Goal: Information Seeking & Learning: Learn about a topic

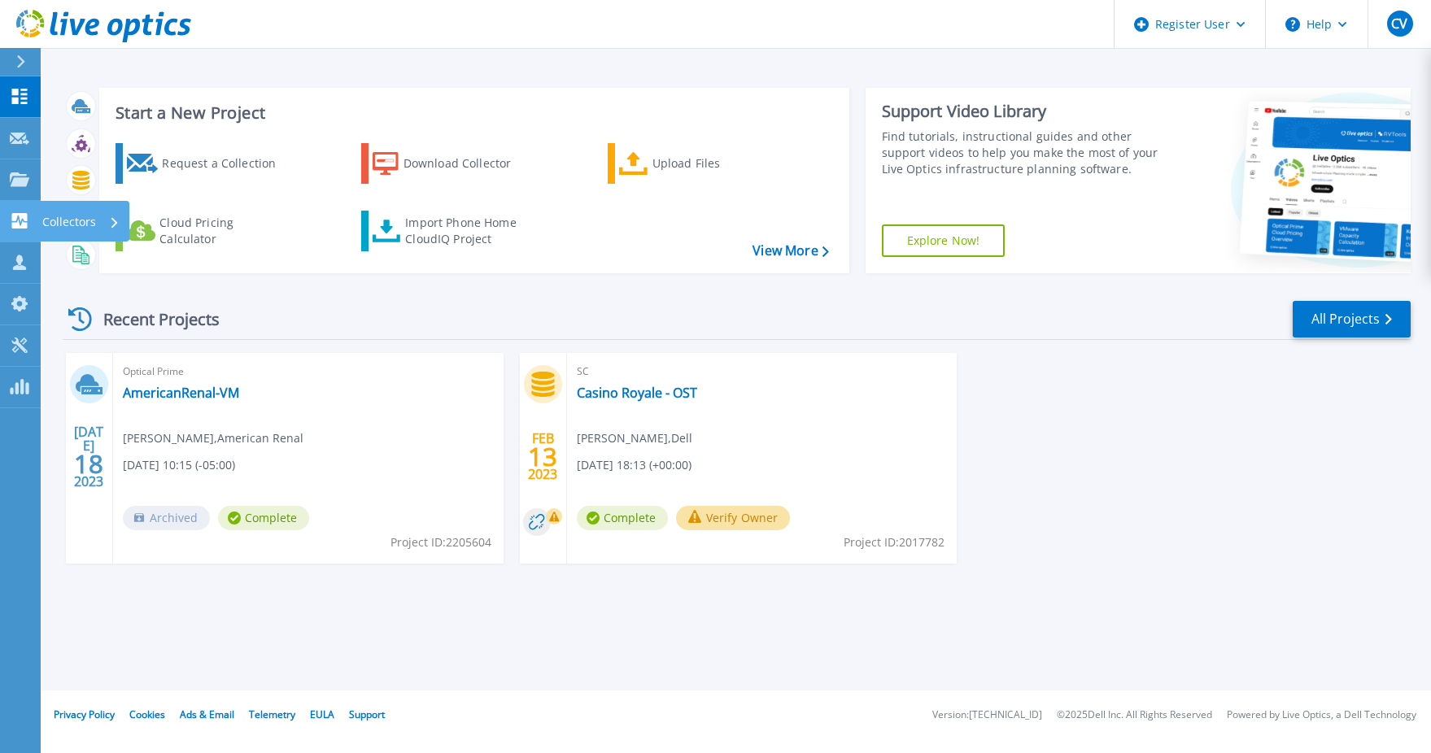
click at [115, 219] on icon at bounding box center [114, 222] width 7 height 11
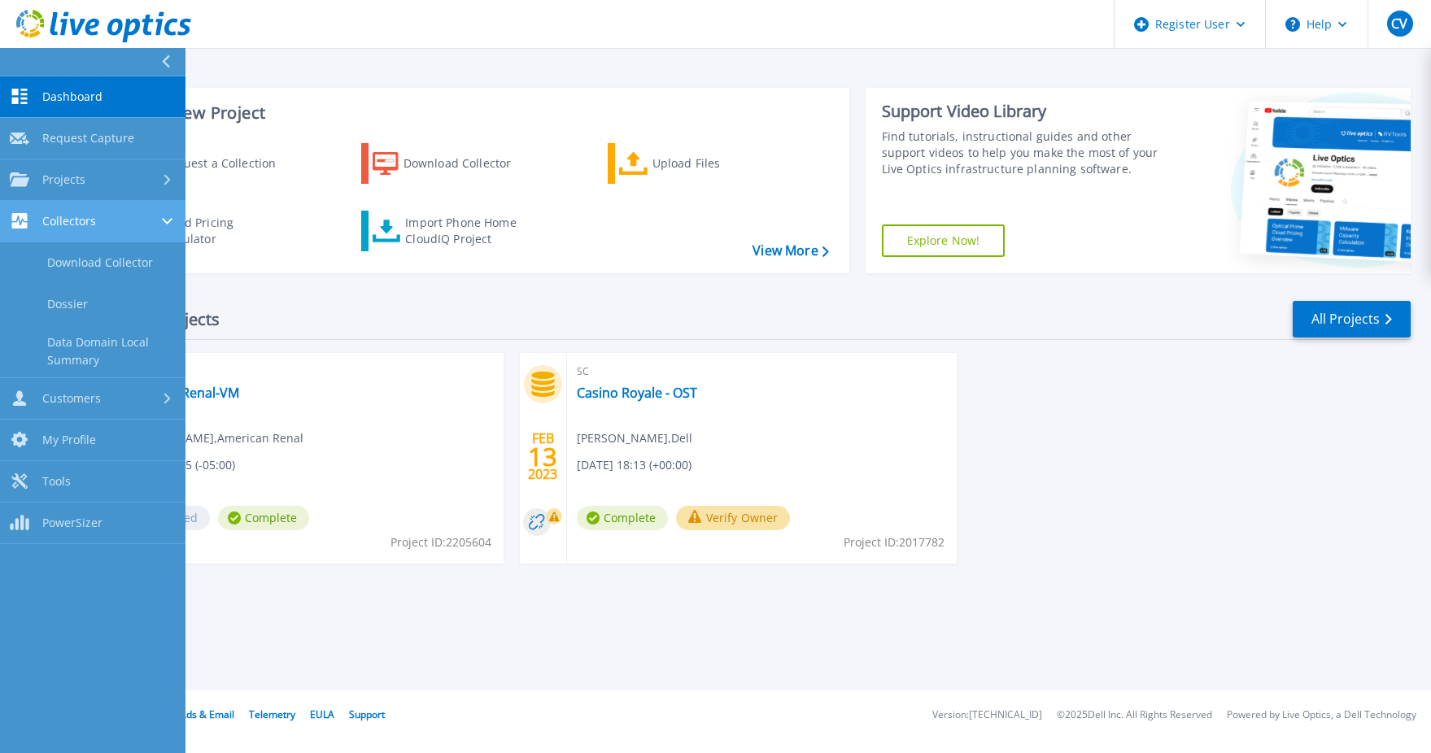
click at [62, 227] on span "Collectors" at bounding box center [69, 221] width 54 height 15
click at [63, 227] on span "Collectors" at bounding box center [69, 221] width 54 height 15
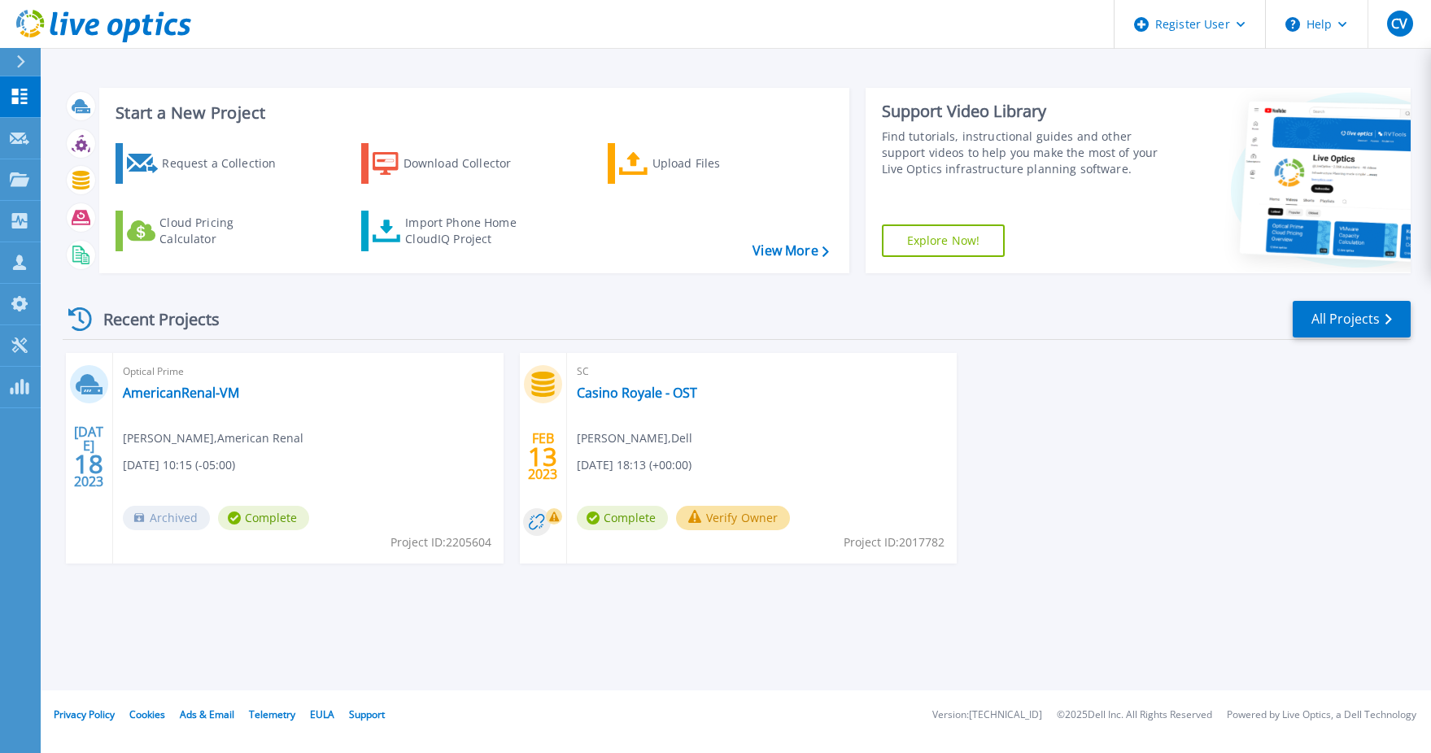
click at [1134, 408] on div "JUL 18 2023 Optical Prime AmericanRenal-VM Brian Fisher , American Renal 07/18/…" at bounding box center [730, 474] width 1361 height 243
click at [69, 182] on p "Projects" at bounding box center [63, 180] width 43 height 42
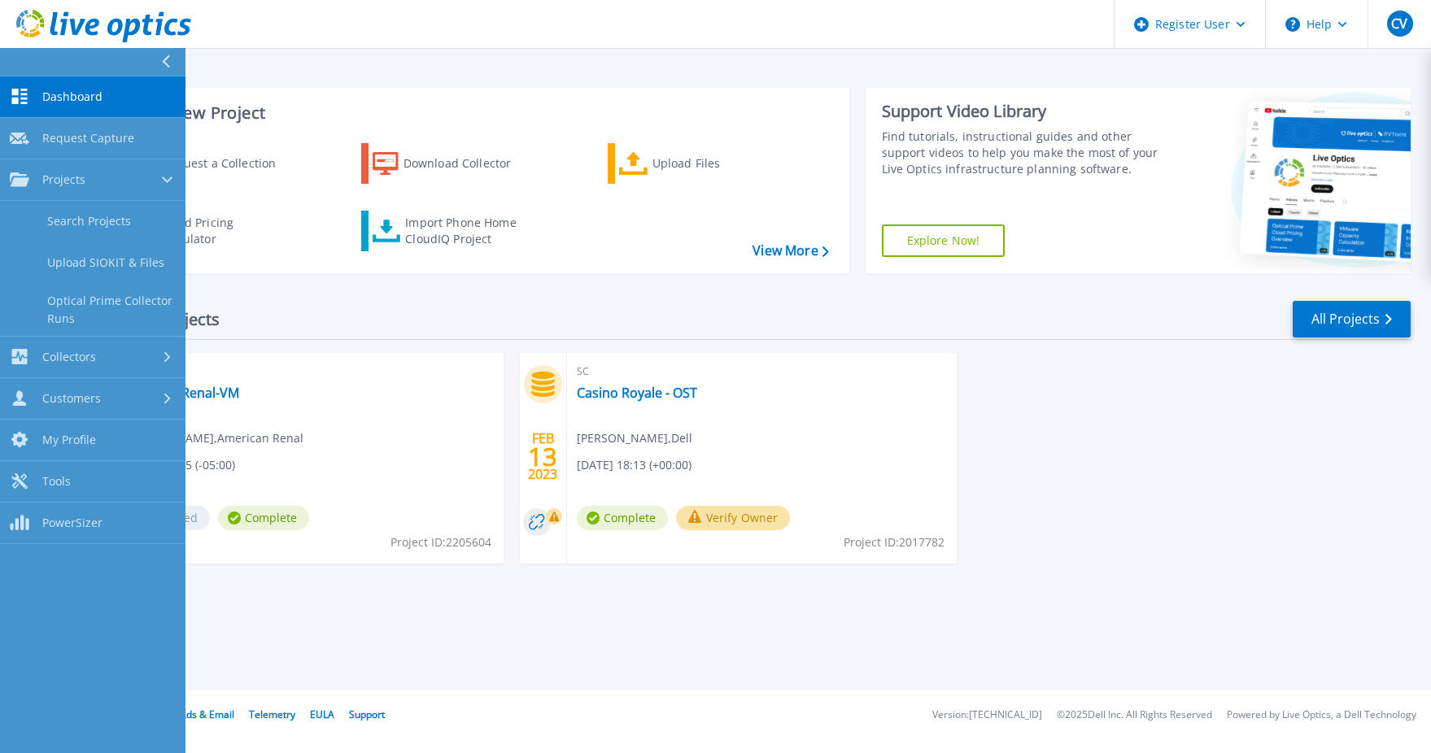
click at [735, 316] on div "Recent Projects All Projects" at bounding box center [737, 319] width 1348 height 41
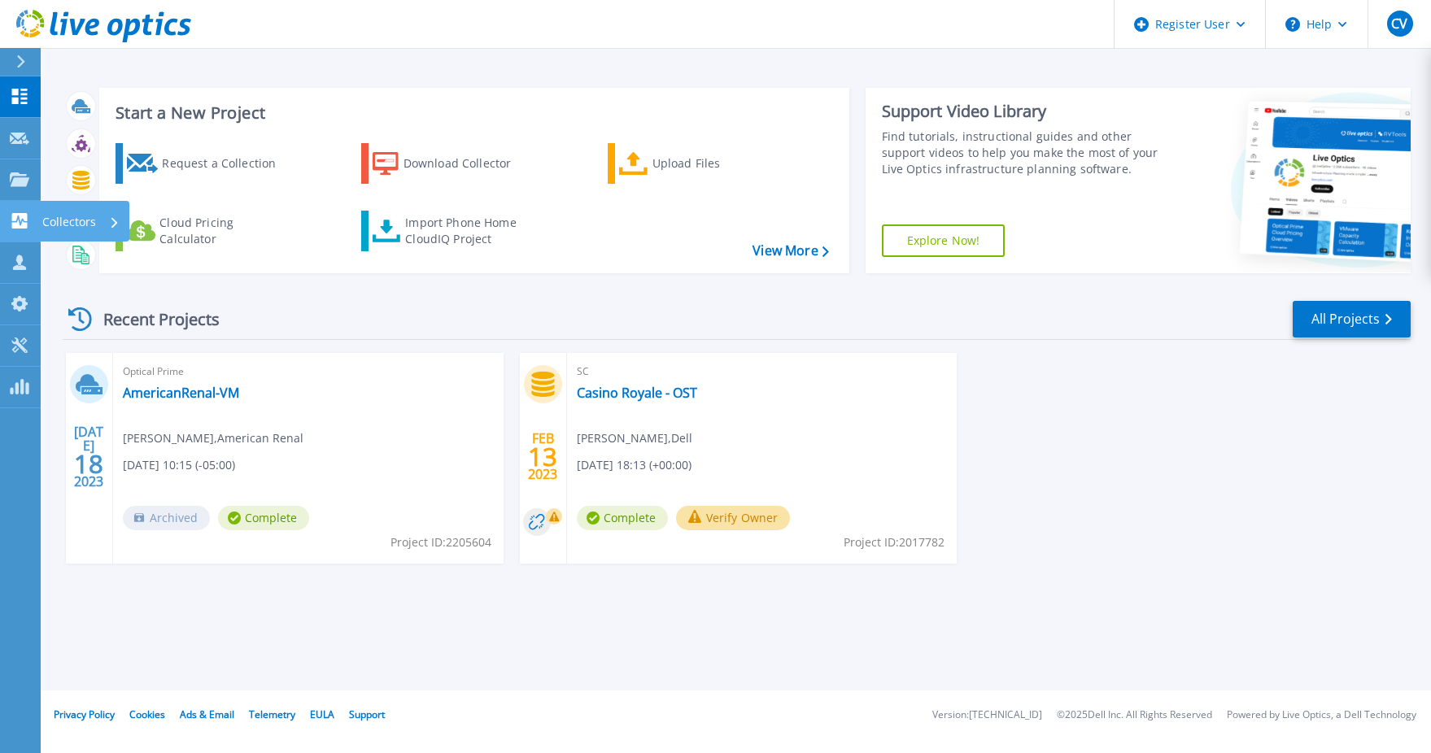
click at [60, 222] on p "Collectors" at bounding box center [69, 222] width 54 height 42
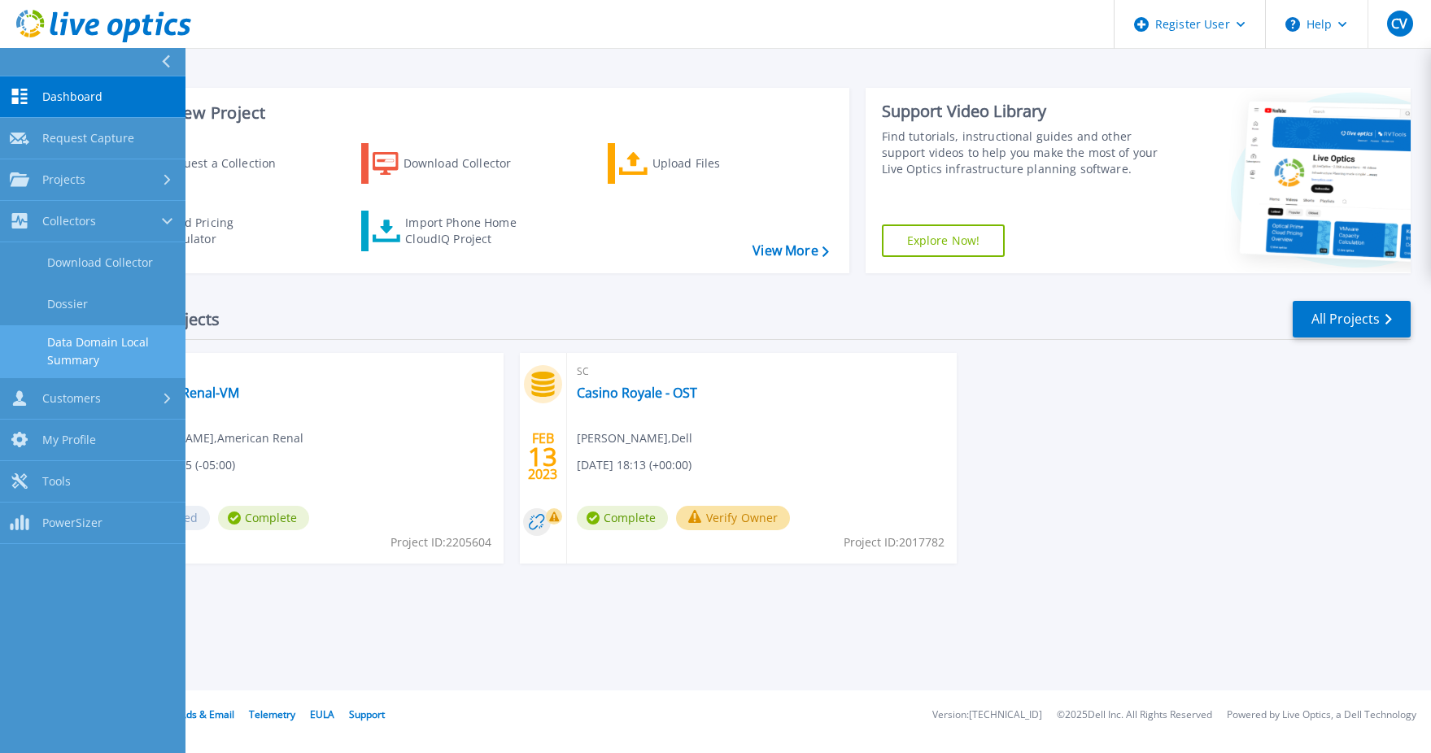
click at [129, 349] on link "Data Domain Local Summary" at bounding box center [92, 351] width 185 height 52
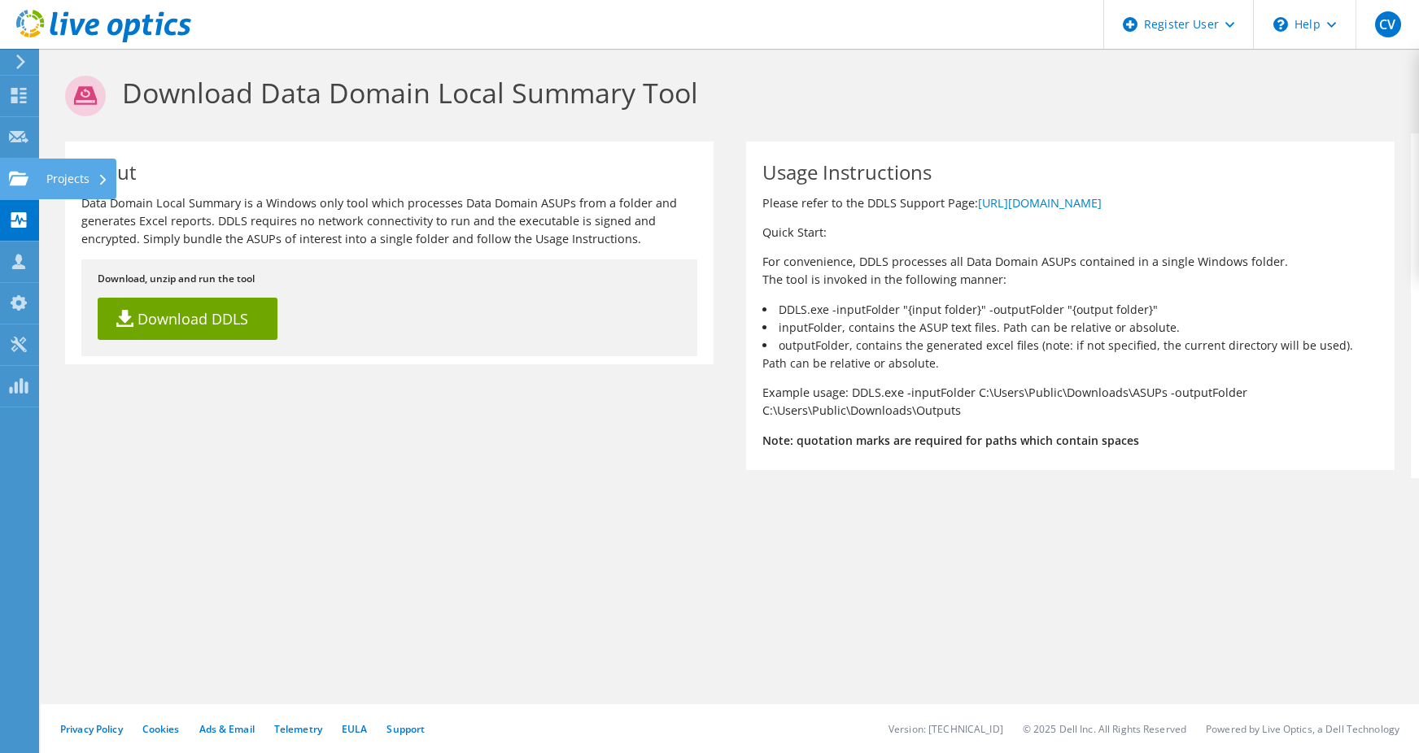
click at [68, 188] on div "Projects" at bounding box center [77, 179] width 78 height 41
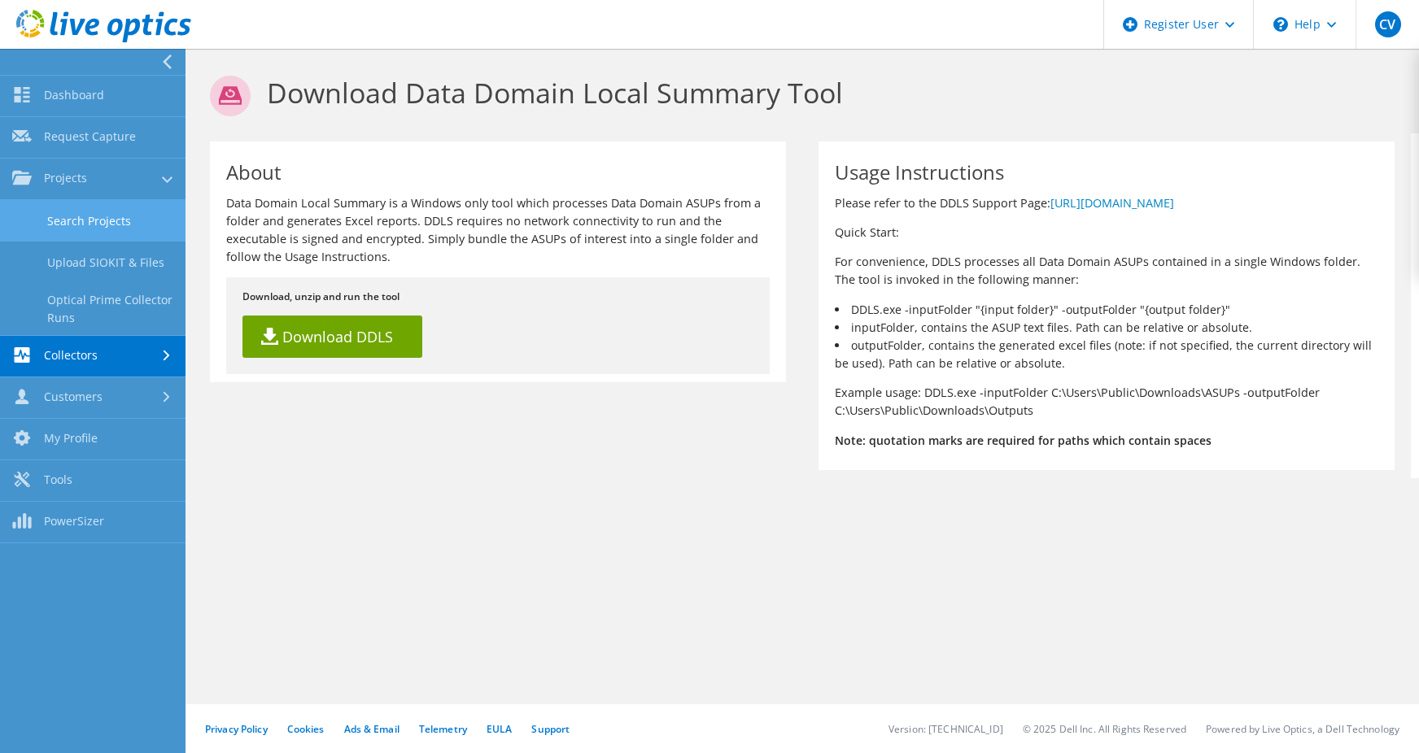
click at [74, 227] on link "Search Projects" at bounding box center [92, 220] width 185 height 41
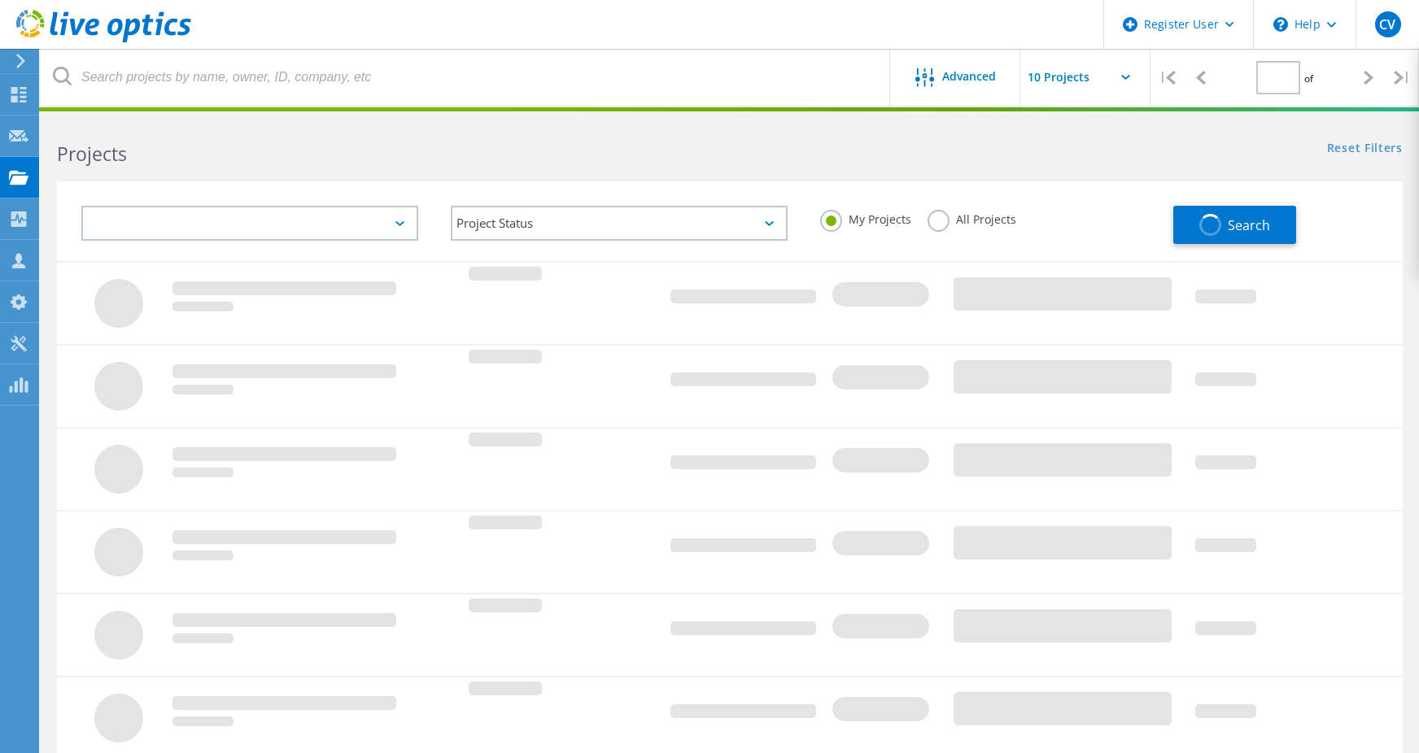
type input "1"
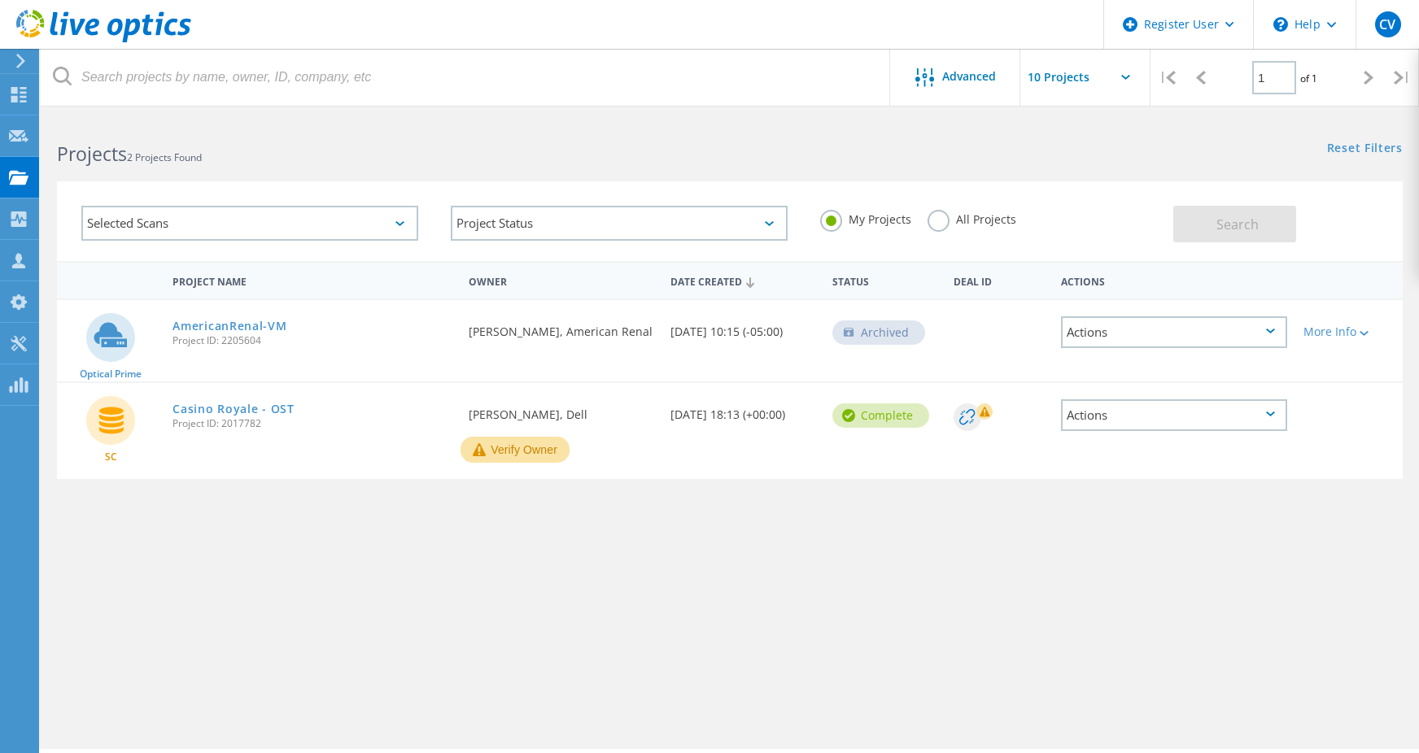
click at [397, 227] on div "Selected Scans" at bounding box center [249, 223] width 337 height 35
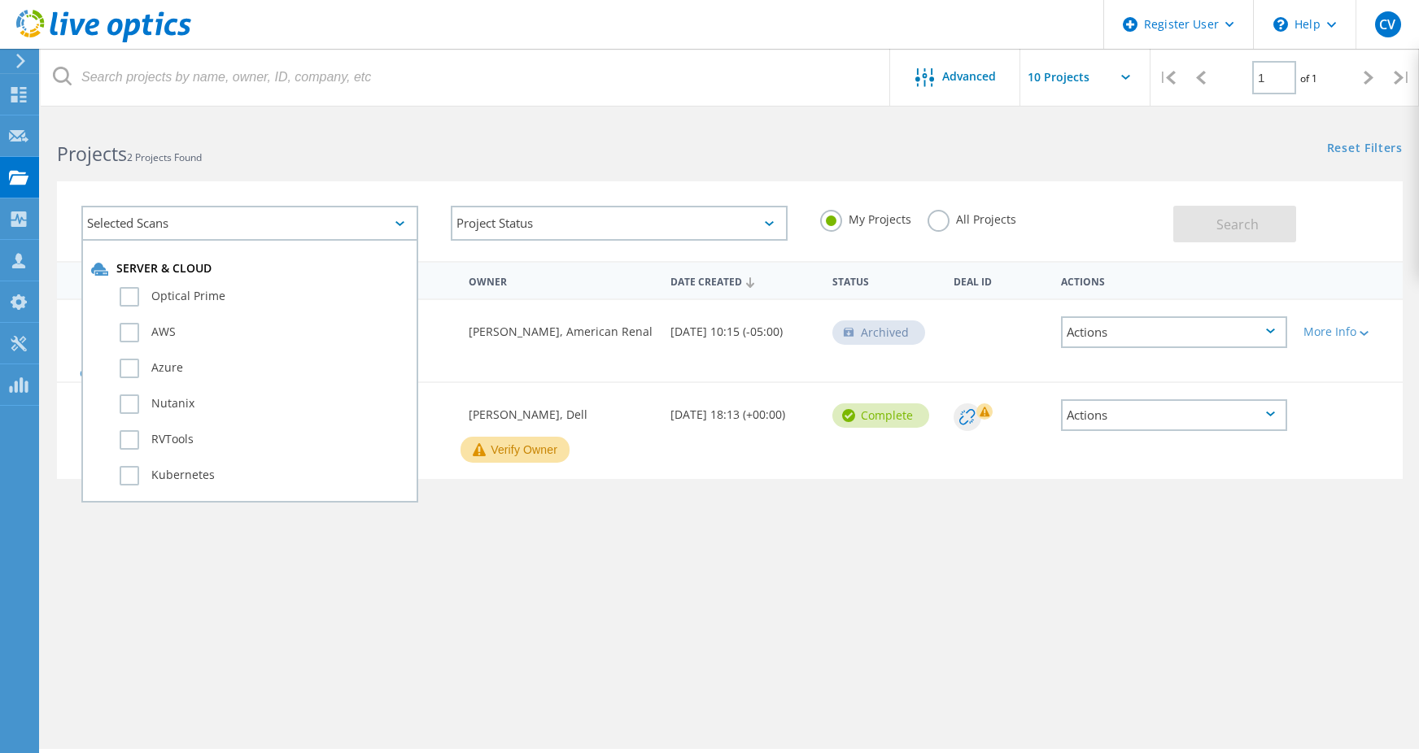
click at [671, 394] on div "Date Created 02/13/2023, 18:13 (+00:00)" at bounding box center [742, 410] width 161 height 54
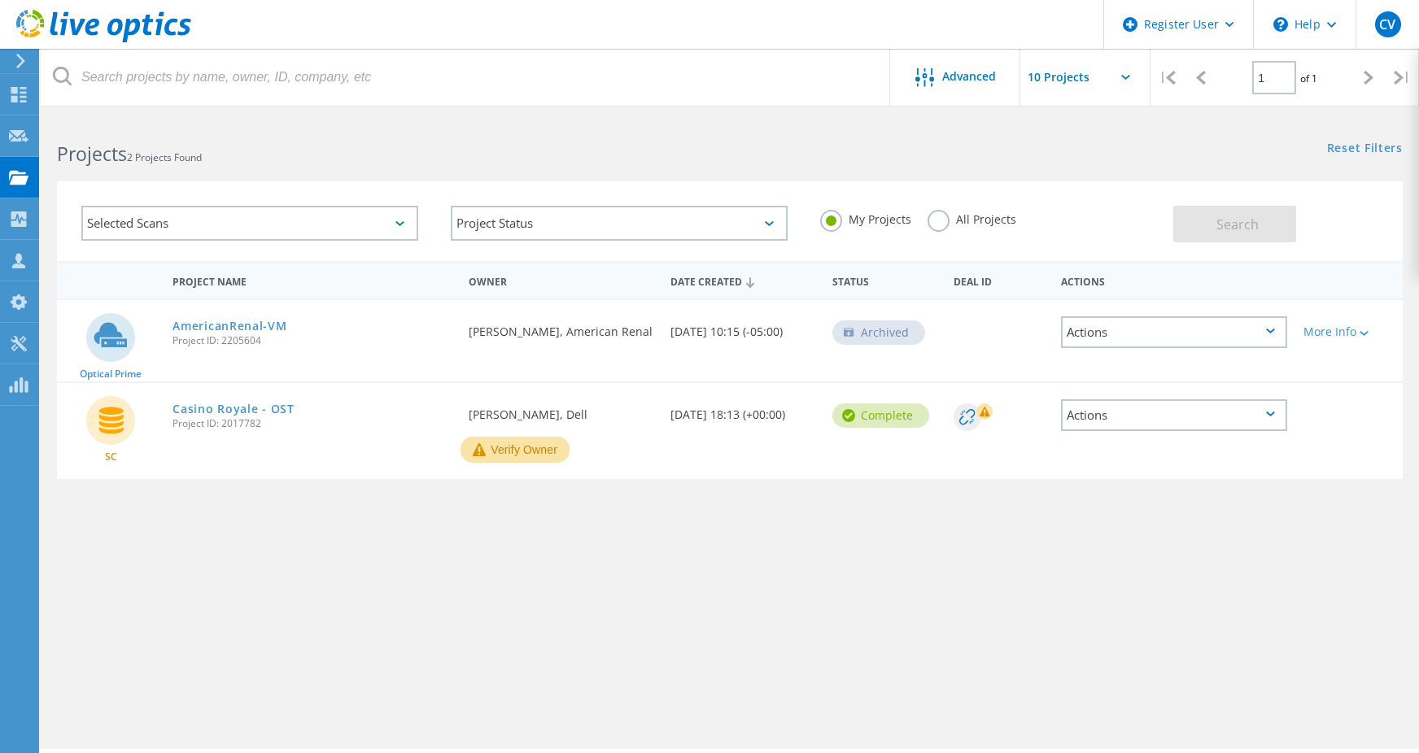
click at [343, 219] on div "Selected Scans" at bounding box center [249, 223] width 337 height 35
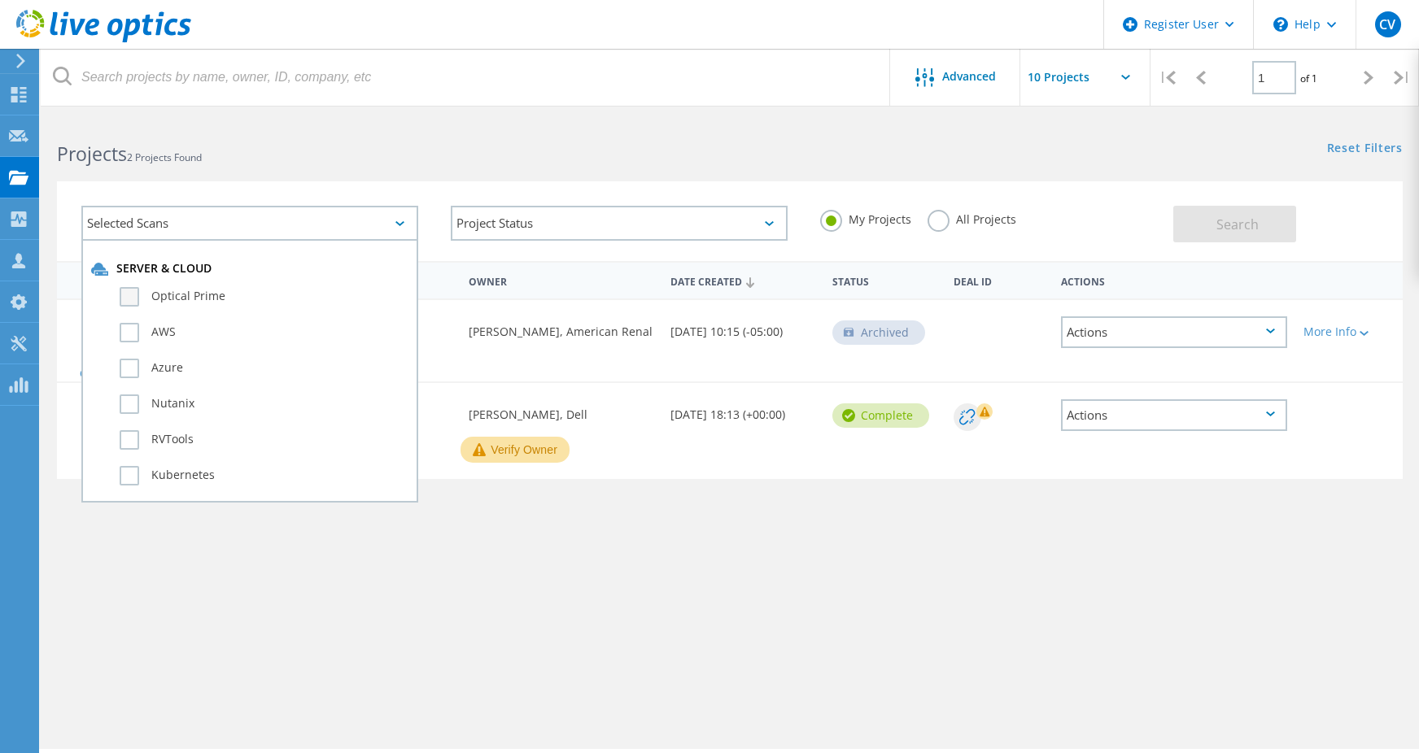
click at [192, 296] on label "Optical Prime" at bounding box center [264, 297] width 289 height 20
click at [147, 308] on div "Optical Prime" at bounding box center [249, 301] width 317 height 36
click at [131, 303] on label "Optical Prime" at bounding box center [264, 297] width 289 height 20
click at [0, 0] on input "Optical Prime" at bounding box center [0, 0] width 0 height 0
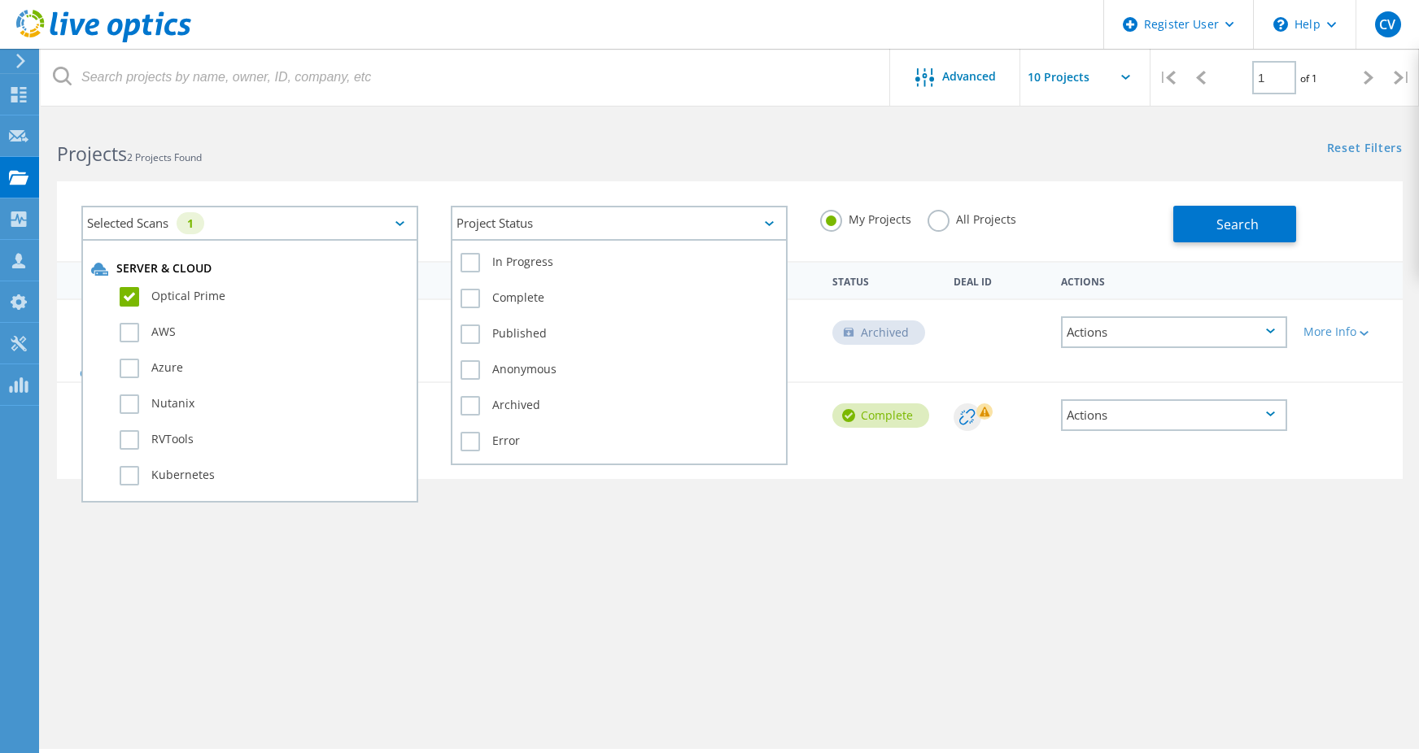
click at [611, 225] on div "Project Status" at bounding box center [619, 223] width 337 height 35
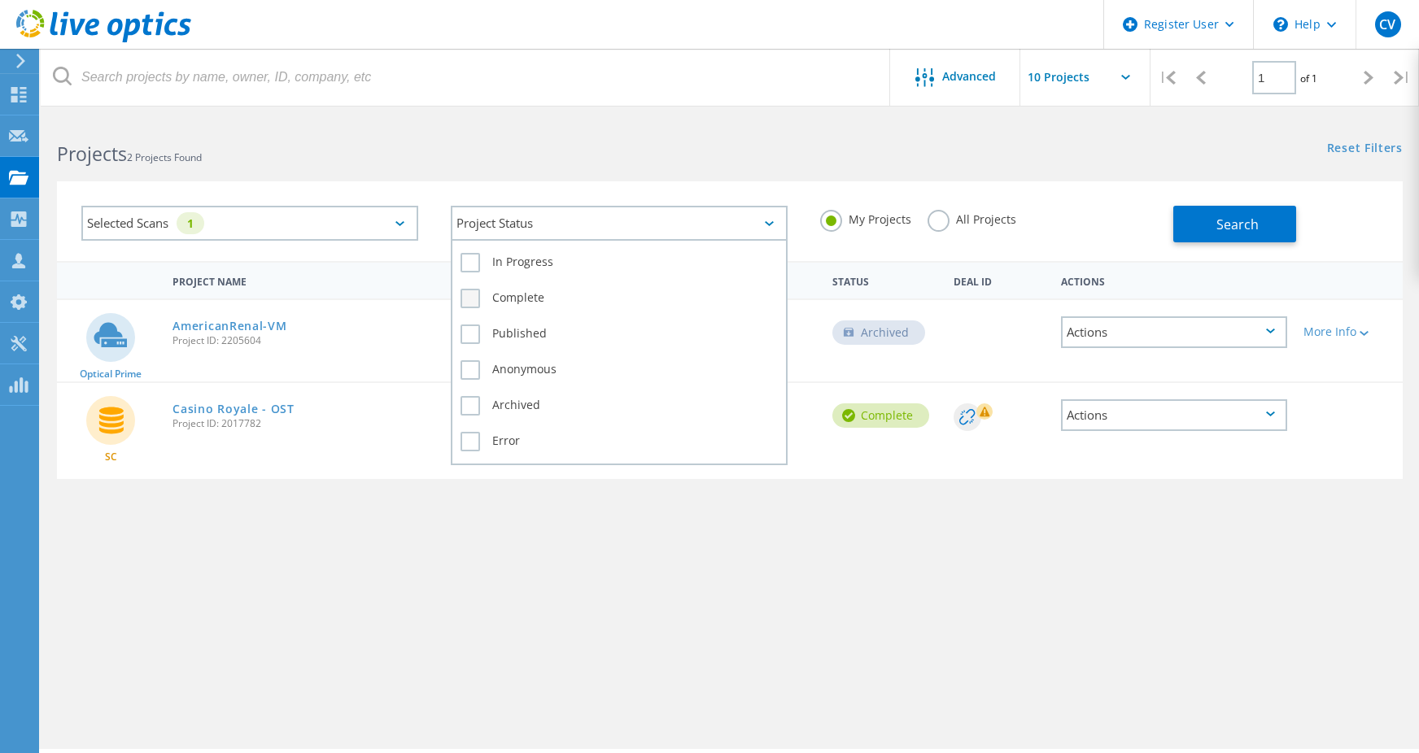
click at [514, 291] on label "Complete" at bounding box center [618, 299] width 317 height 20
click at [0, 0] on input "Complete" at bounding box center [0, 0] width 0 height 0
click at [500, 336] on label "Published" at bounding box center [618, 335] width 317 height 20
click at [0, 0] on input "Published" at bounding box center [0, 0] width 0 height 0
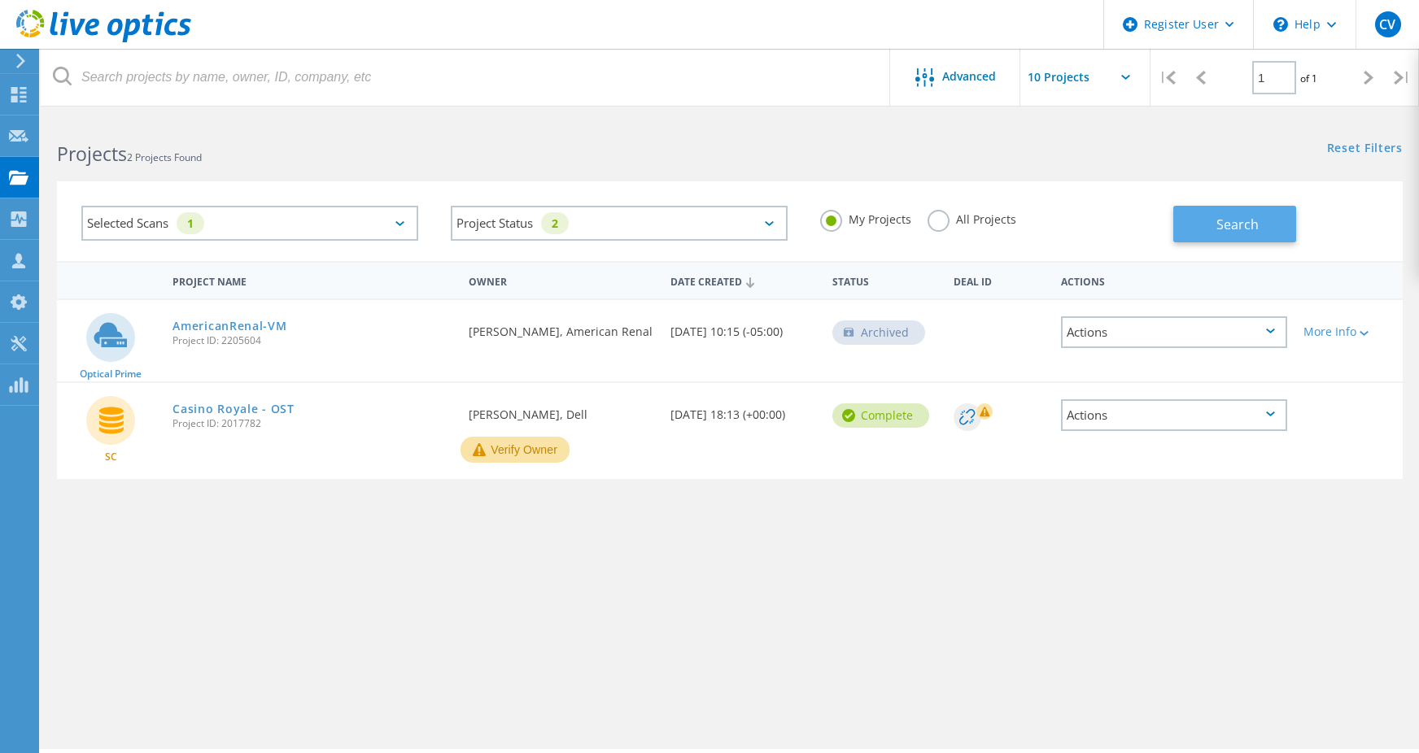
click at [1211, 208] on button "Search" at bounding box center [1234, 224] width 123 height 37
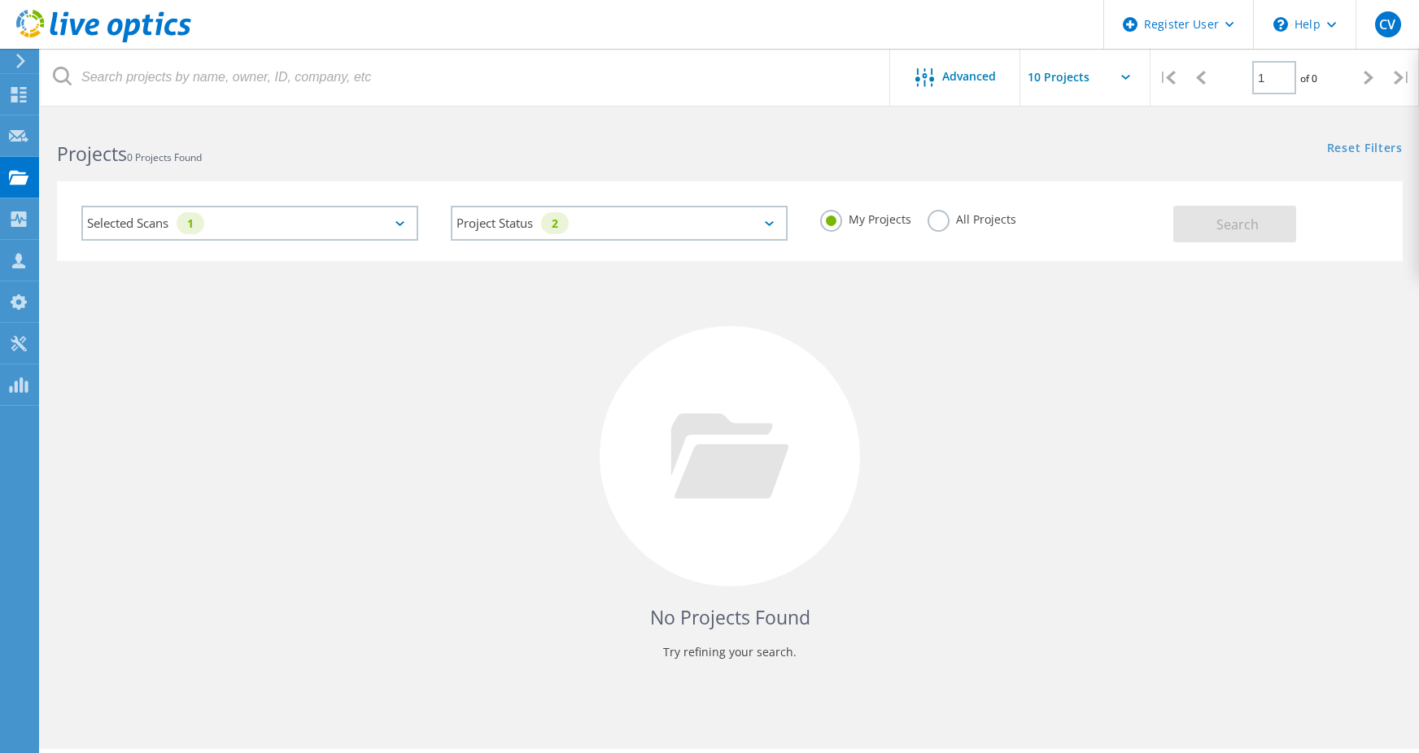
click at [970, 229] on div "All Projects" at bounding box center [971, 222] width 89 height 24
click at [970, 220] on label "All Projects" at bounding box center [971, 217] width 89 height 15
click at [0, 0] on input "All Projects" at bounding box center [0, 0] width 0 height 0
click at [1210, 215] on button "Search" at bounding box center [1234, 224] width 123 height 37
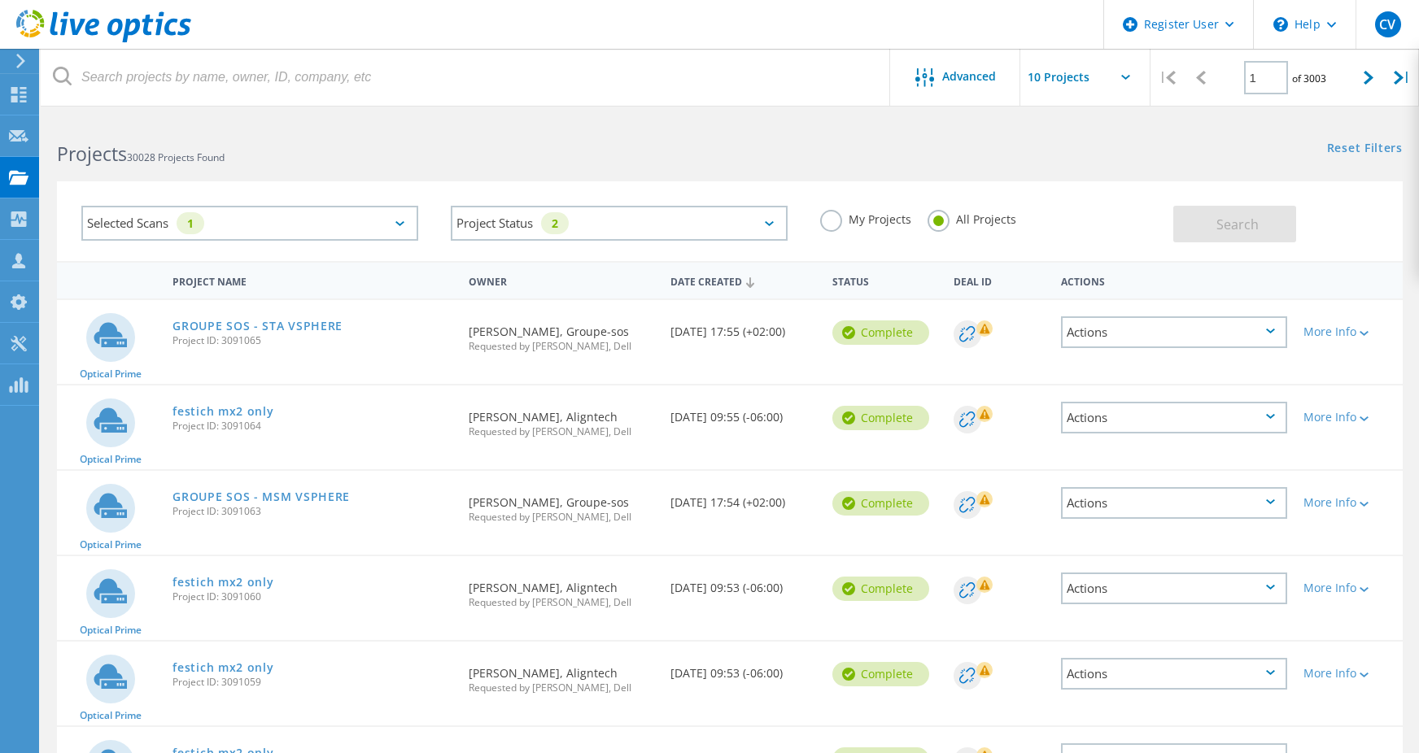
click at [229, 221] on div "Selected Scans 1" at bounding box center [249, 223] width 337 height 35
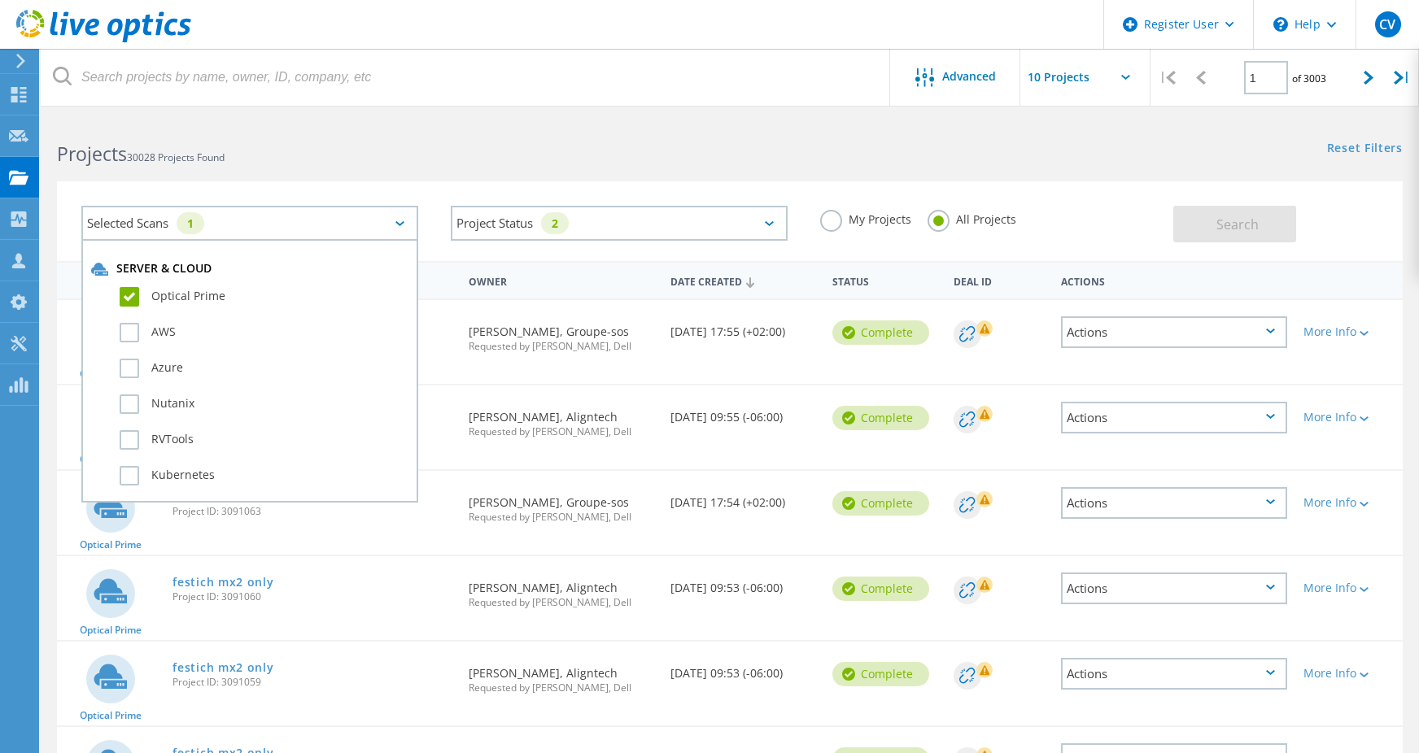
click at [134, 305] on label "Optical Prime" at bounding box center [264, 297] width 289 height 20
click at [0, 0] on input "Optical Prime" at bounding box center [0, 0] width 0 height 0
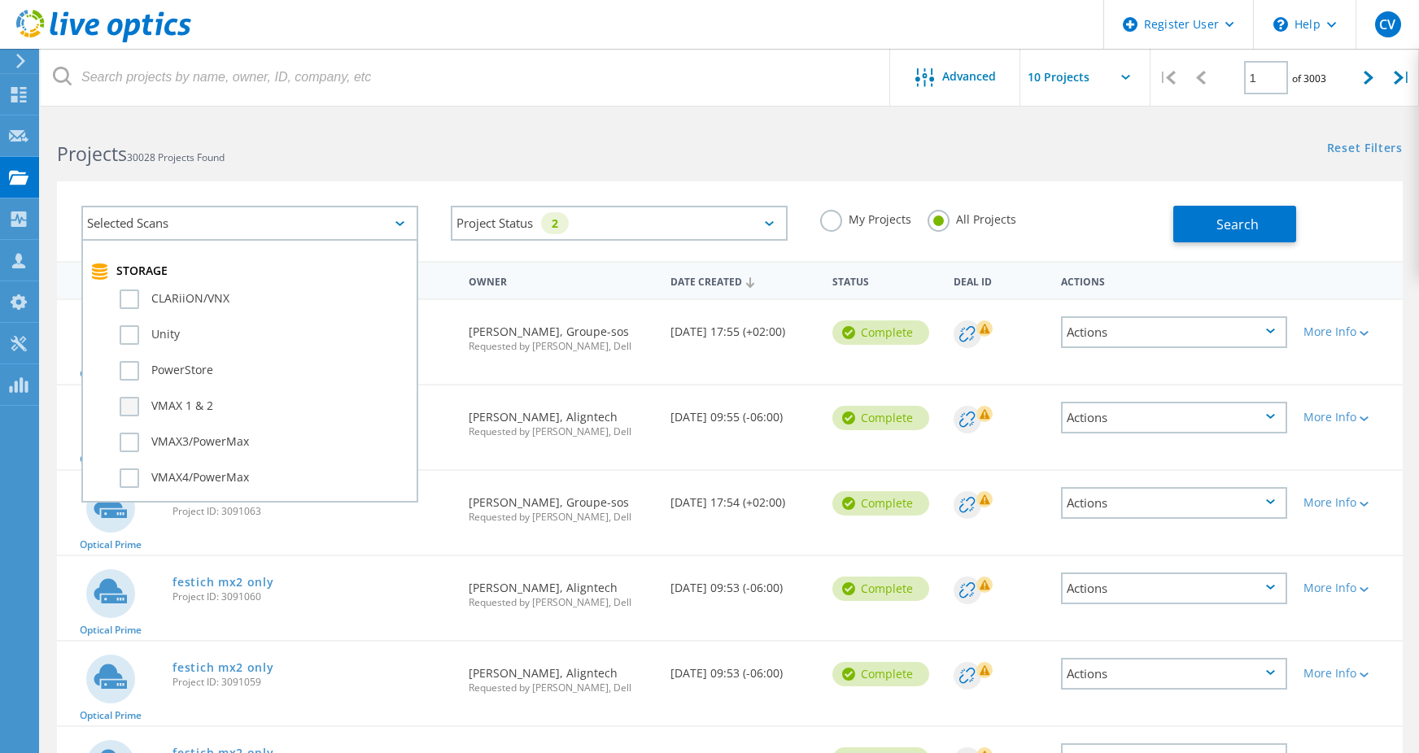
scroll to position [325, 0]
click at [128, 363] on label "Unity" at bounding box center [264, 362] width 289 height 20
click at [0, 0] on input "Unity" at bounding box center [0, 0] width 0 height 0
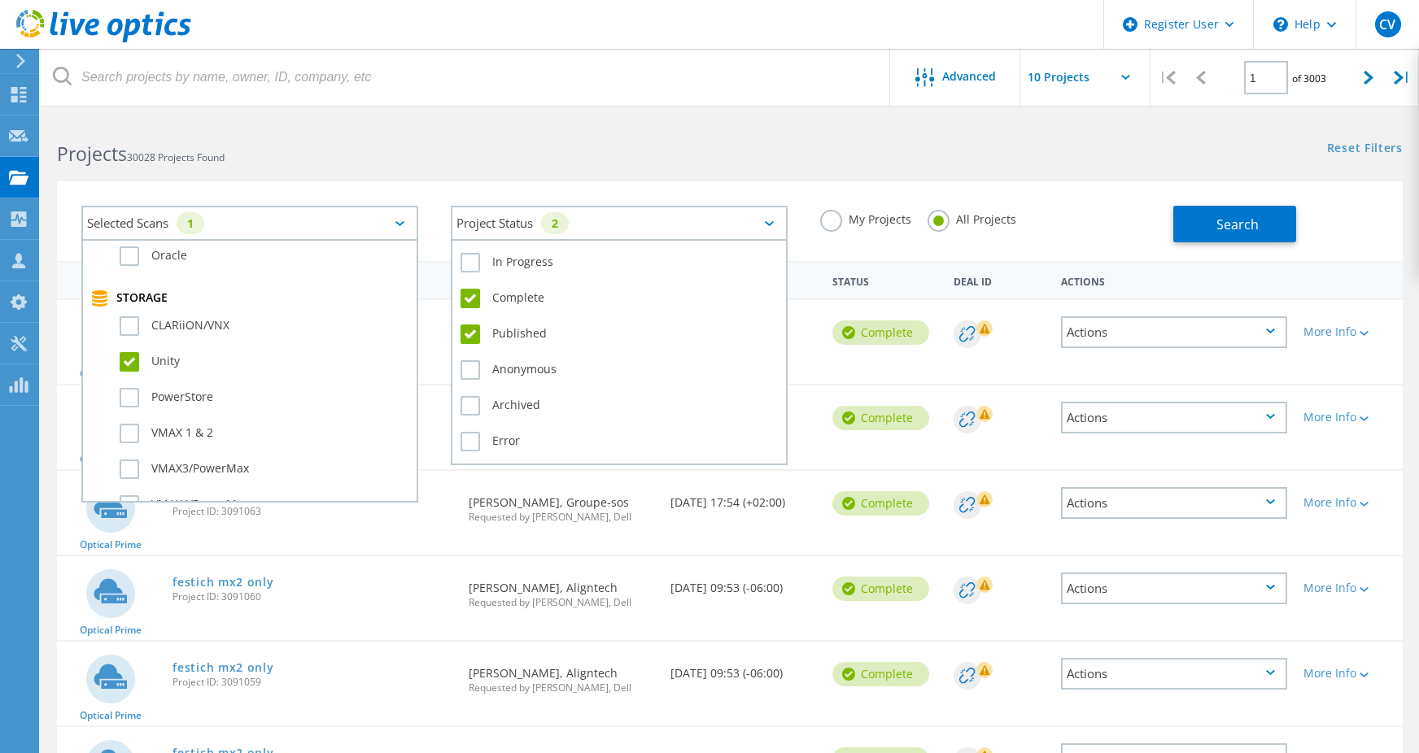
click at [539, 228] on div "Project Status 2" at bounding box center [619, 223] width 337 height 35
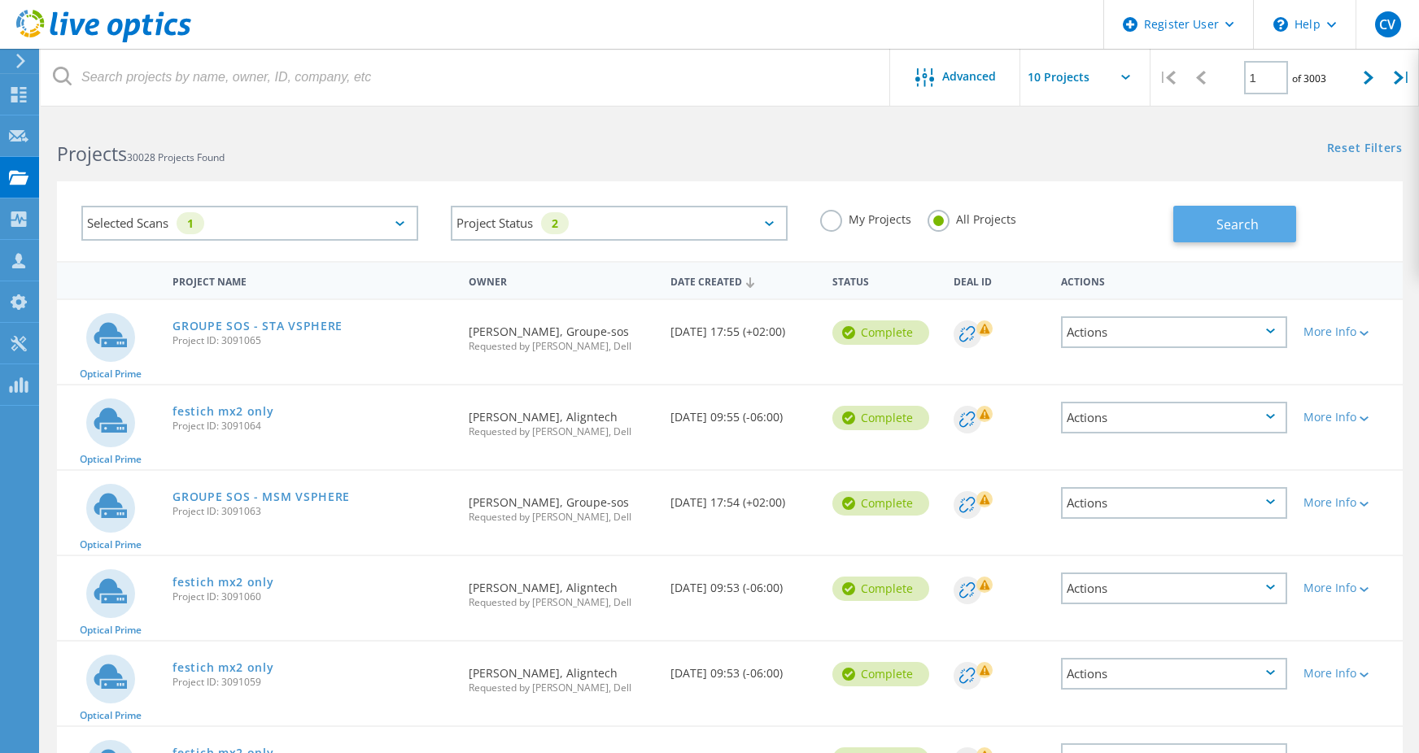
click at [1209, 221] on button "Search" at bounding box center [1234, 224] width 123 height 37
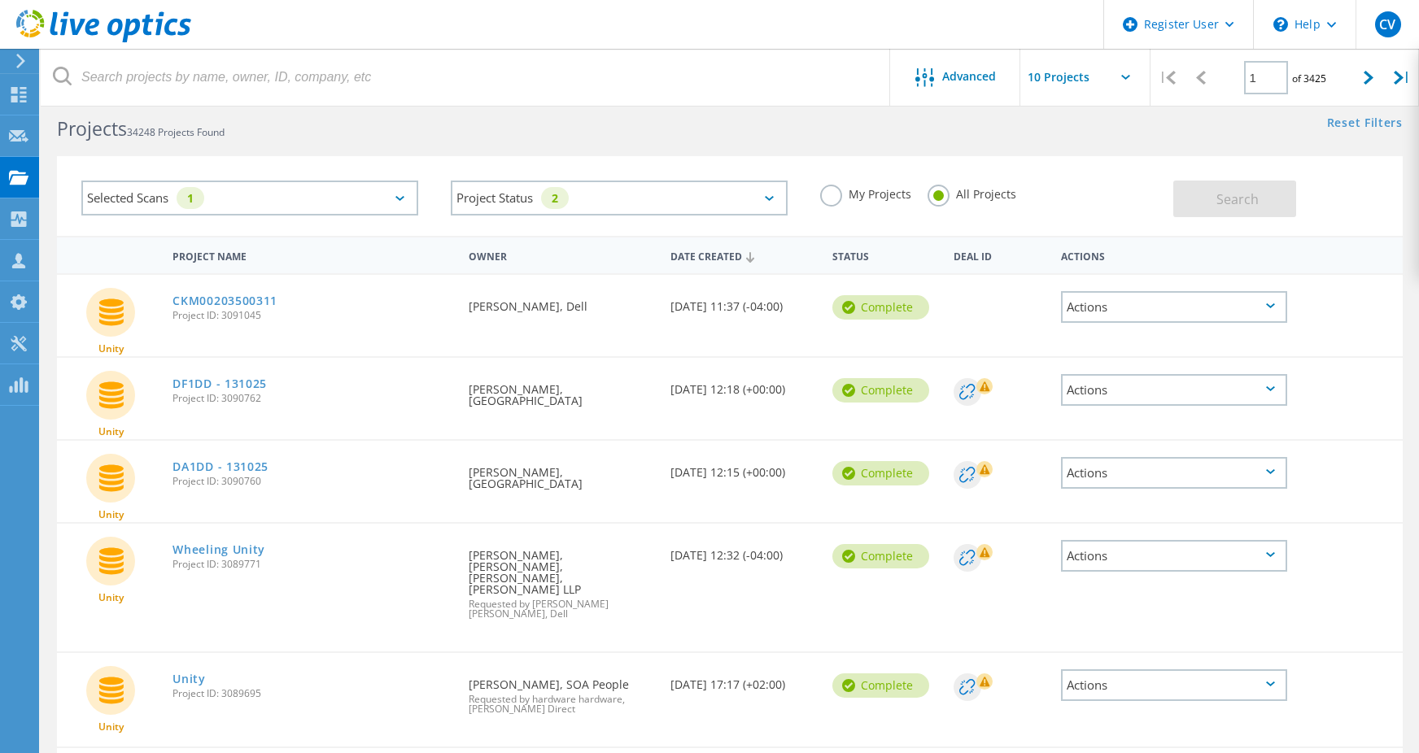
scroll to position [0, 0]
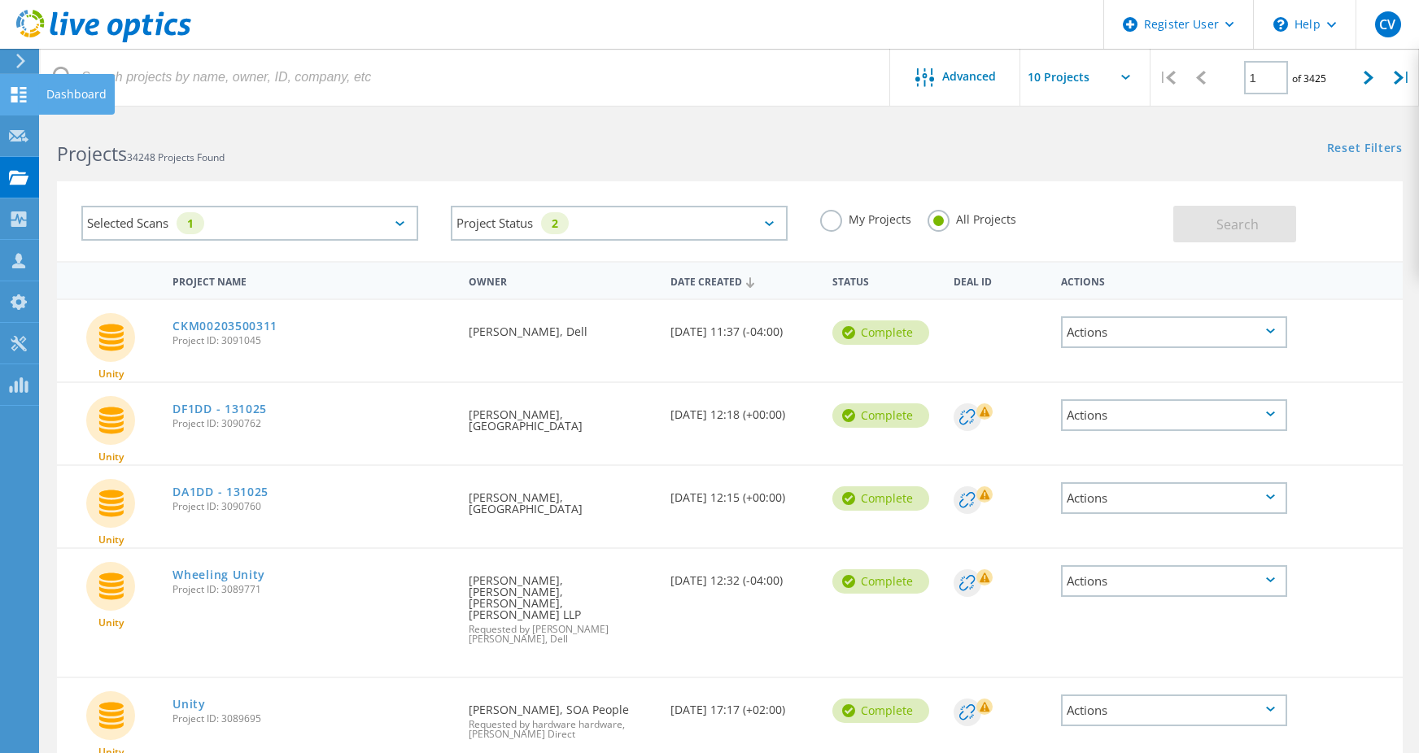
click at [15, 98] on use at bounding box center [18, 94] width 15 height 15
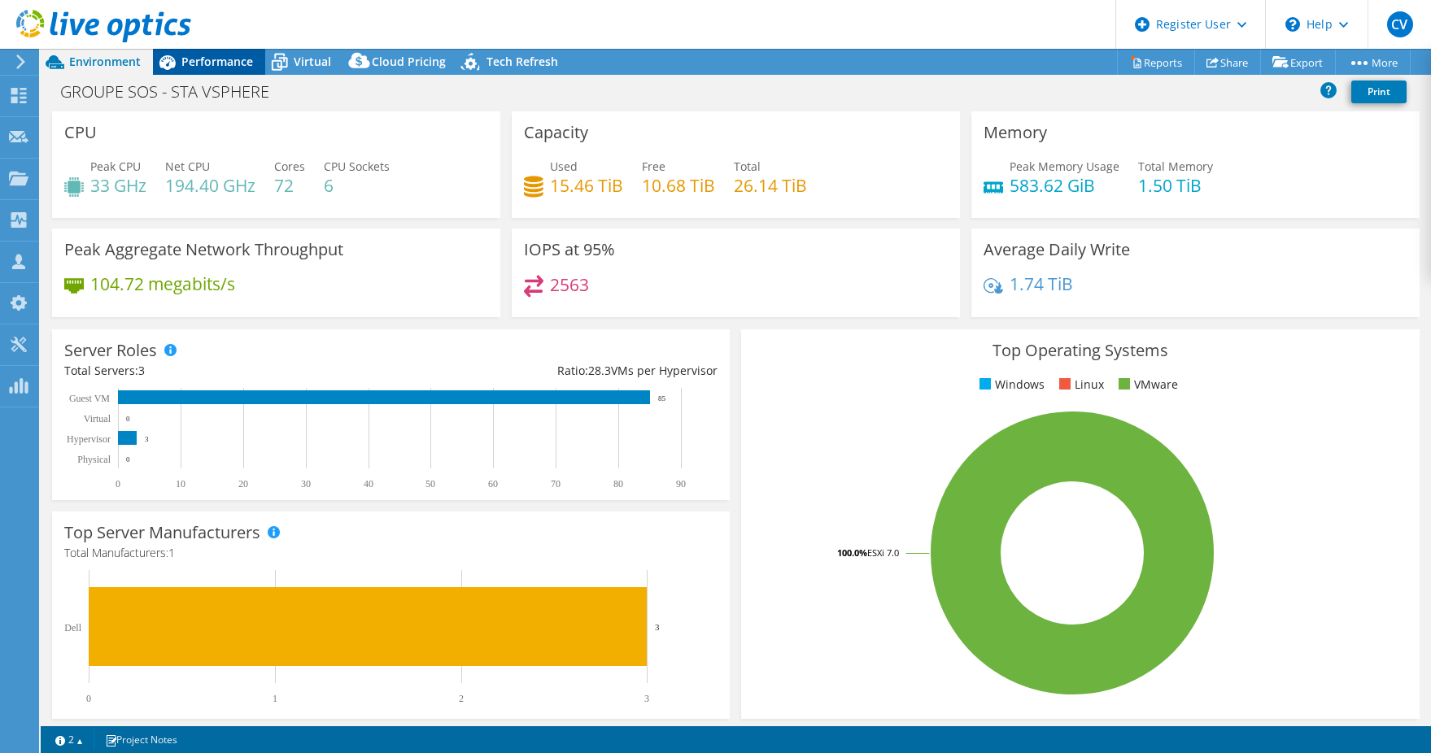
click at [216, 60] on span "Performance" at bounding box center [217, 61] width 72 height 15
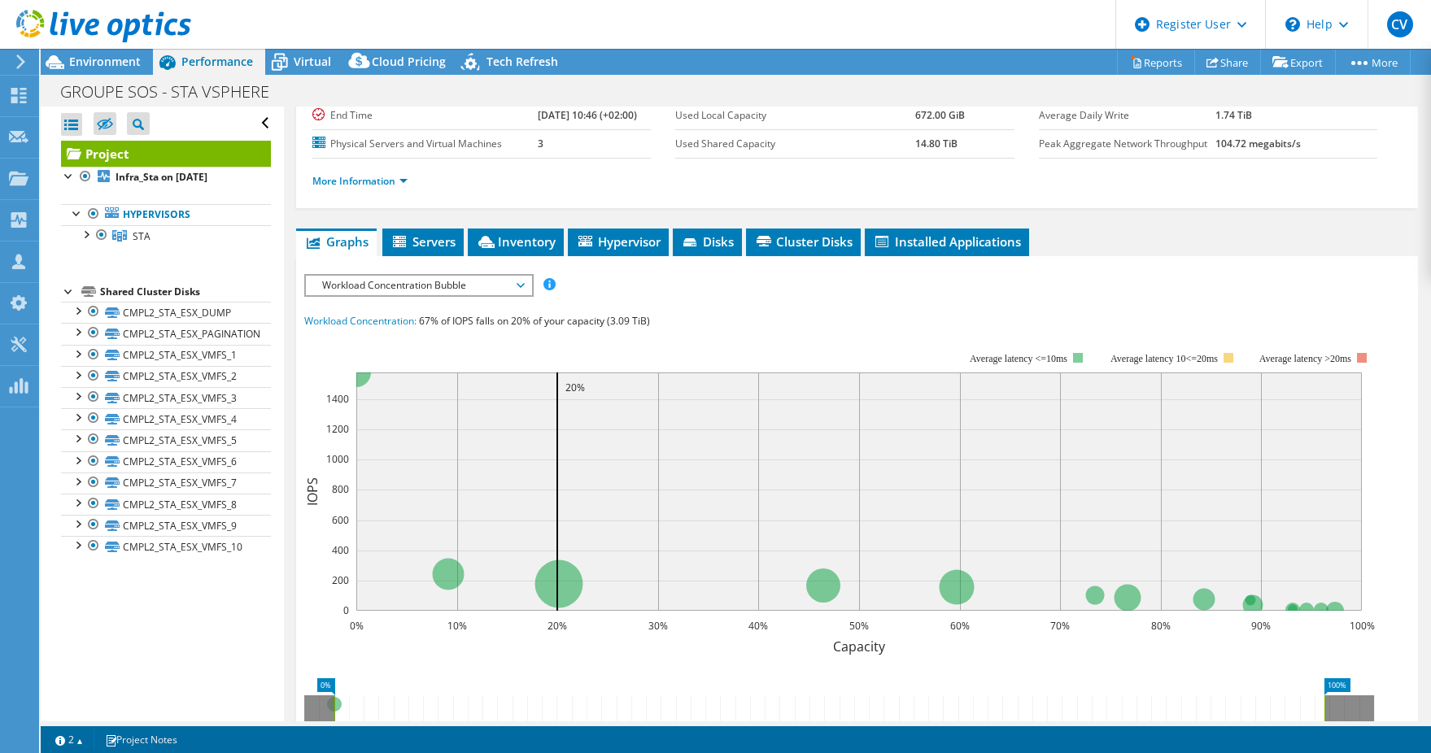
scroll to position [81, 0]
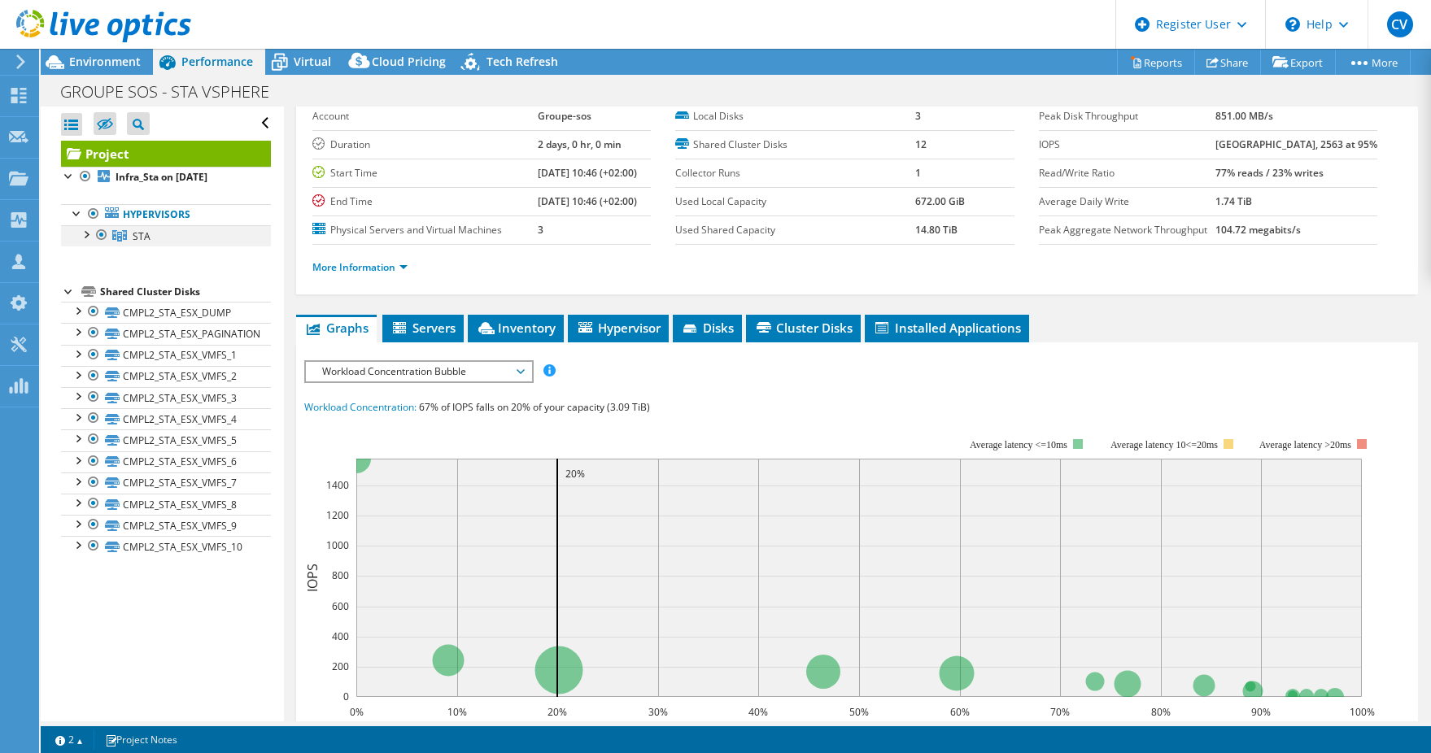
click at [89, 234] on div at bounding box center [85, 233] width 16 height 16
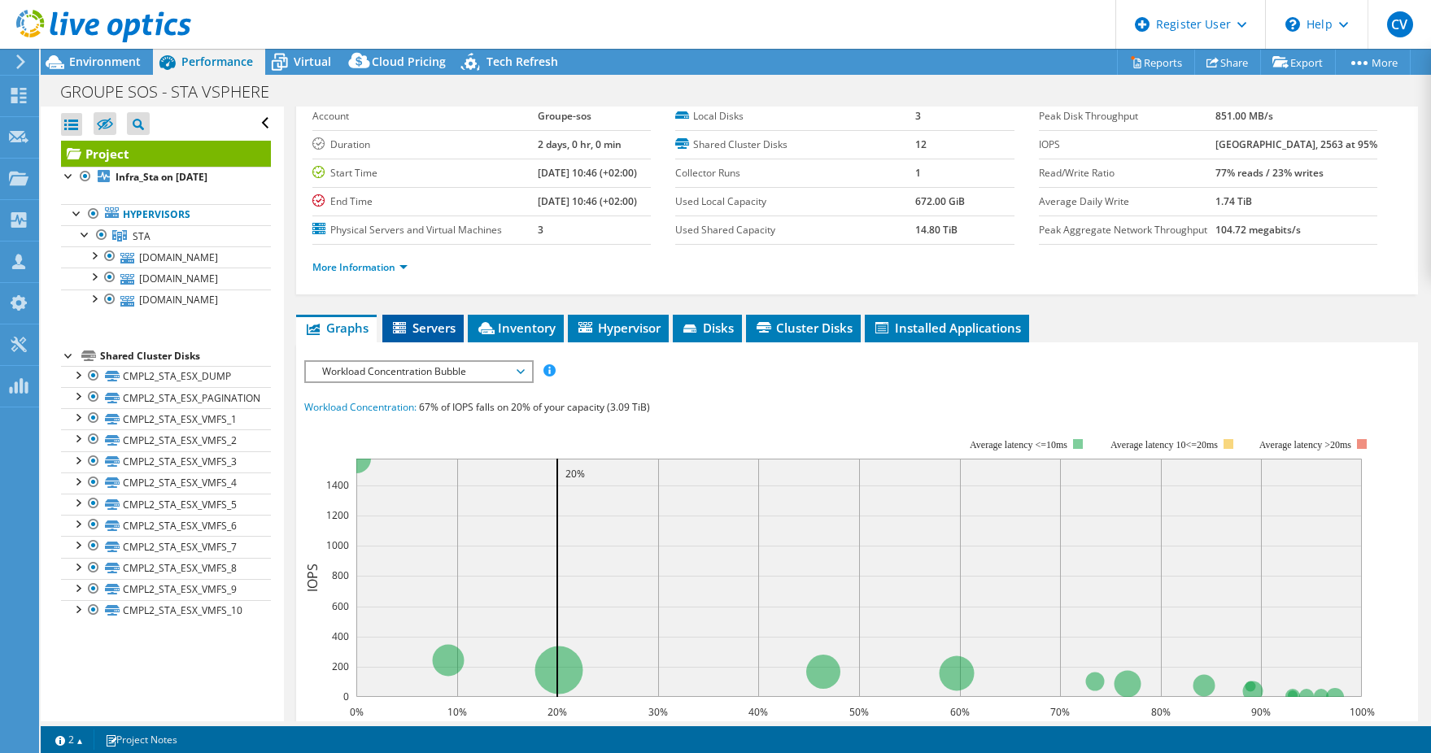
click at [430, 331] on span "Servers" at bounding box center [422, 328] width 65 height 16
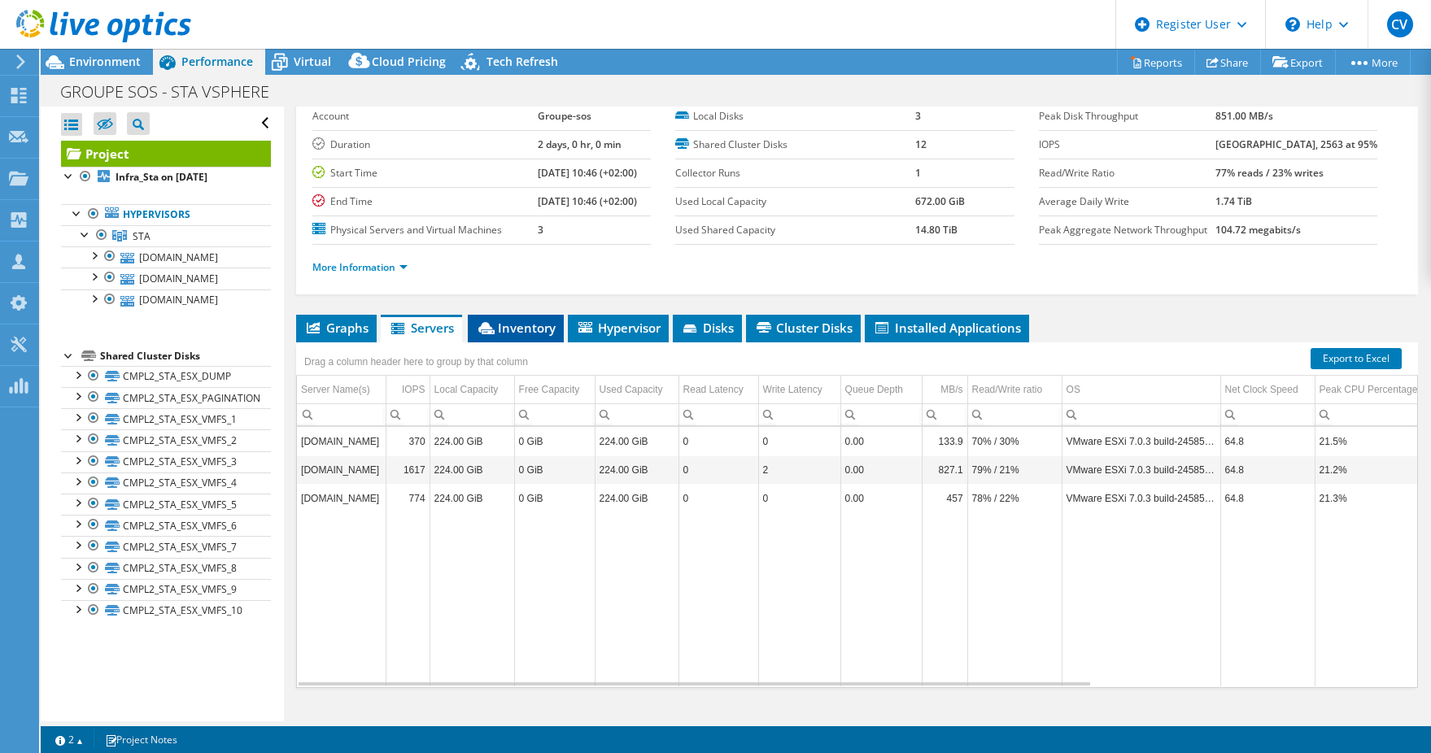
click at [534, 327] on span "Inventory" at bounding box center [516, 328] width 80 height 16
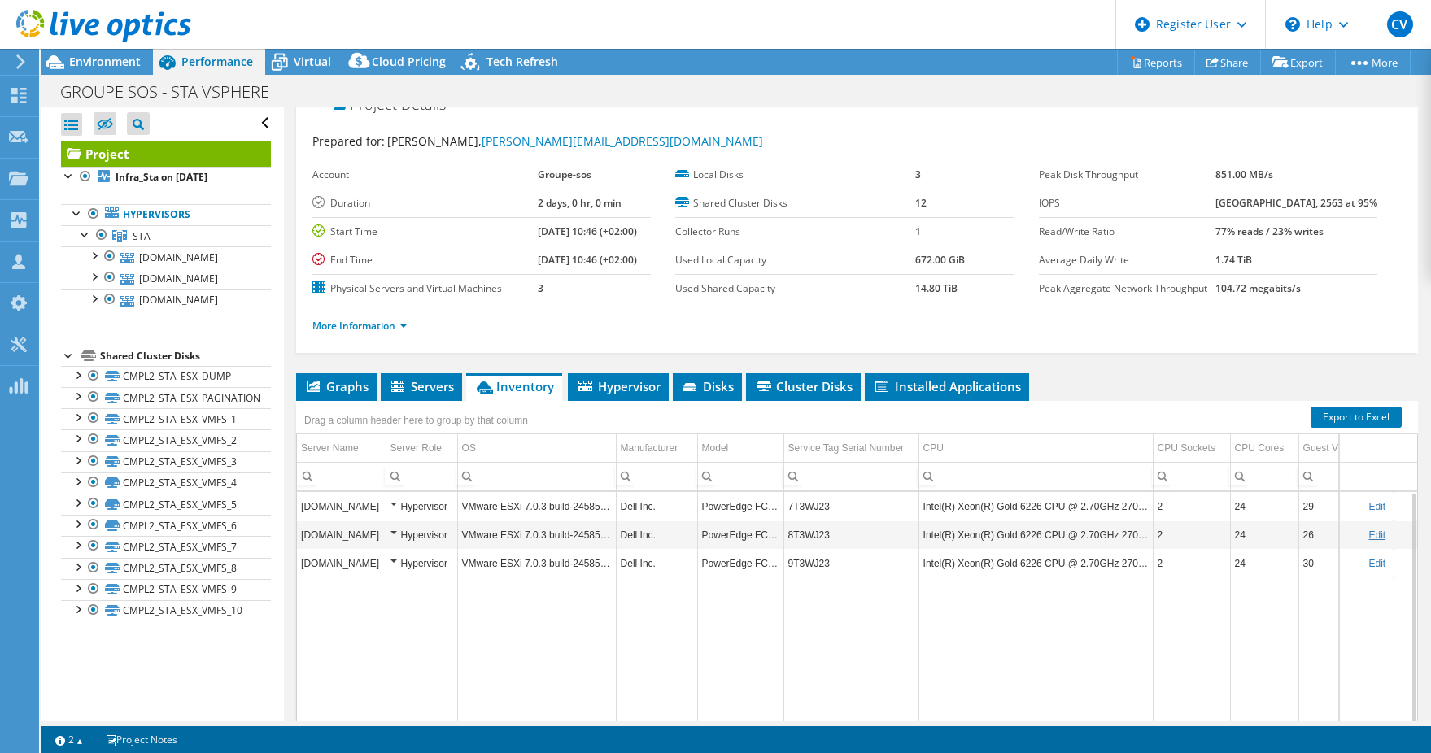
scroll to position [0, 0]
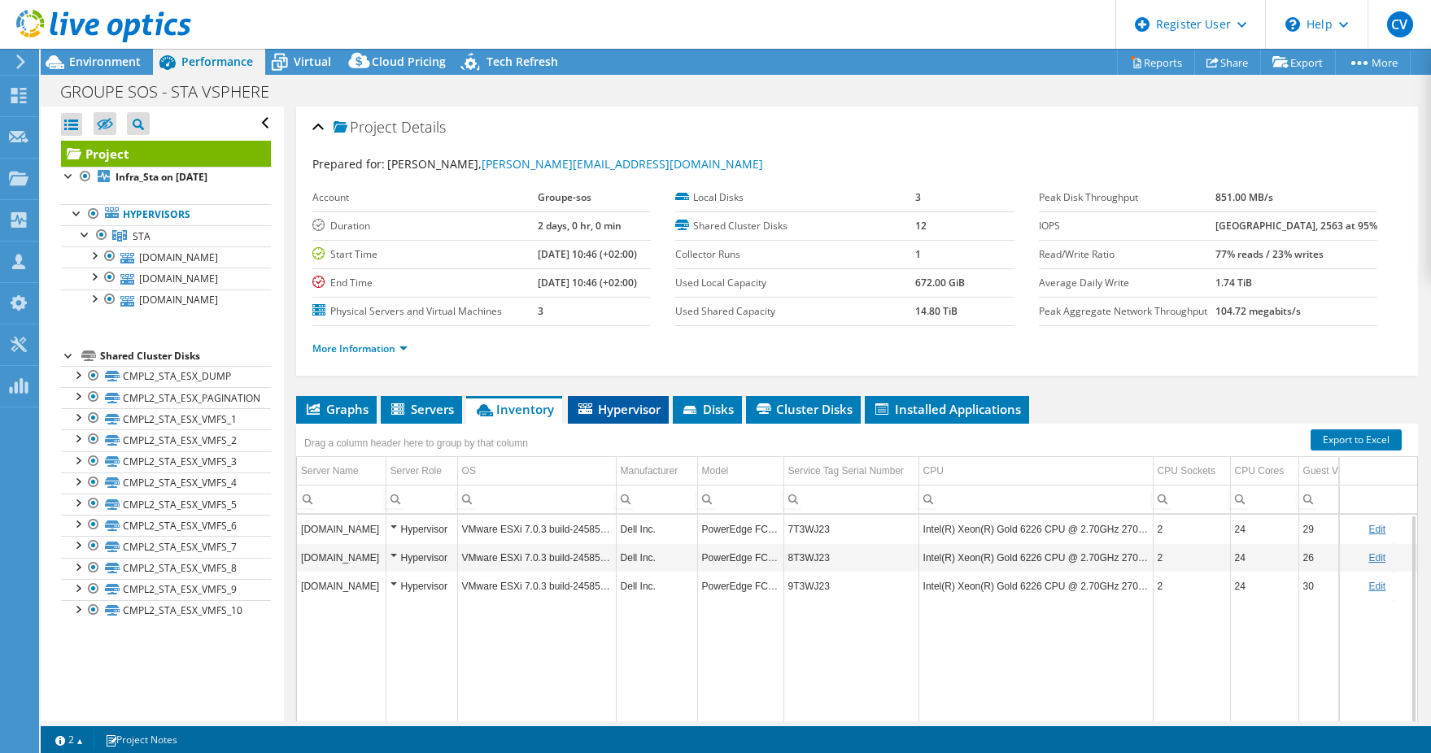
click at [649, 409] on span "Hypervisor" at bounding box center [618, 409] width 85 height 16
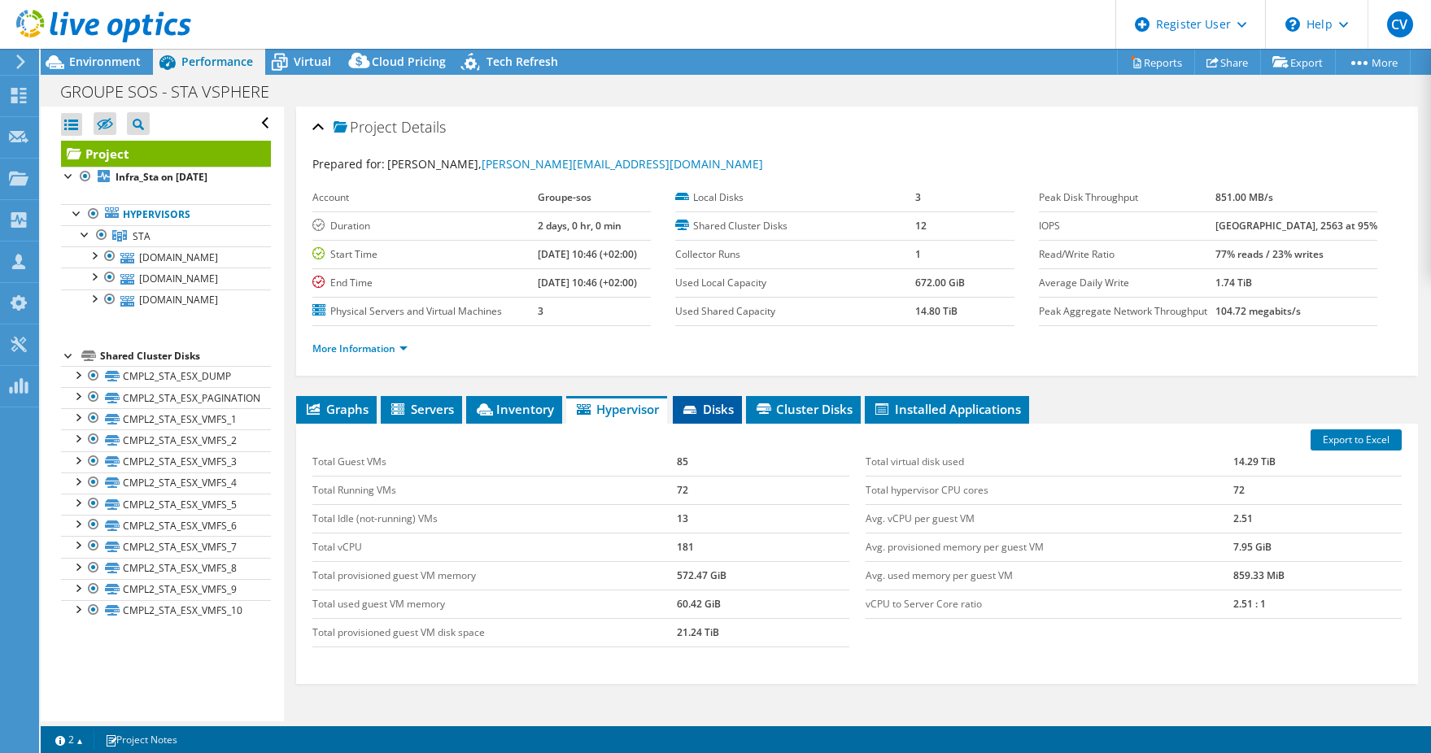
click at [734, 412] on span "Disks" at bounding box center [707, 409] width 53 height 16
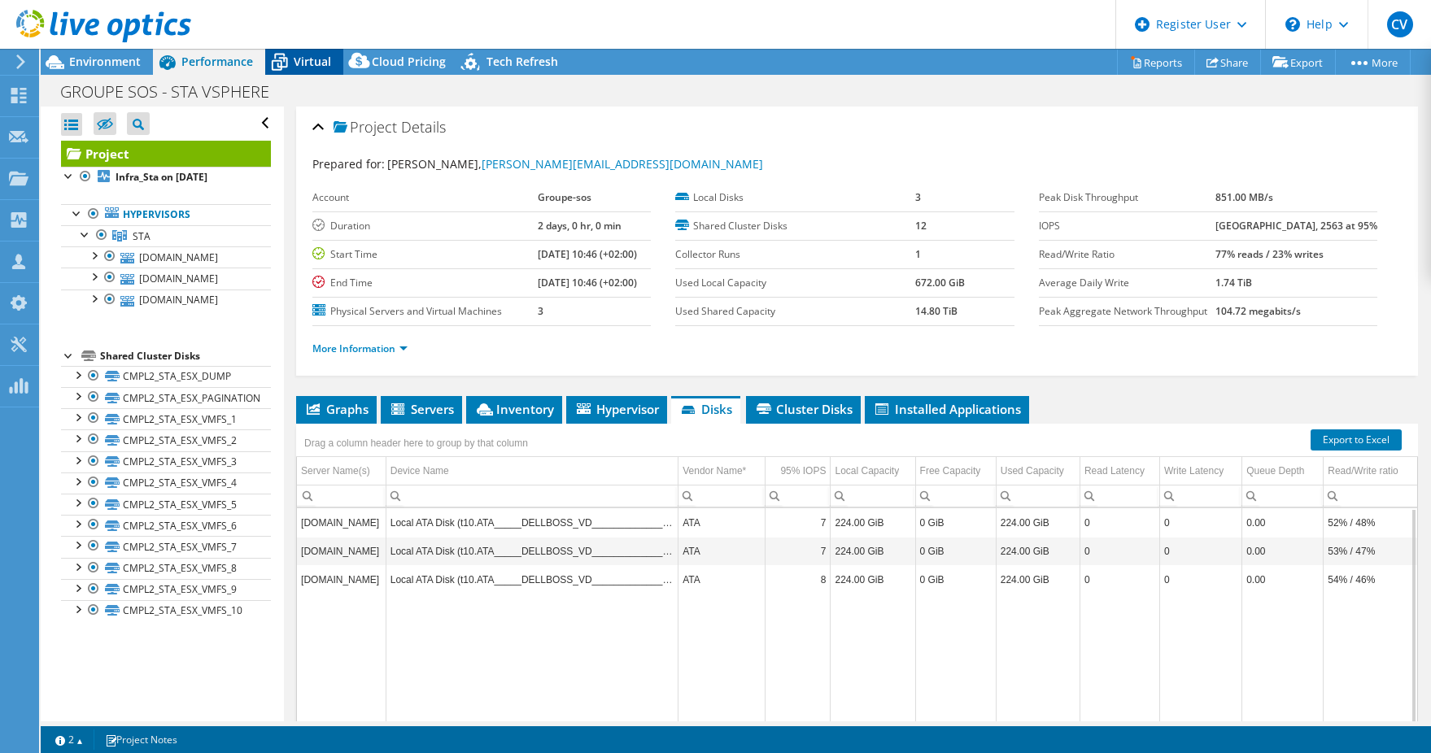
click at [302, 63] on span "Virtual" at bounding box center [312, 61] width 37 height 15
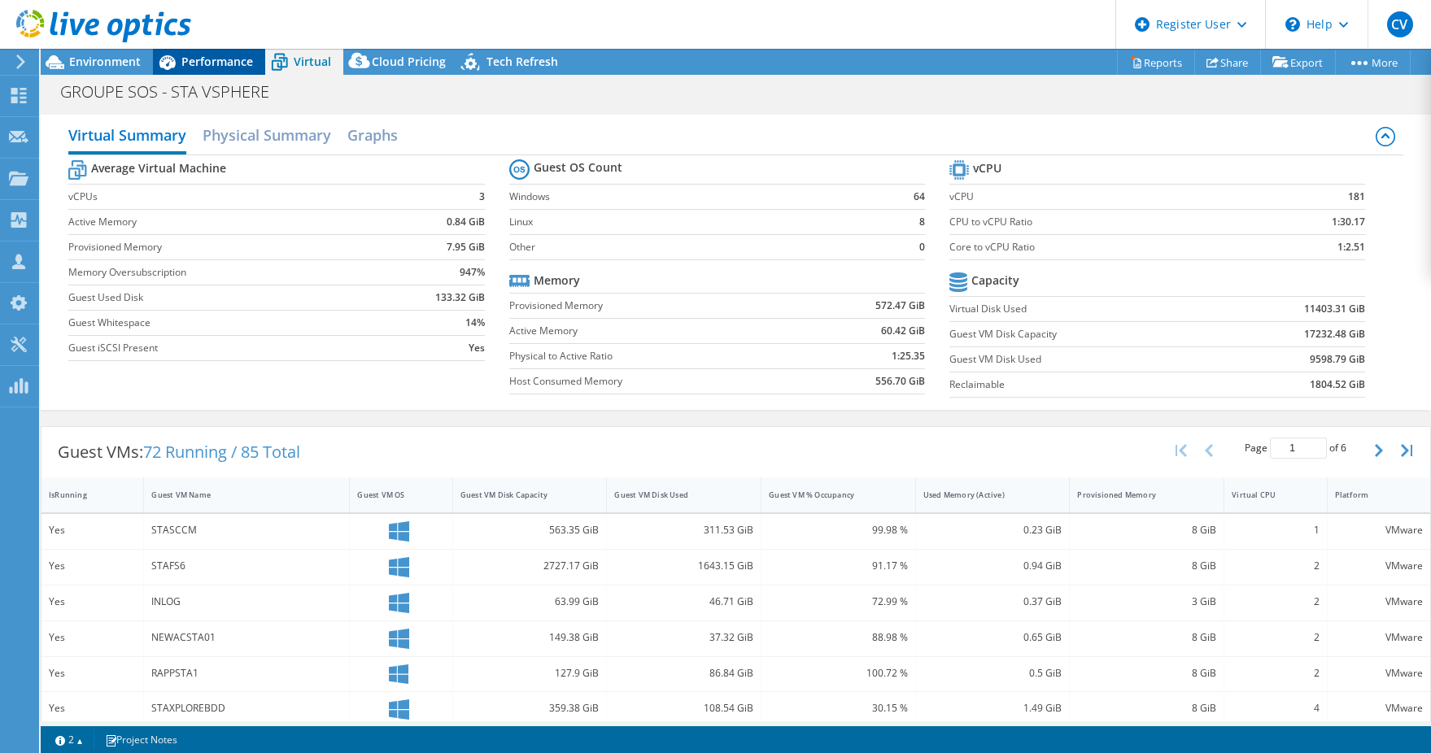
click at [173, 69] on icon at bounding box center [167, 62] width 28 height 28
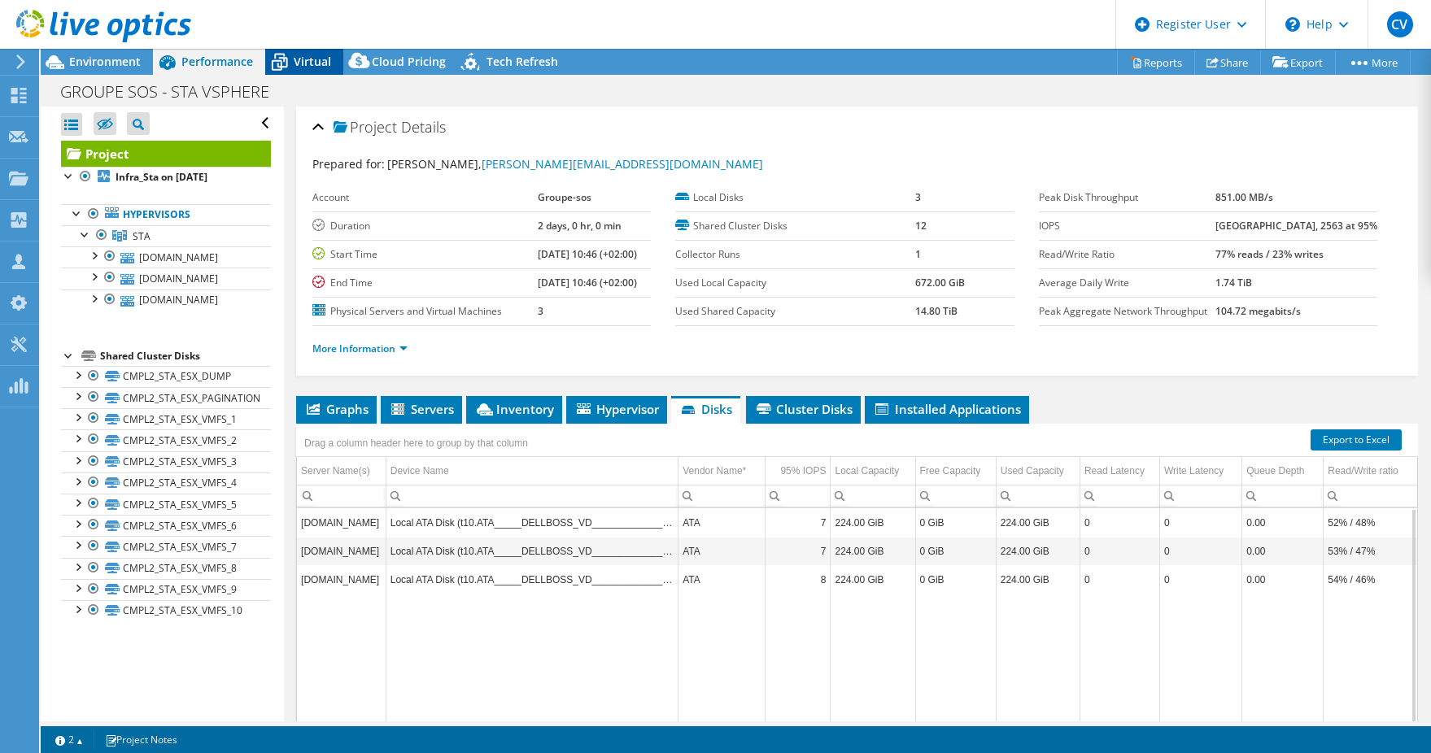
click at [324, 63] on span "Virtual" at bounding box center [312, 61] width 37 height 15
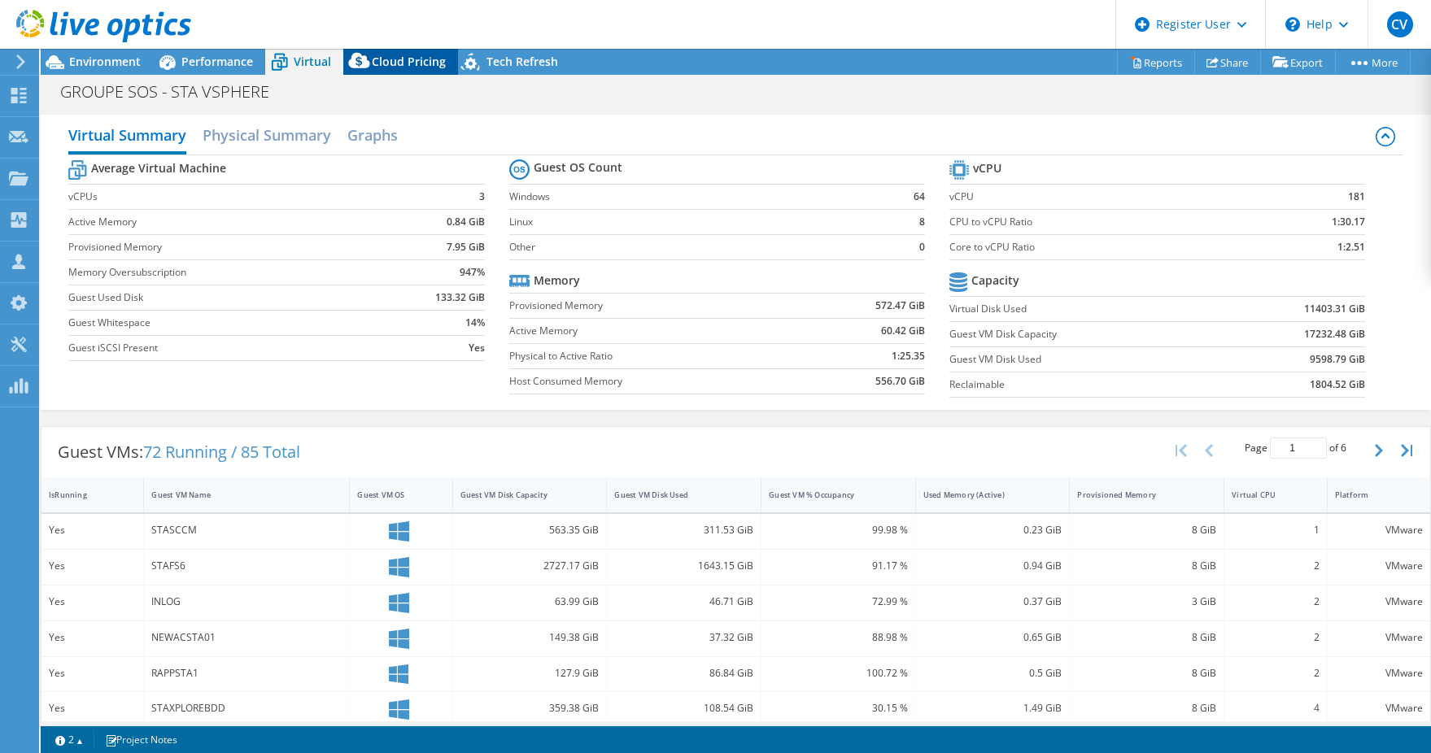
click at [410, 68] on span "Cloud Pricing" at bounding box center [409, 61] width 74 height 15
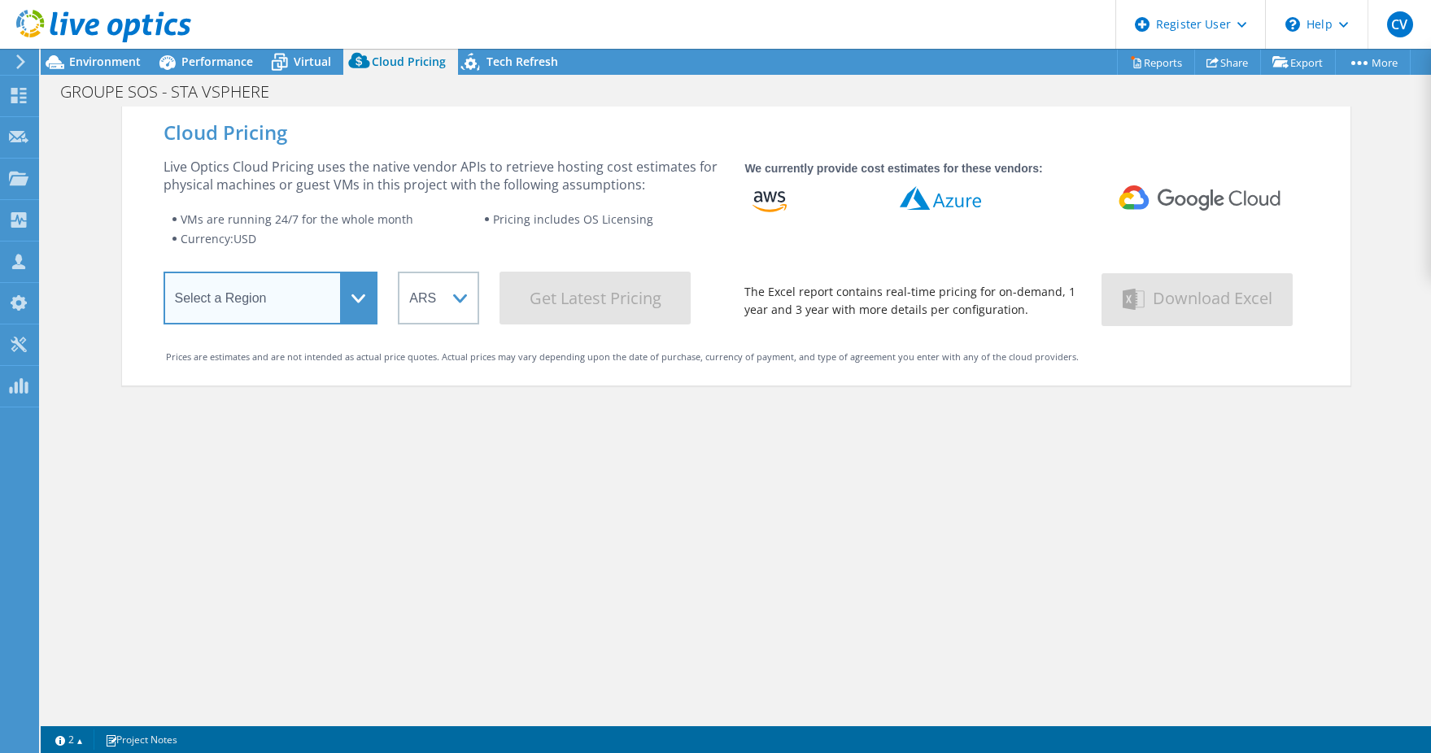
click at [338, 312] on select "Select a Region Asia Pacific (Hong Kong) Asia Pacific (Mumbai) Asia Pacific (Se…" at bounding box center [271, 298] width 215 height 53
drag, startPoint x: 442, startPoint y: 508, endPoint x: 435, endPoint y: 478, distance: 31.6
click at [435, 483] on div "Cloud Pricing Live Optics Cloud Pricing uses the native vendor APIs to retrieve…" at bounding box center [736, 483] width 1228 height 753
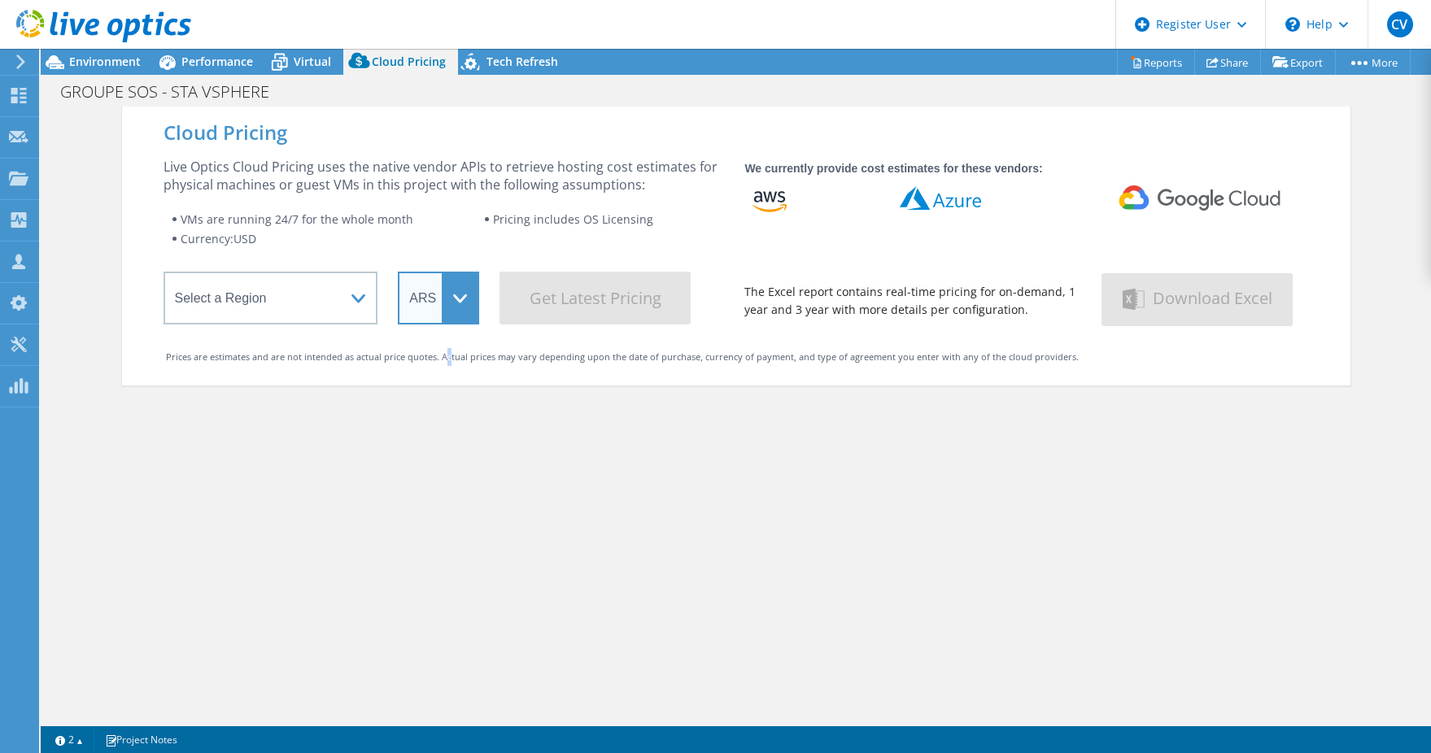
drag, startPoint x: 435, startPoint y: 478, endPoint x: 436, endPoint y: 317, distance: 160.3
click at [434, 317] on select "ARS AUD BRL CAD CHF CLP CNY DKK EUR GBP HKD HUF INR JPY MXN MYR NOK NZD PEN SEK…" at bounding box center [438, 298] width 81 height 53
drag, startPoint x: 601, startPoint y: 199, endPoint x: 645, endPoint y: 213, distance: 46.1
click at [601, 199] on div "Live Optics Cloud Pricing uses the native vendor APIs to retrieve hosting cost …" at bounding box center [444, 241] width 561 height 167
click at [521, 53] on div "Tech Refresh" at bounding box center [514, 62] width 112 height 26
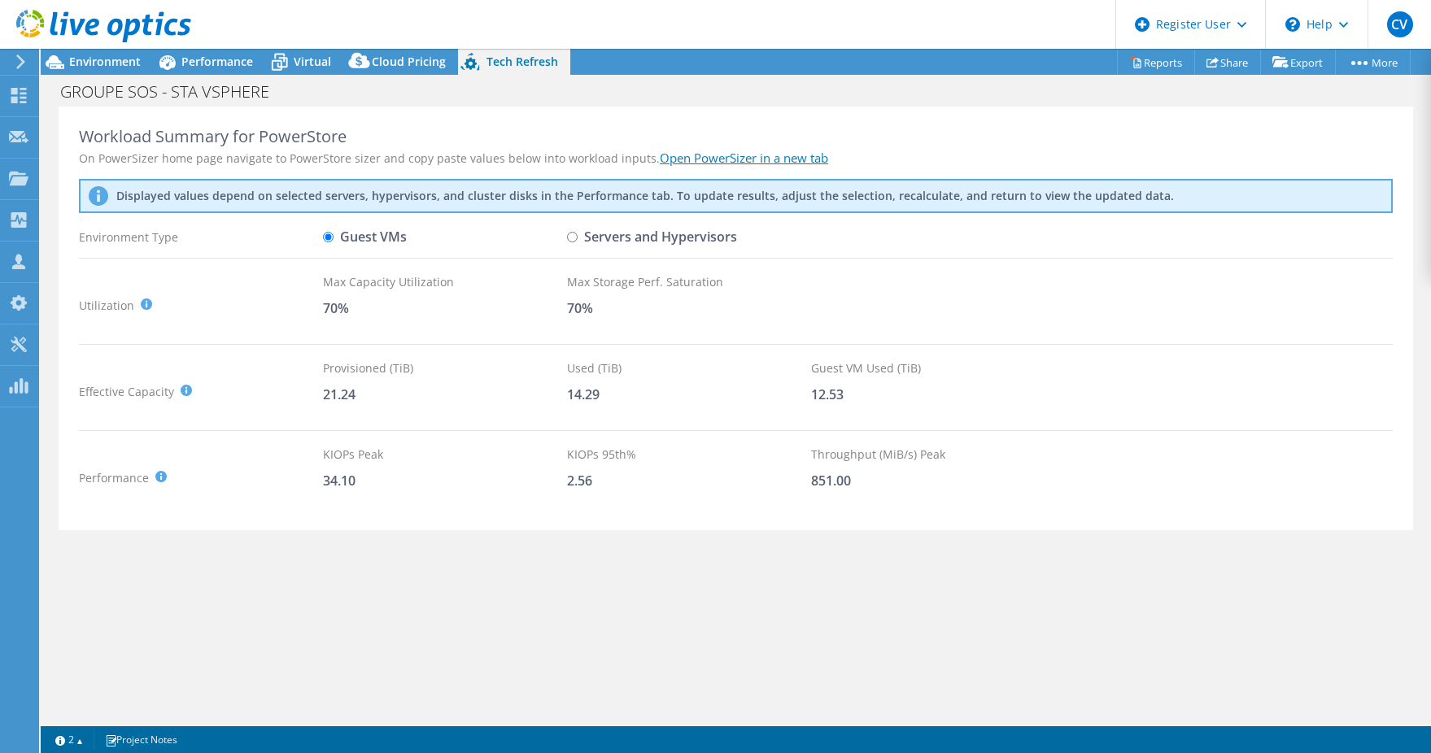
click at [568, 235] on input "Servers and Hypervisors" at bounding box center [572, 237] width 11 height 11
radio input "true"
click at [198, 57] on span "Performance" at bounding box center [217, 61] width 72 height 15
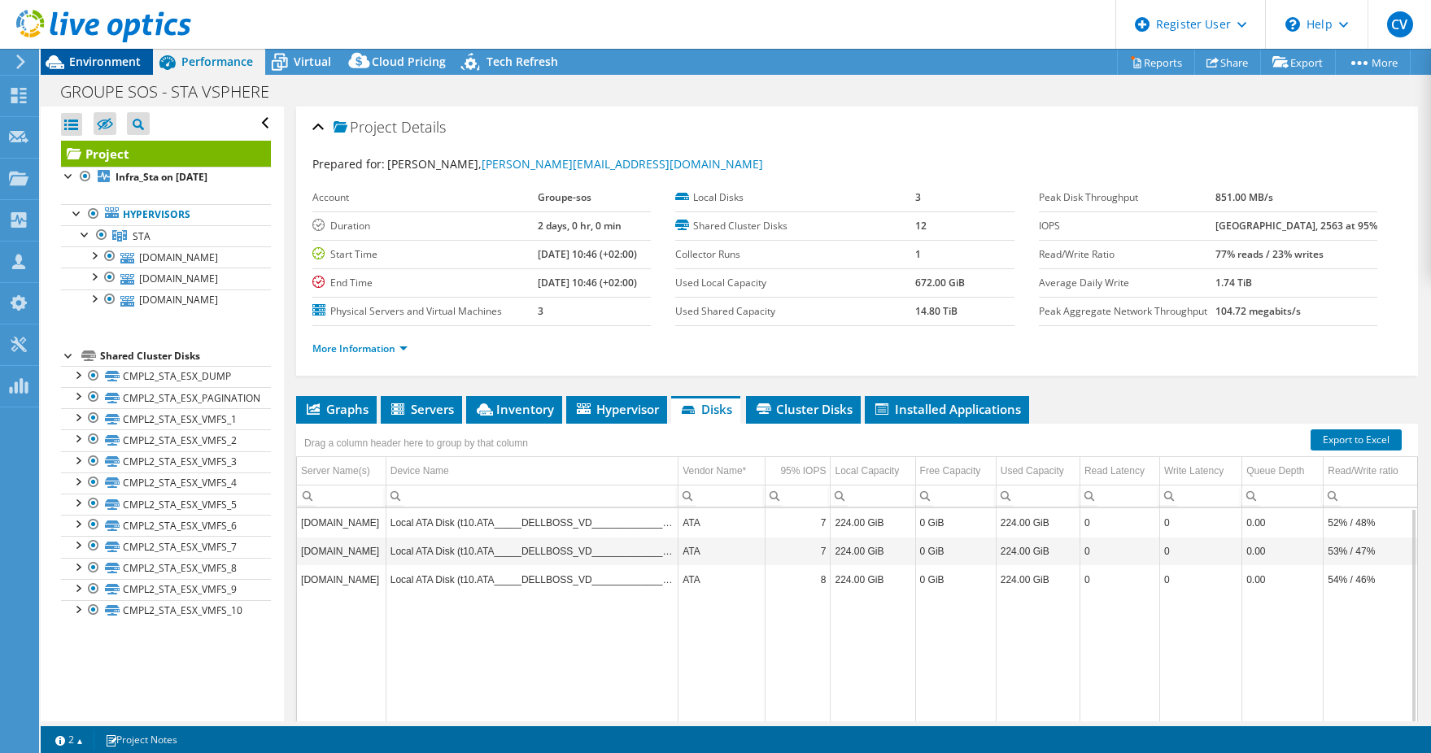
click at [137, 68] on span "Environment" at bounding box center [105, 61] width 72 height 15
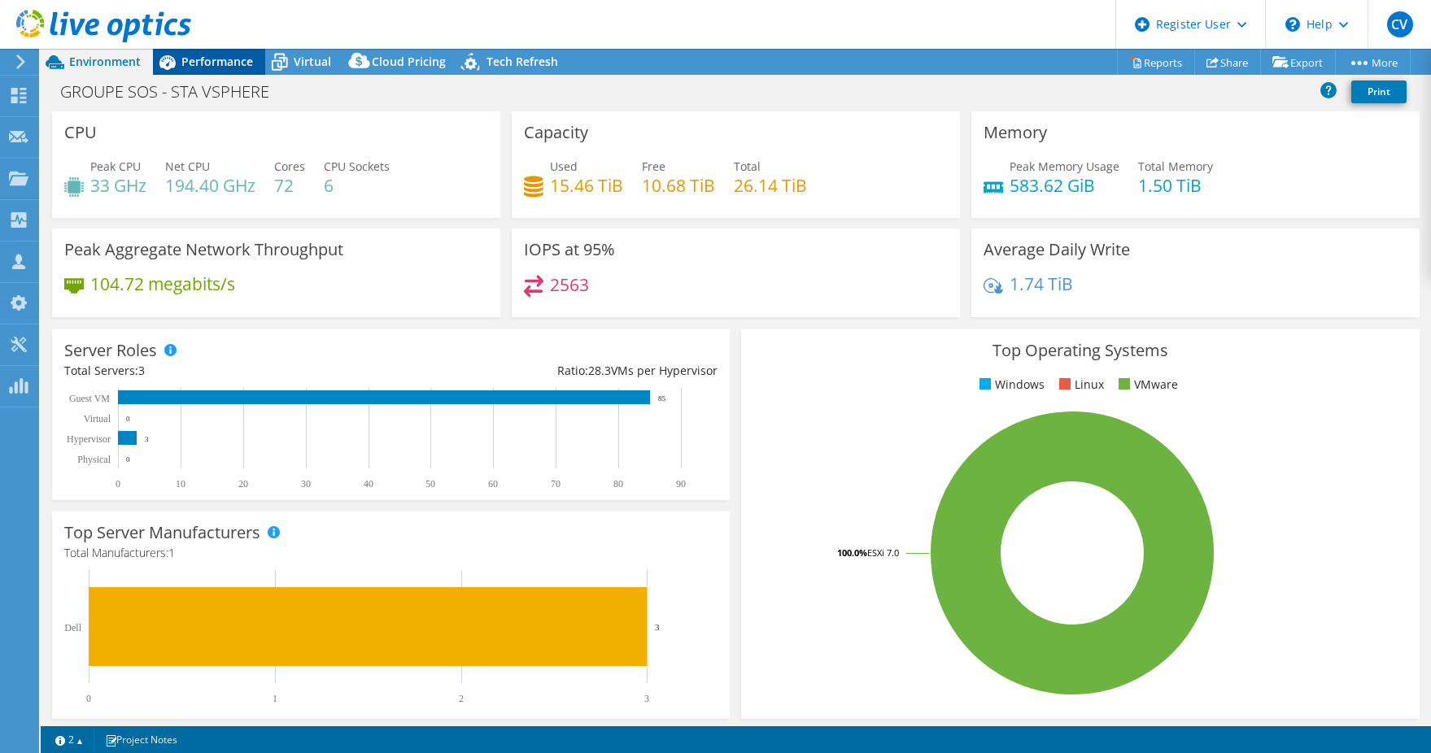
click at [218, 63] on span "Performance" at bounding box center [217, 61] width 72 height 15
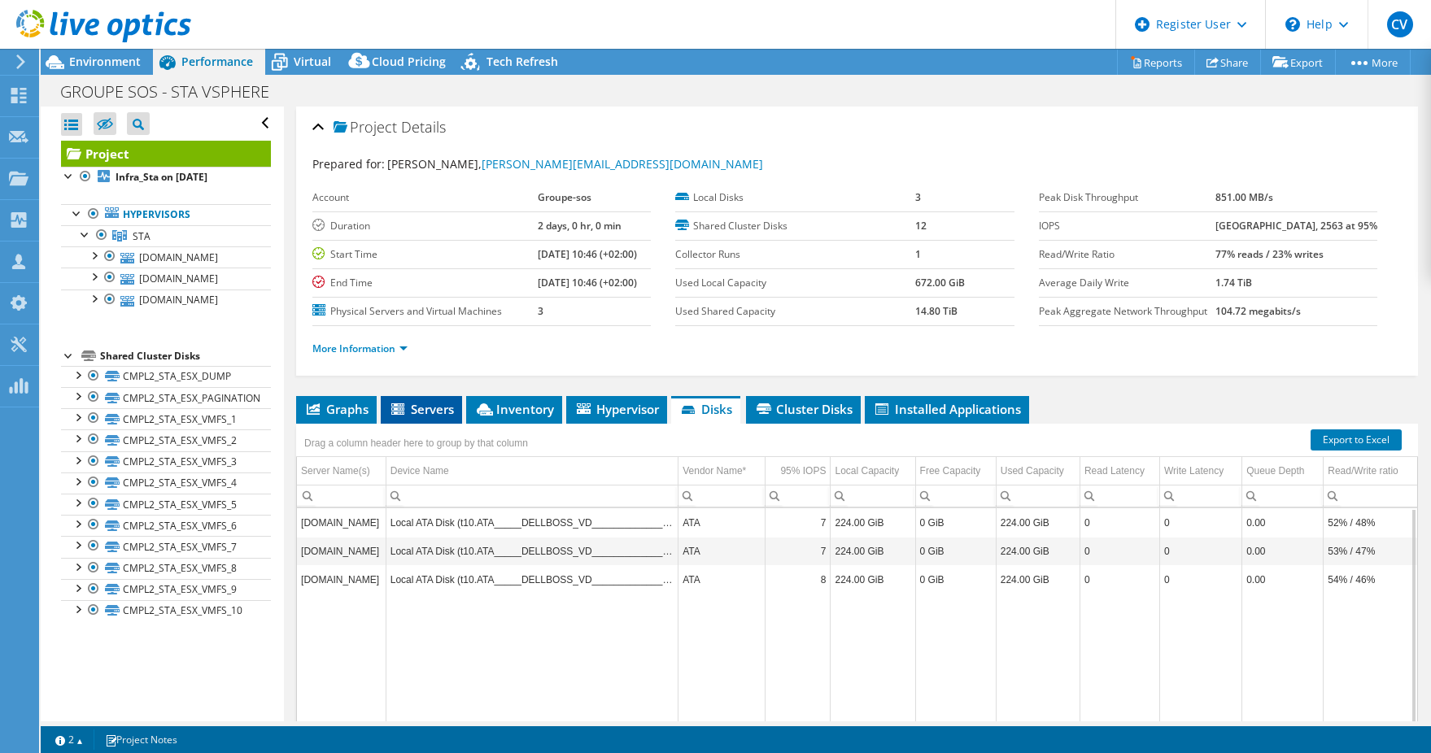
click at [419, 408] on span "Servers" at bounding box center [421, 409] width 65 height 16
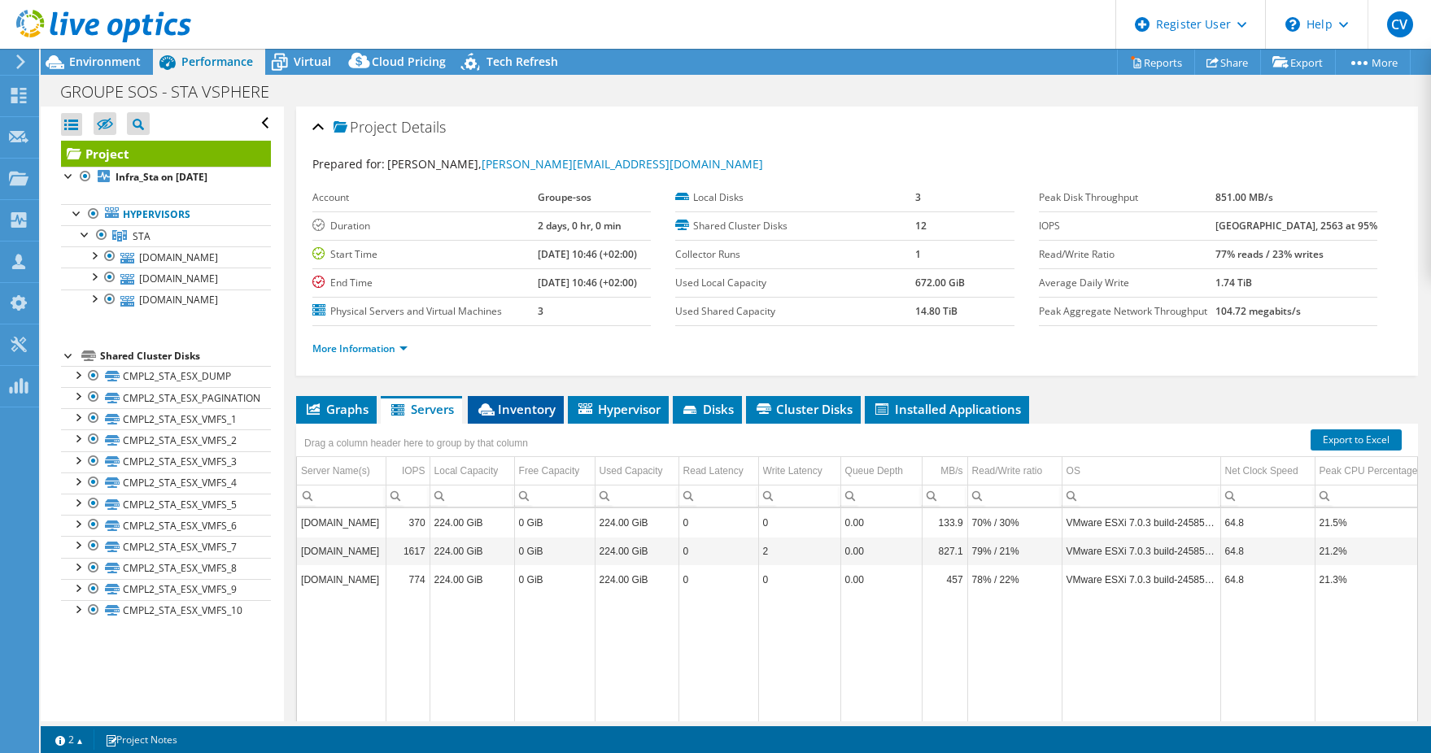
click at [504, 408] on span "Inventory" at bounding box center [516, 409] width 80 height 16
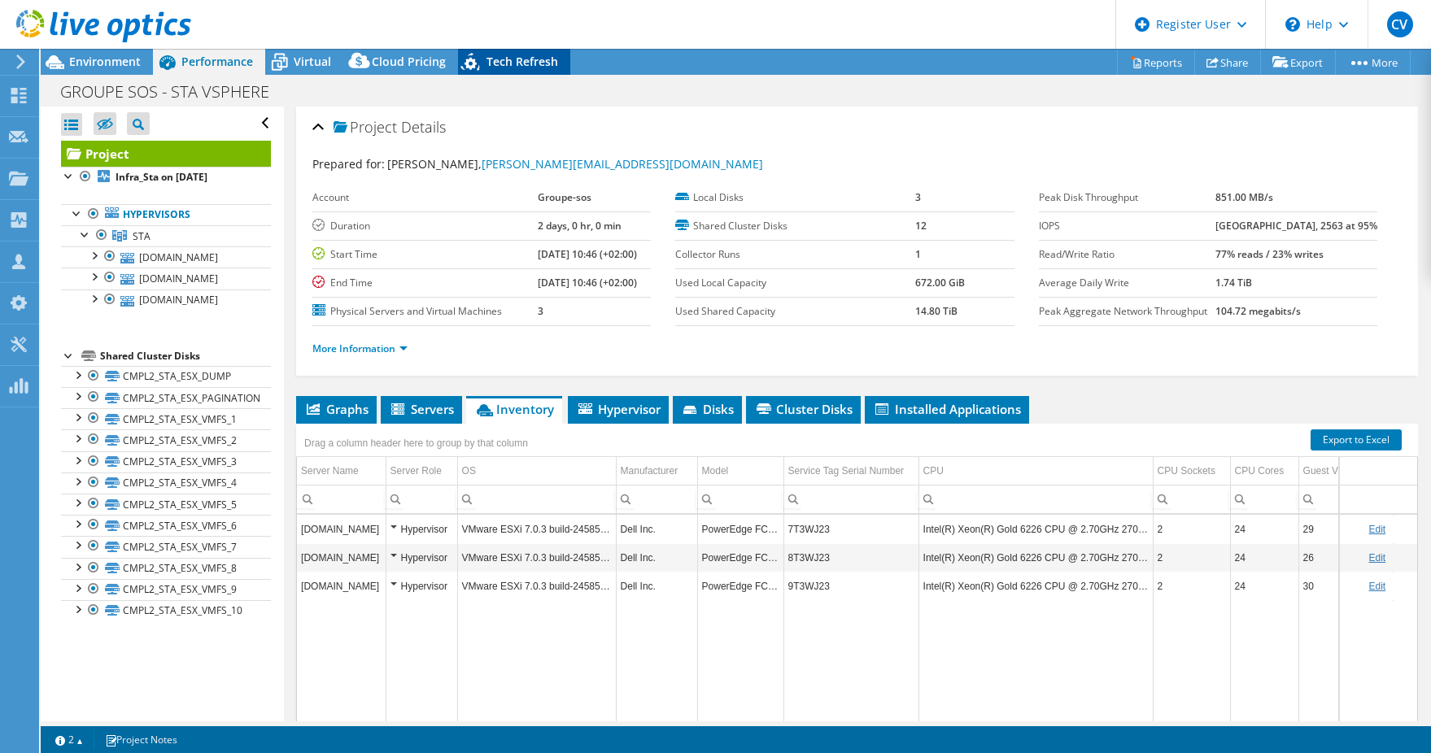
click at [517, 55] on span "Tech Refresh" at bounding box center [522, 61] width 72 height 15
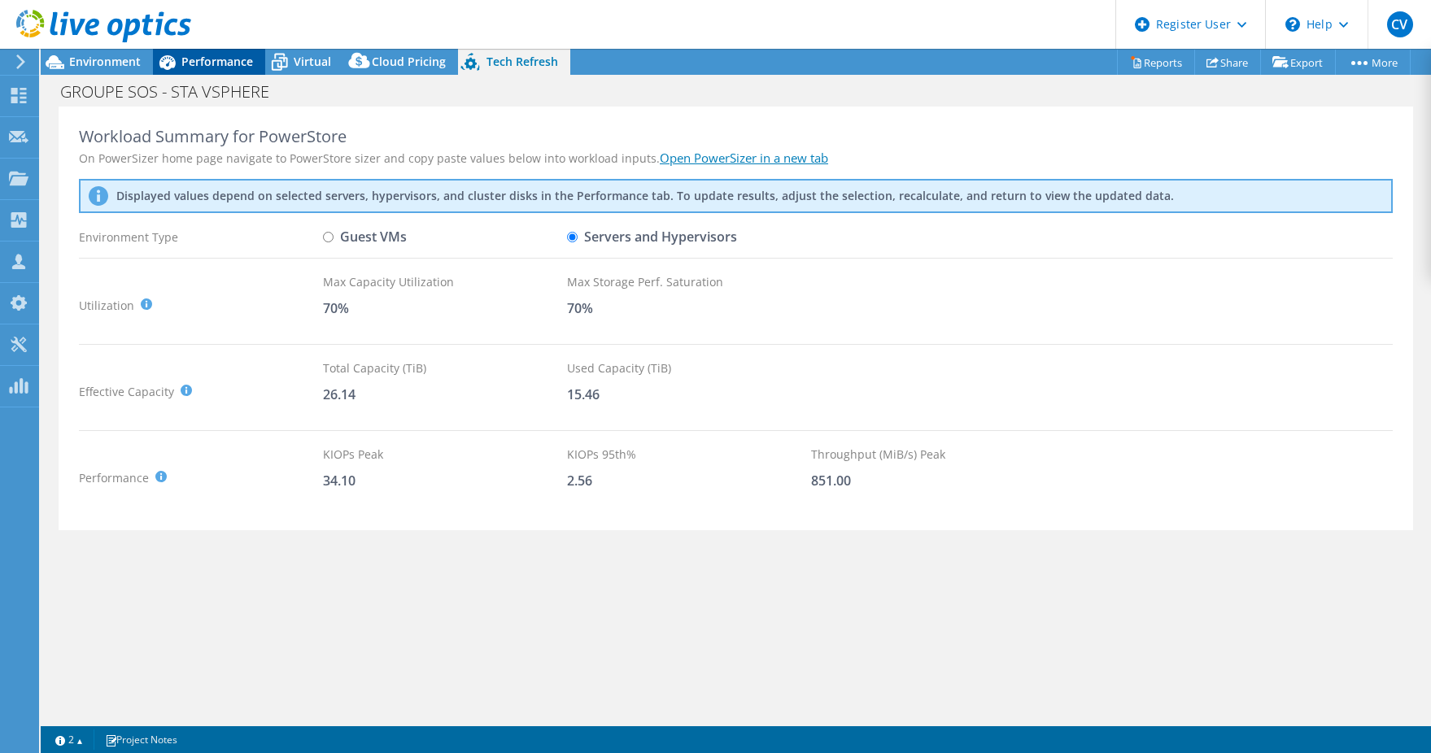
click at [226, 62] on span "Performance" at bounding box center [217, 61] width 72 height 15
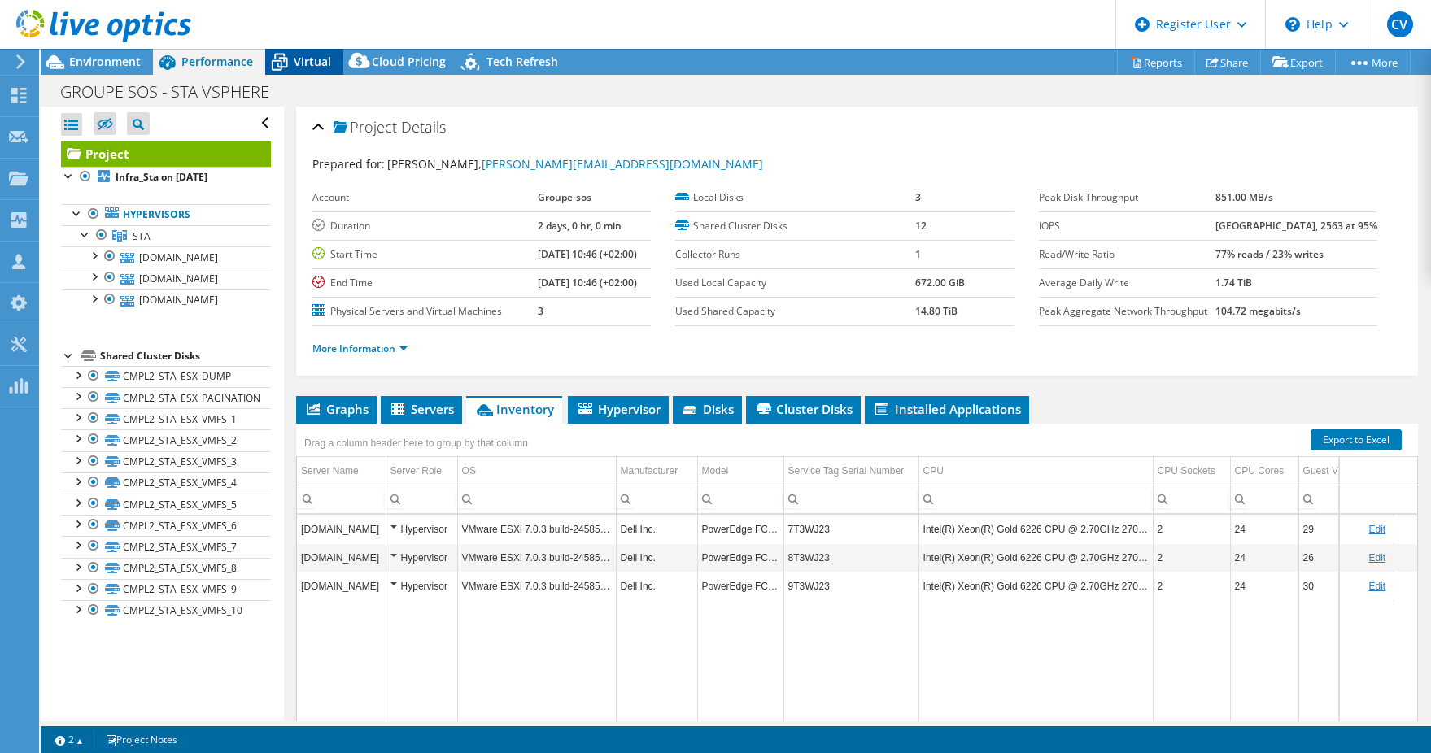
click at [290, 52] on icon at bounding box center [279, 62] width 28 height 28
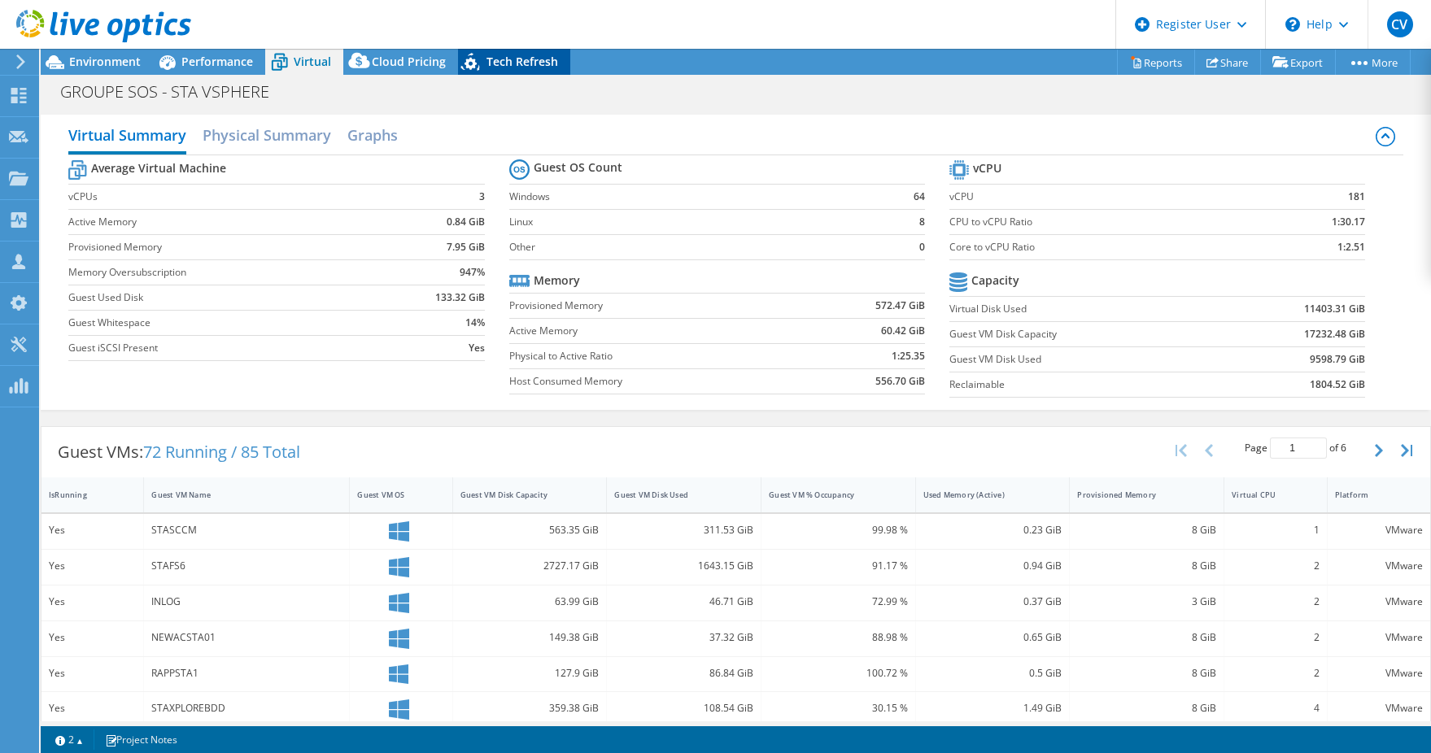
click at [504, 63] on span "Tech Refresh" at bounding box center [522, 61] width 72 height 15
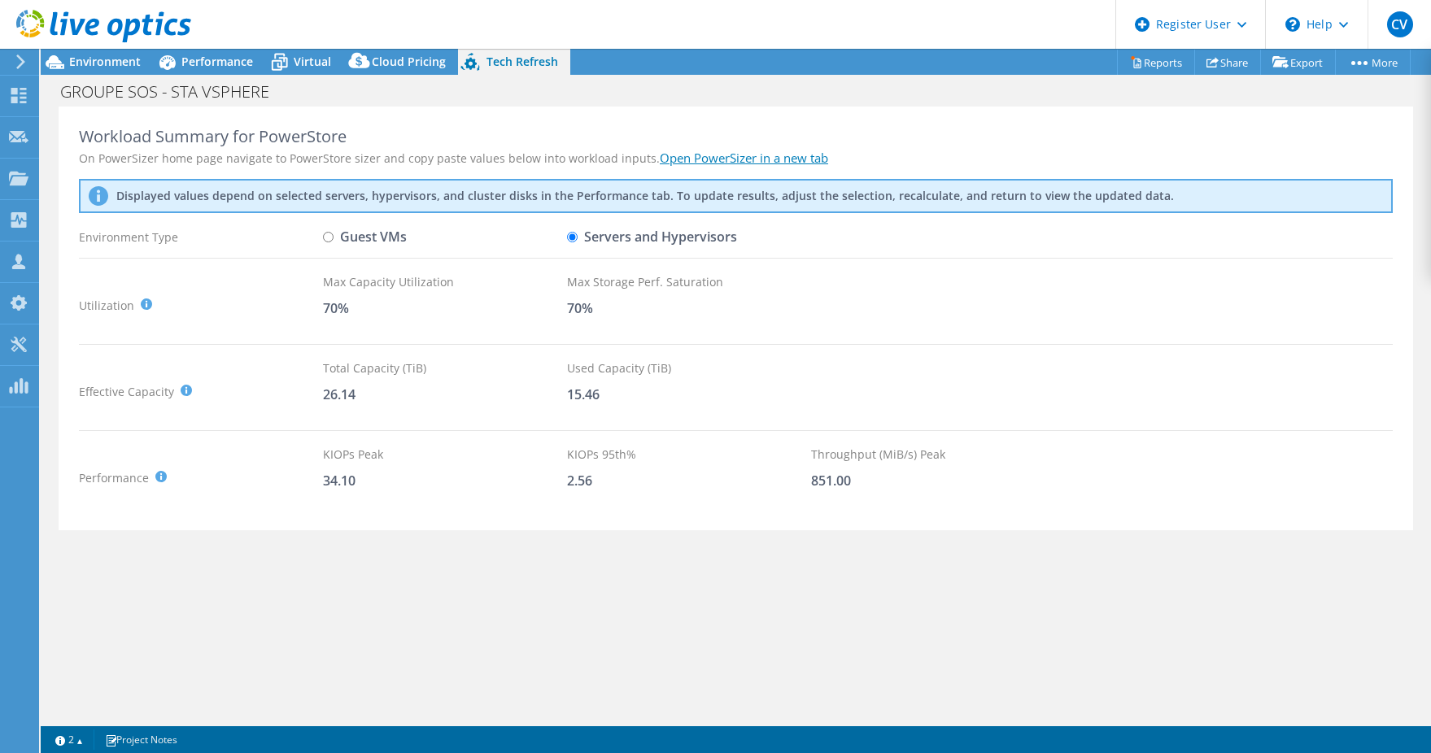
click at [369, 233] on label "Guest VMs" at bounding box center [365, 237] width 84 height 28
click at [334, 233] on input "Guest VMs" at bounding box center [328, 237] width 11 height 11
radio input "true"
click at [296, 70] on div "Virtual" at bounding box center [304, 62] width 78 height 26
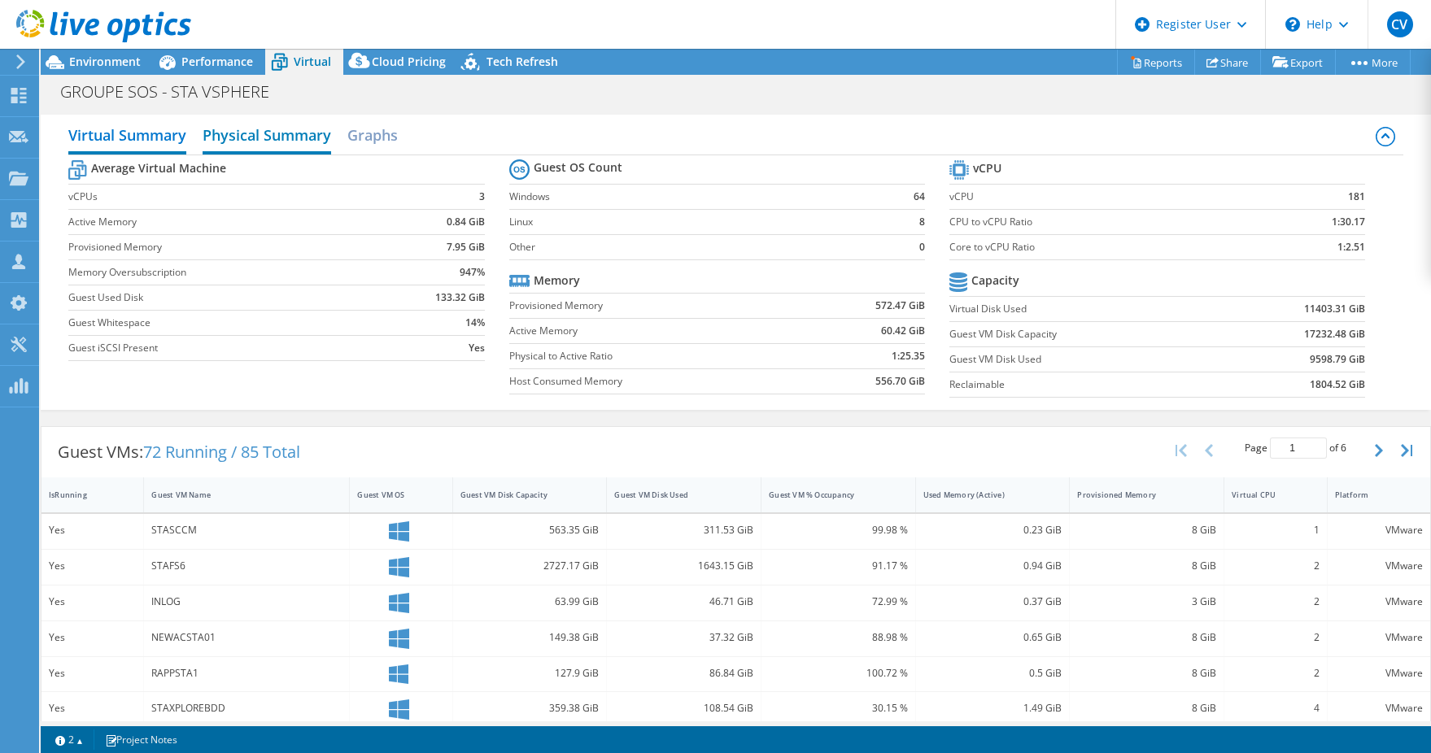
click at [263, 146] on h2 "Physical Summary" at bounding box center [267, 137] width 129 height 36
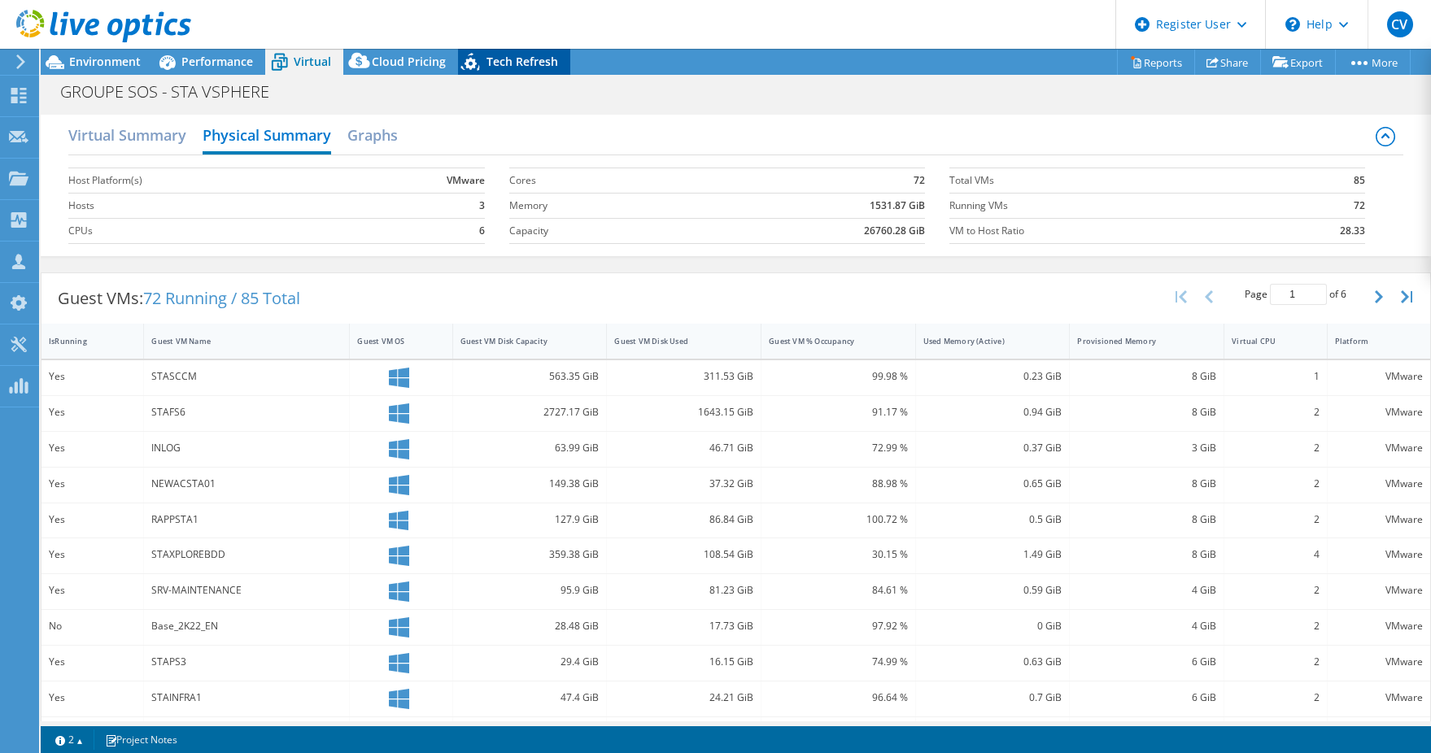
click at [520, 63] on span "Tech Refresh" at bounding box center [522, 61] width 72 height 15
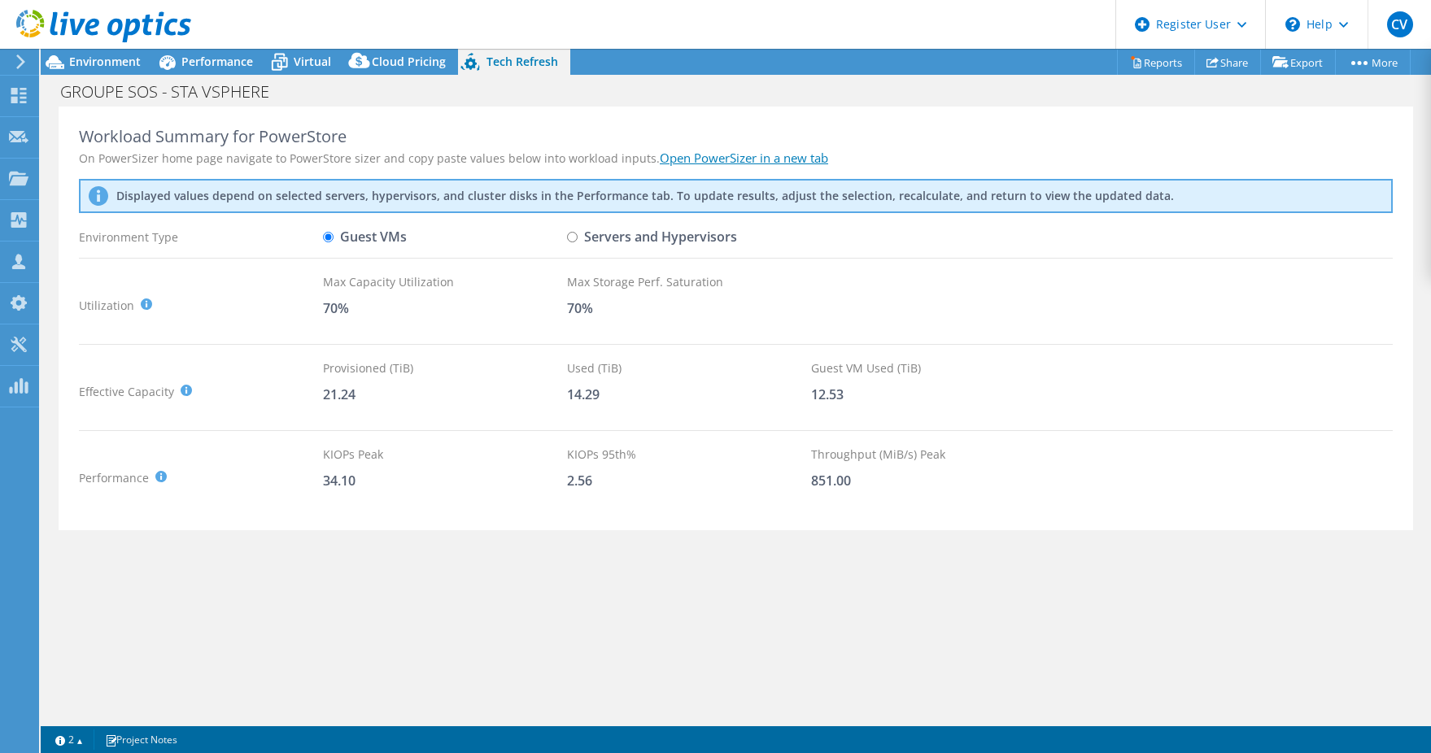
click at [578, 240] on label "Servers and Hypervisors" at bounding box center [652, 237] width 170 height 28
click at [578, 240] on input "Servers and Hypervisors" at bounding box center [572, 237] width 11 height 11
radio input "true"
radio input "false"
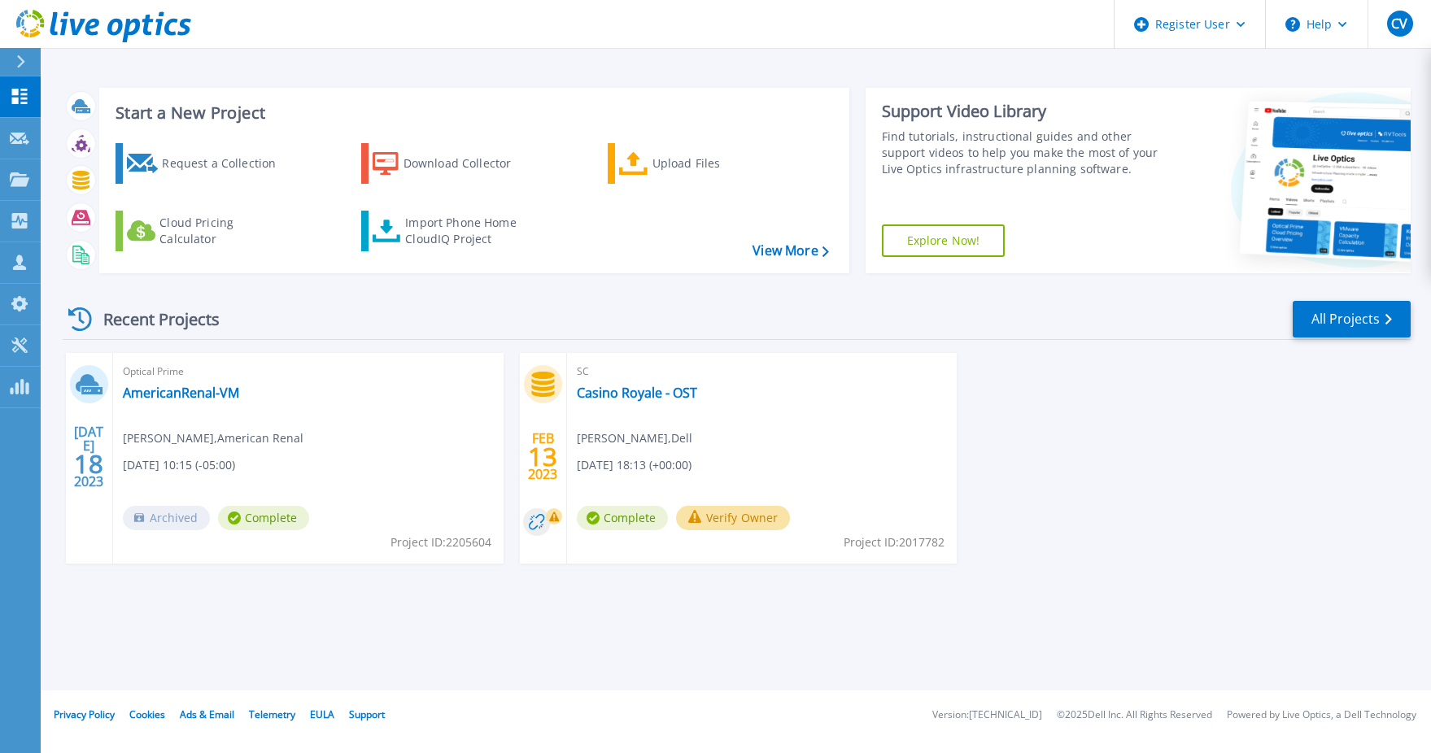
click at [27, 59] on div at bounding box center [28, 62] width 26 height 28
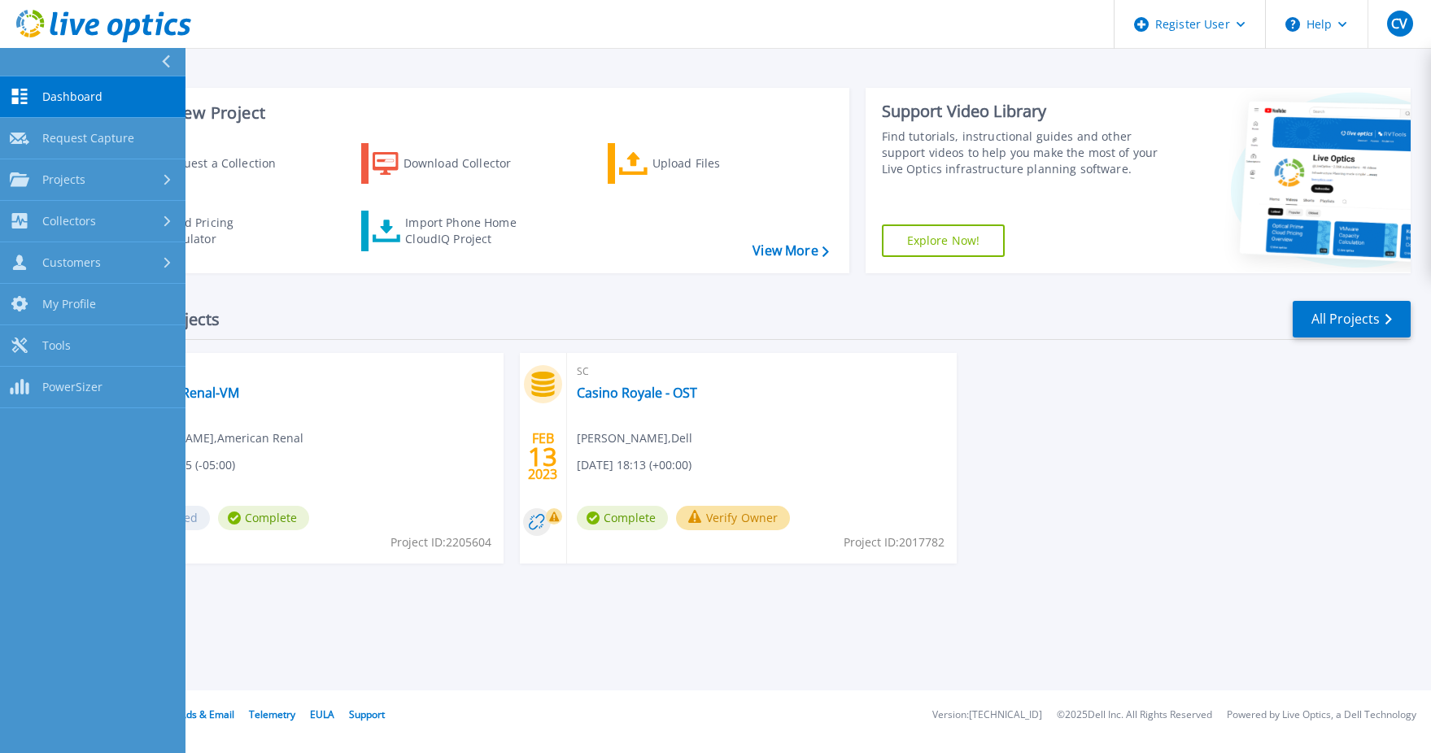
click at [27, 59] on button at bounding box center [92, 62] width 185 height 28
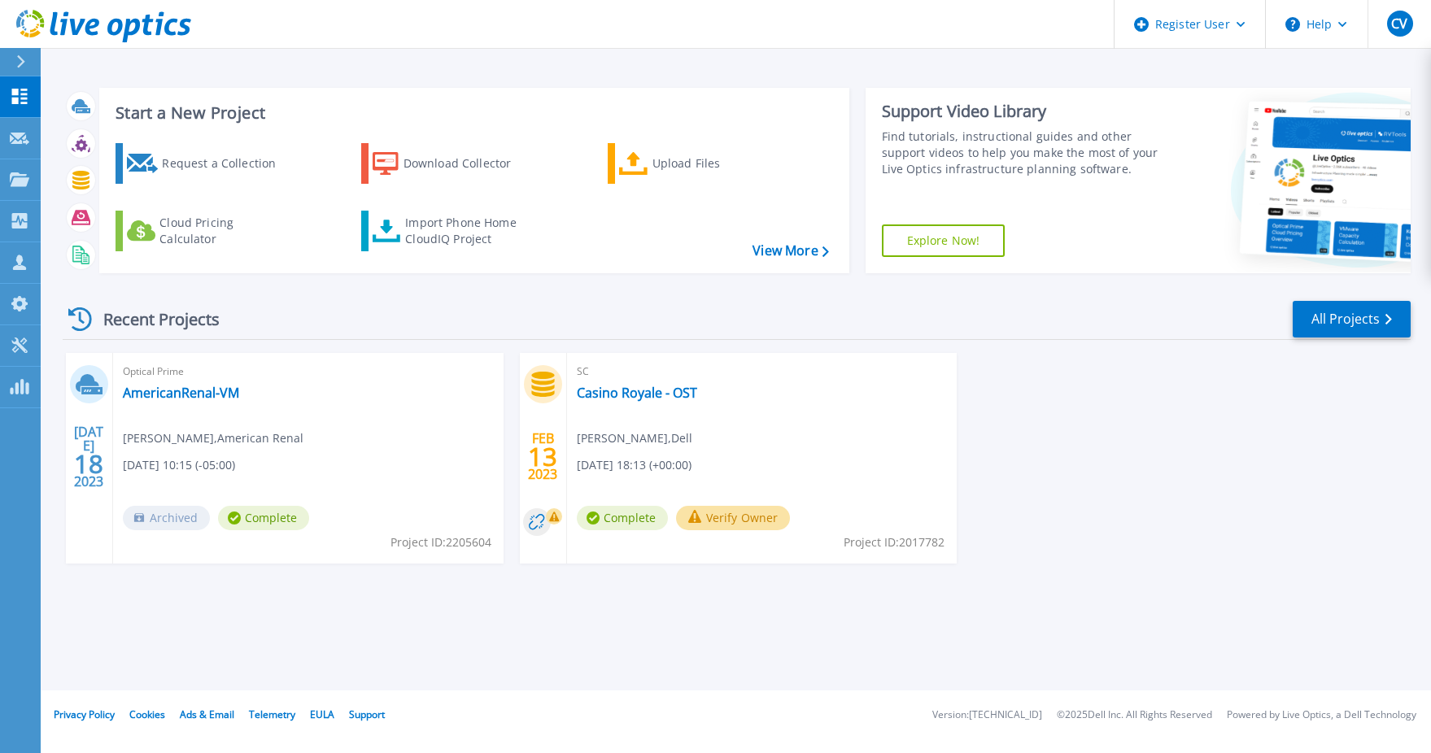
click at [1116, 408] on div "[DATE] Optical Prime AmericanRenal-VM [PERSON_NAME] , American Renal [DATE] 10:…" at bounding box center [730, 474] width 1361 height 243
click at [467, 233] on div "Import Phone Home CloudIQ Project" at bounding box center [468, 231] width 127 height 33
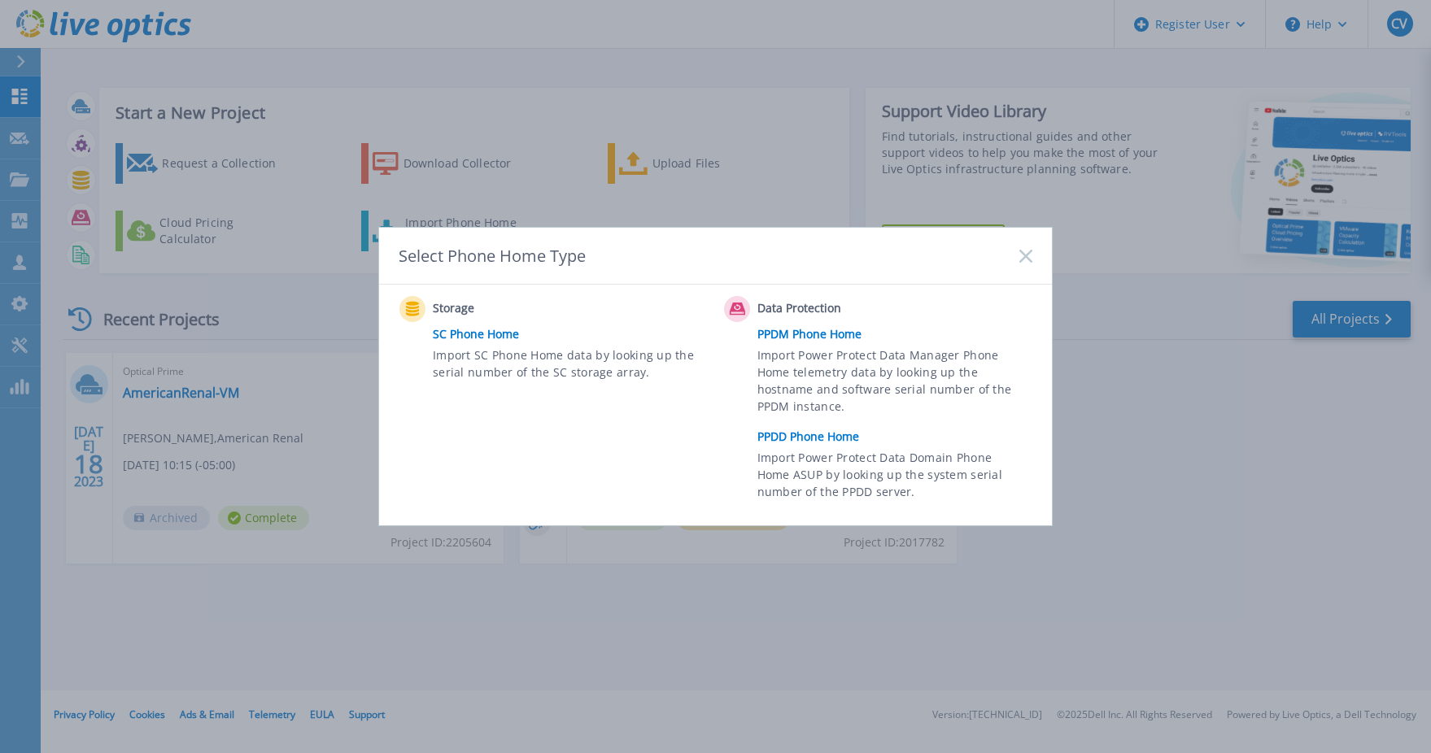
click at [1027, 257] on rect at bounding box center [1025, 256] width 14 height 14
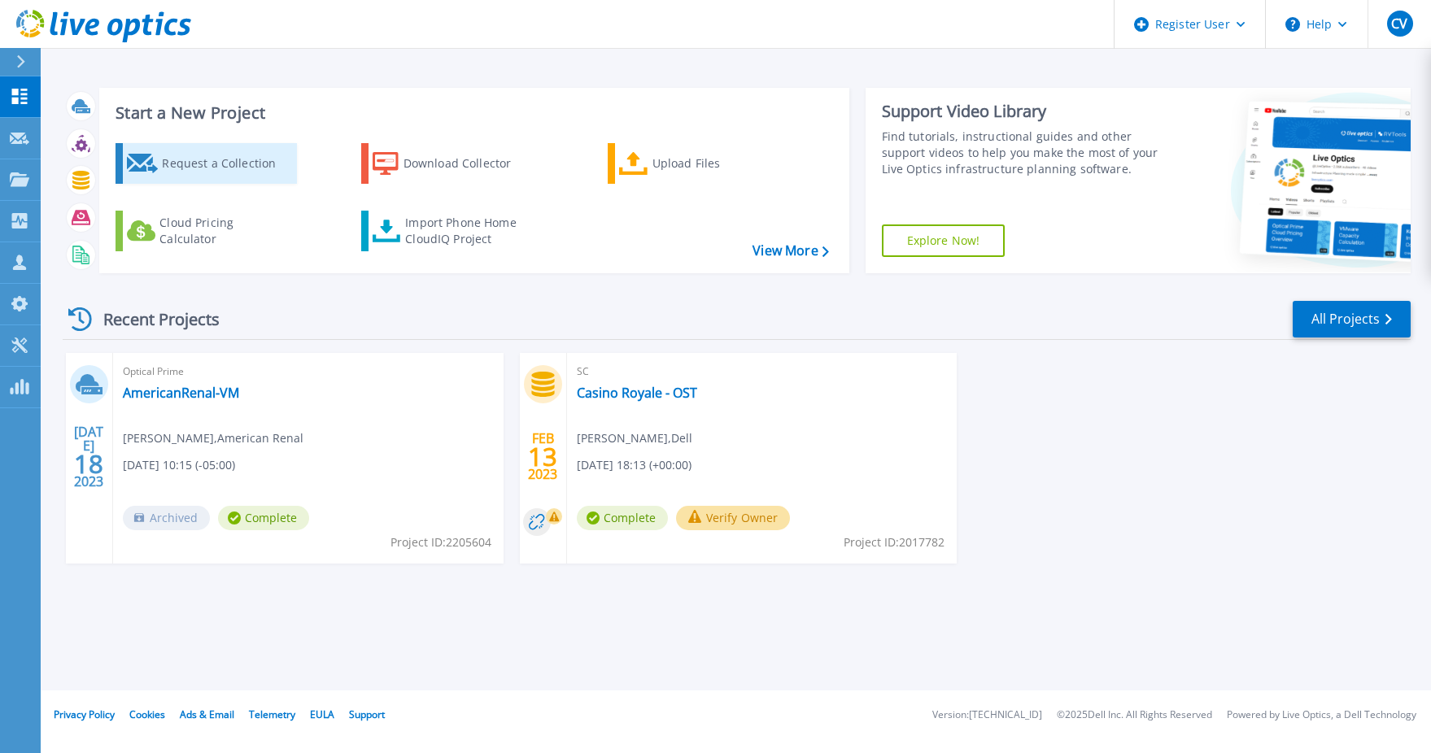
click at [232, 165] on div "Request a Collection" at bounding box center [227, 163] width 130 height 33
click at [1341, 322] on link "All Projects" at bounding box center [1352, 319] width 118 height 37
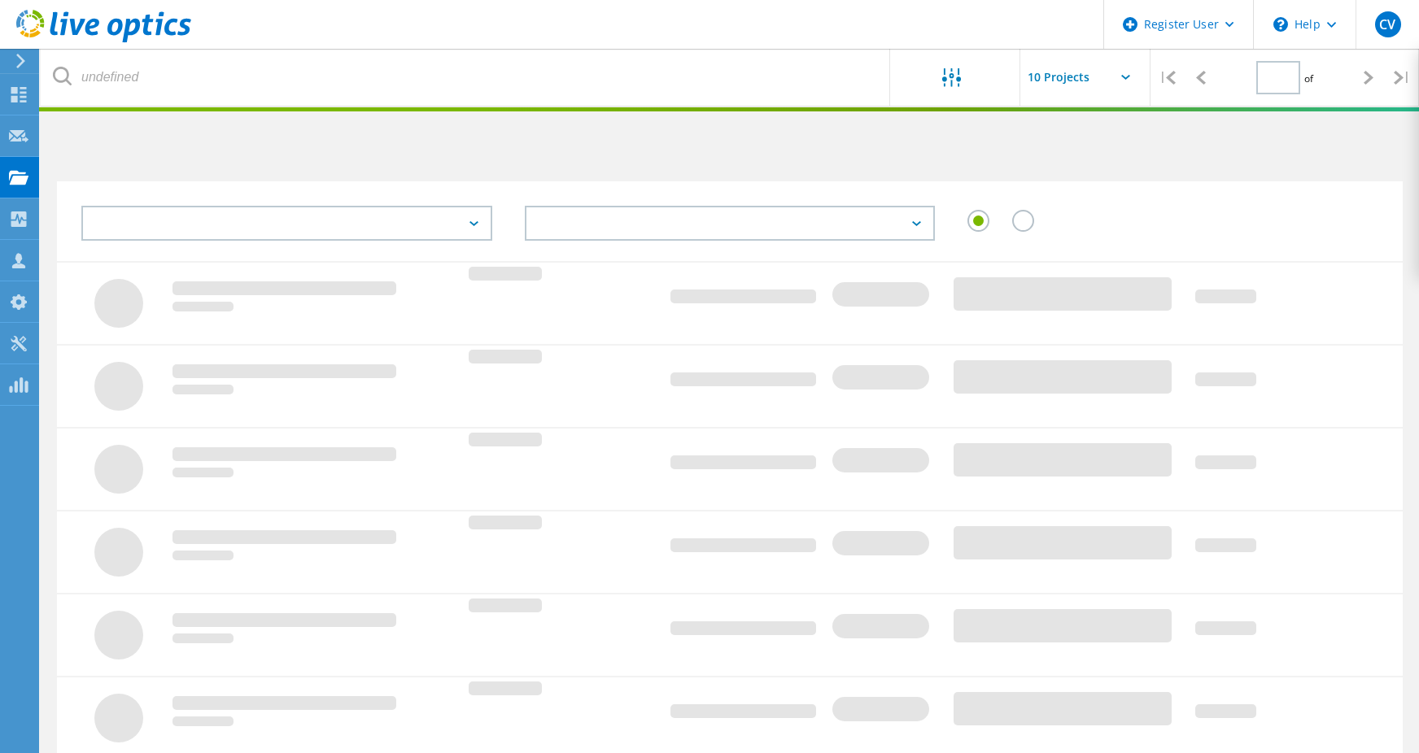
type input "1"
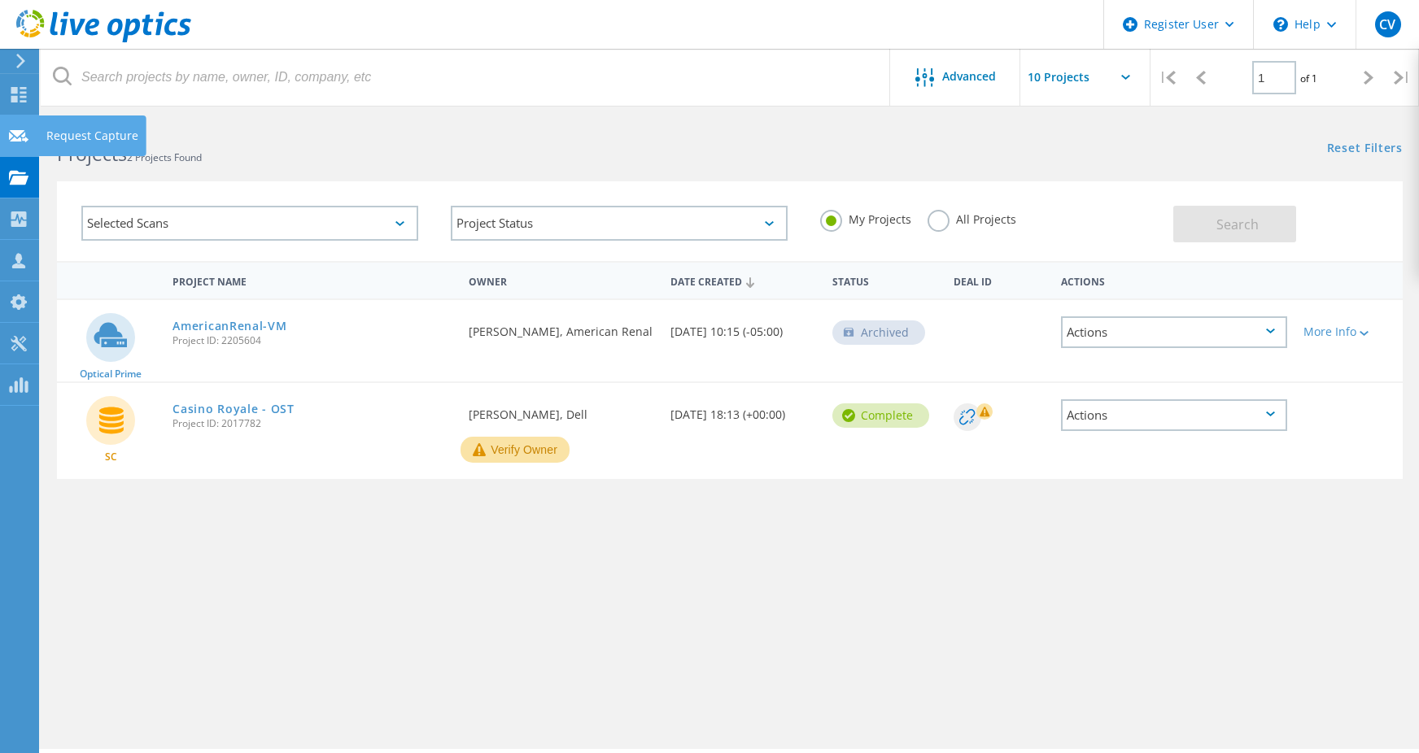
click at [26, 133] on icon at bounding box center [19, 136] width 20 height 15
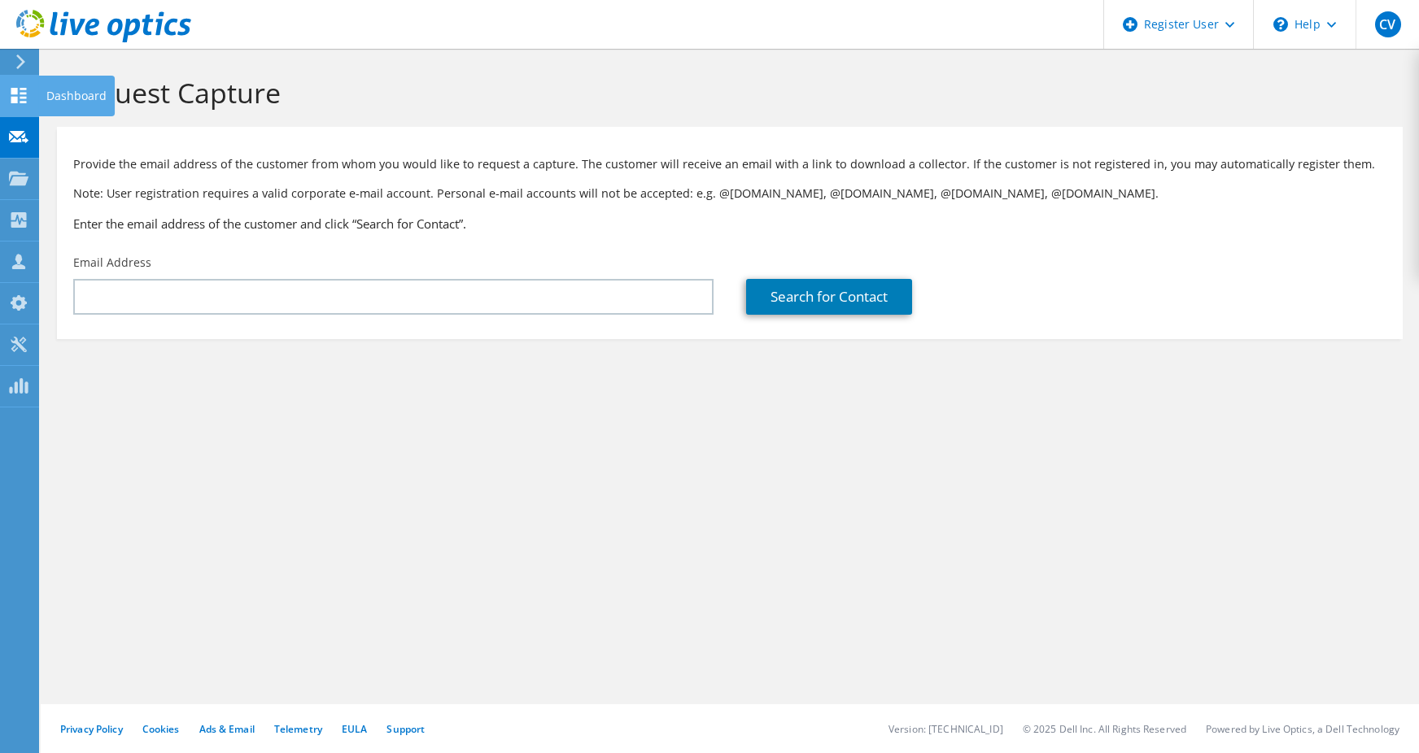
click at [18, 89] on icon at bounding box center [19, 95] width 20 height 15
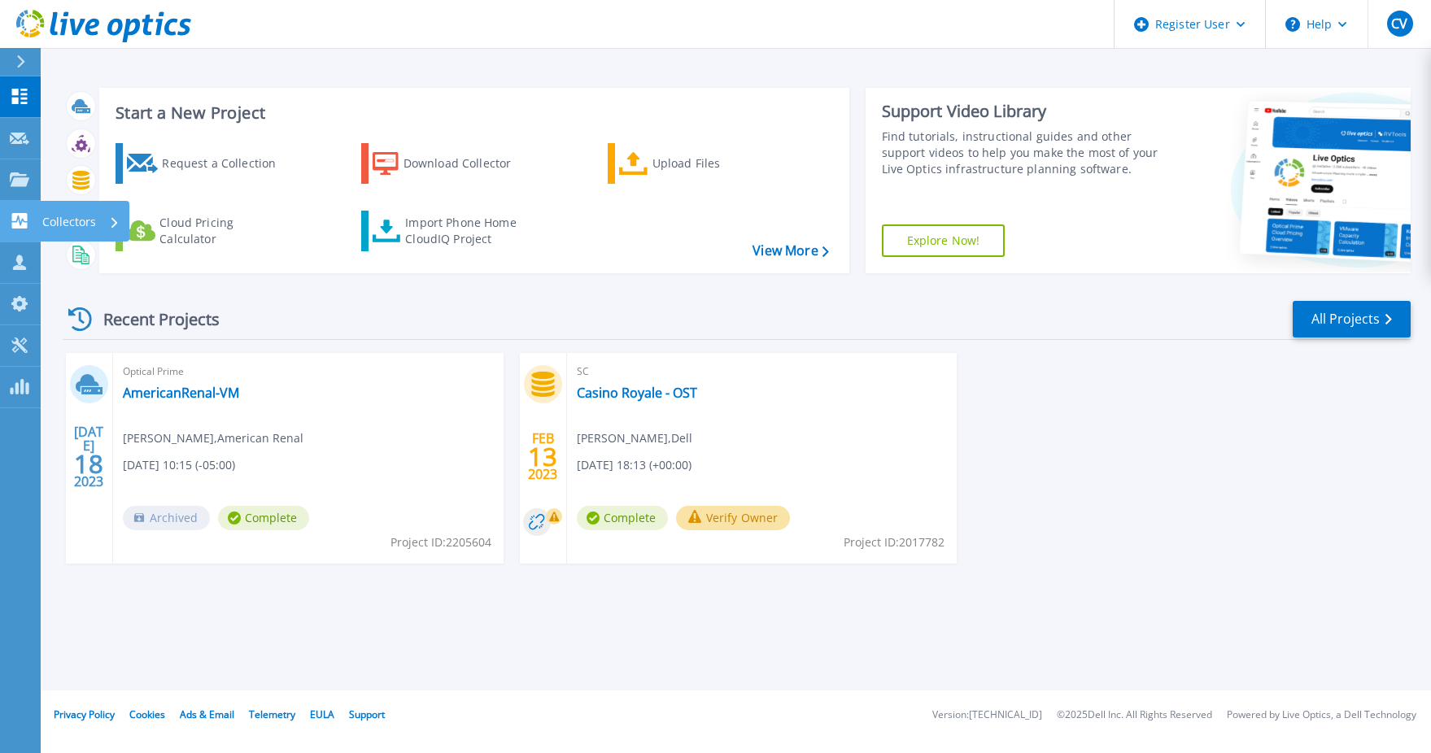
click at [77, 223] on p "Collectors" at bounding box center [69, 222] width 54 height 42
click at [290, 286] on div "Start a New Project Request a Collection Download Collector Upload Files Cloud …" at bounding box center [737, 181] width 1348 height 212
click at [81, 224] on p "Collectors" at bounding box center [69, 222] width 54 height 42
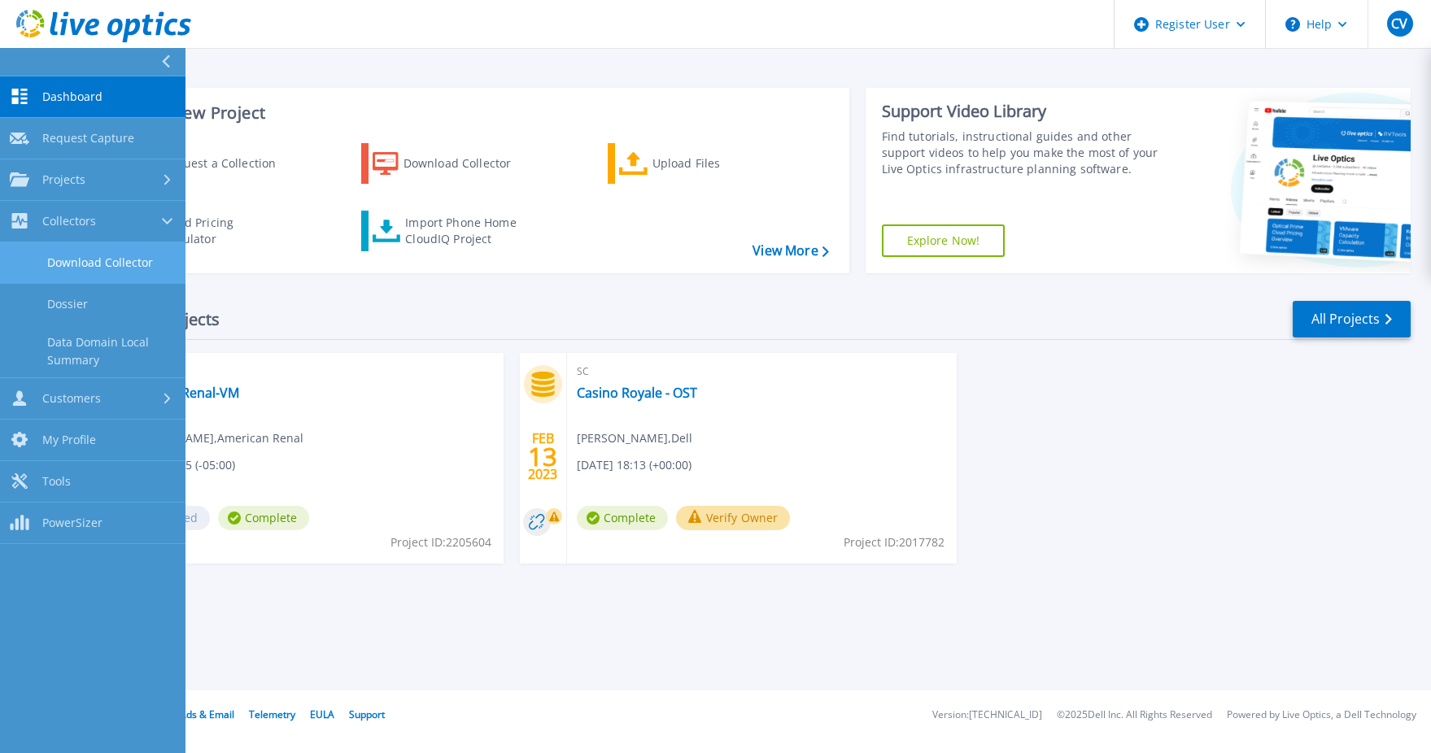
click at [91, 260] on link "Download Collector" at bounding box center [92, 262] width 185 height 41
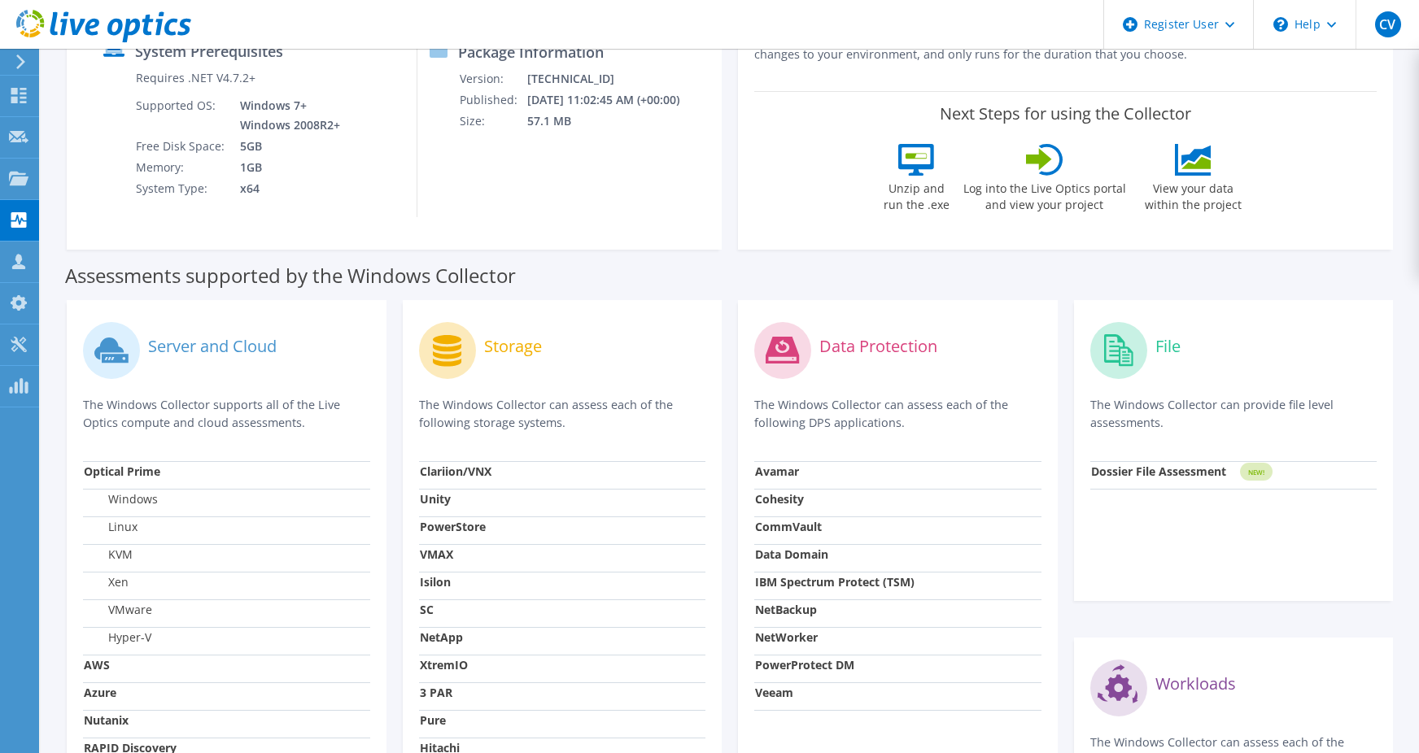
scroll to position [407, 0]
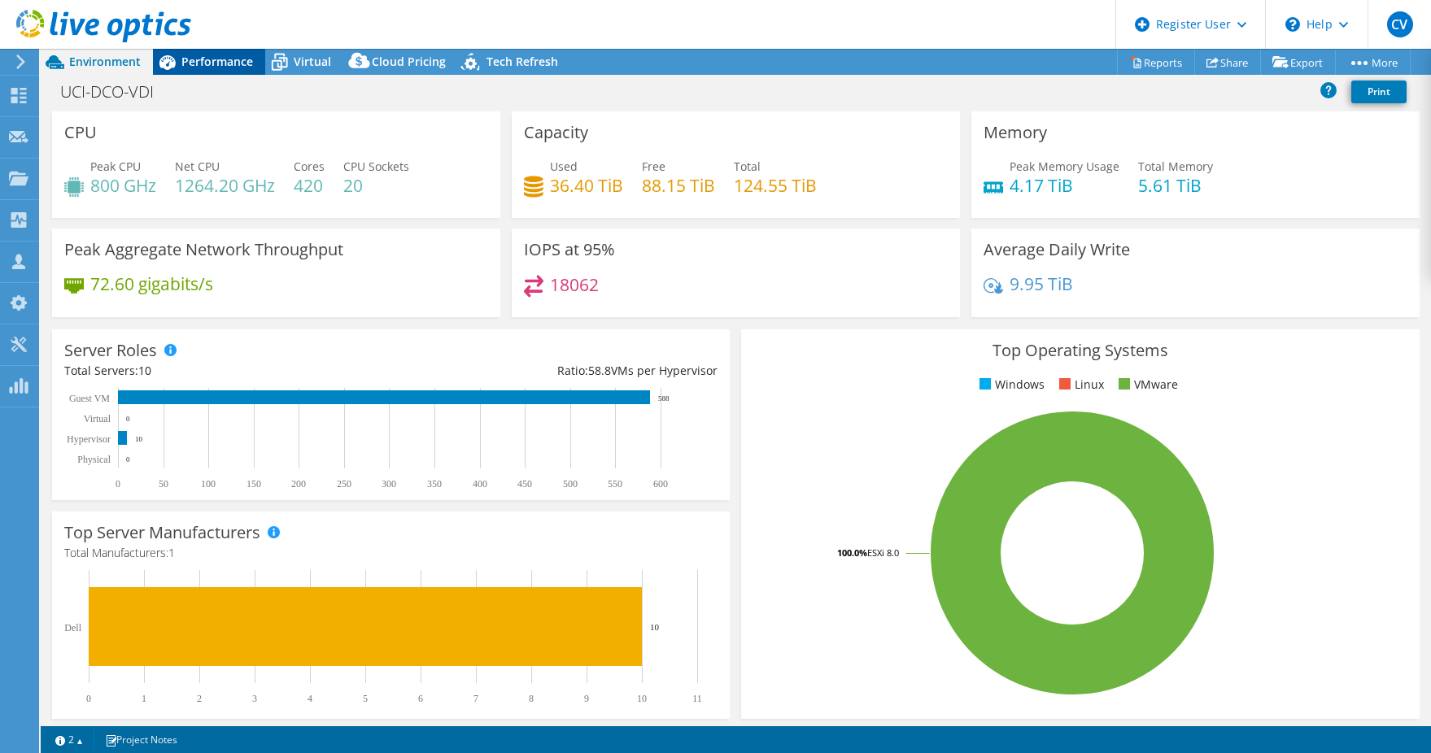
click at [212, 63] on span "Performance" at bounding box center [217, 61] width 72 height 15
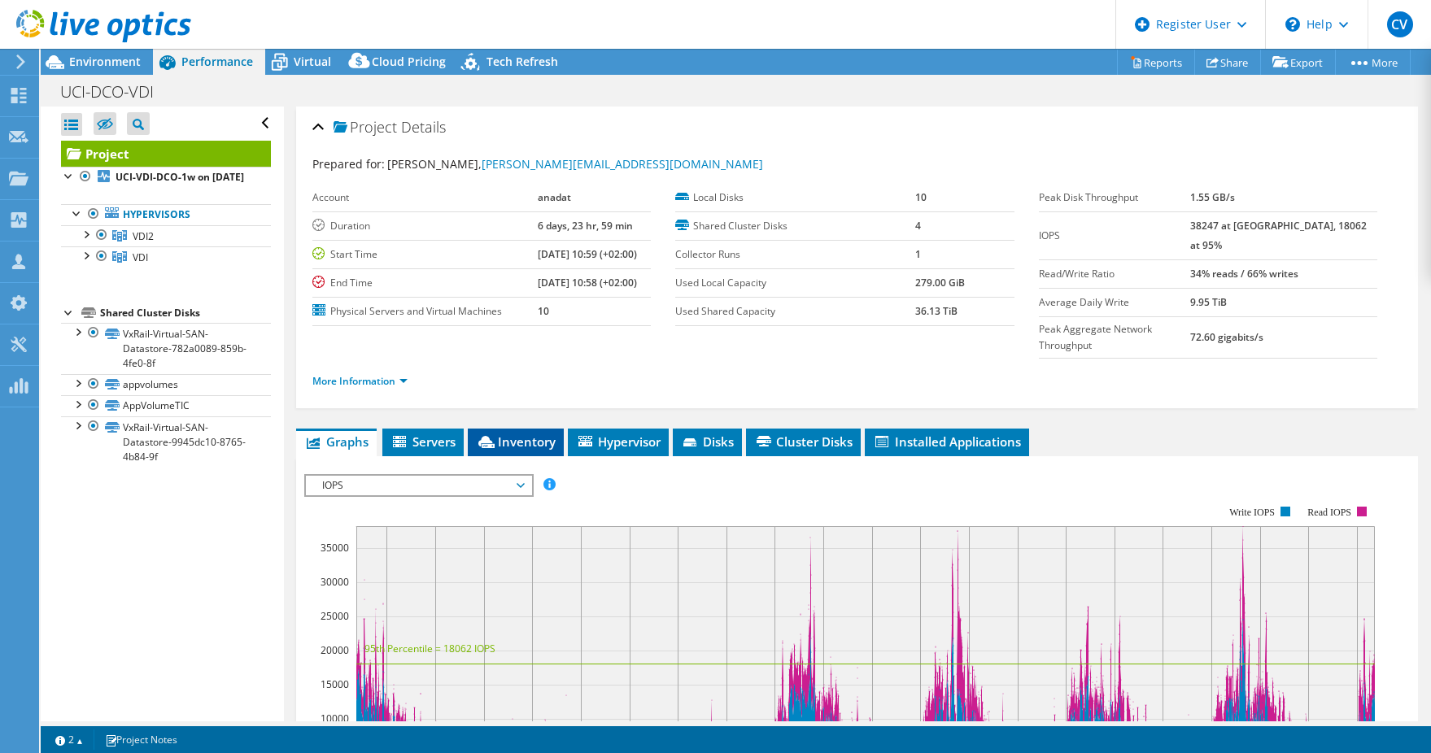
click at [541, 434] on span "Inventory" at bounding box center [516, 442] width 80 height 16
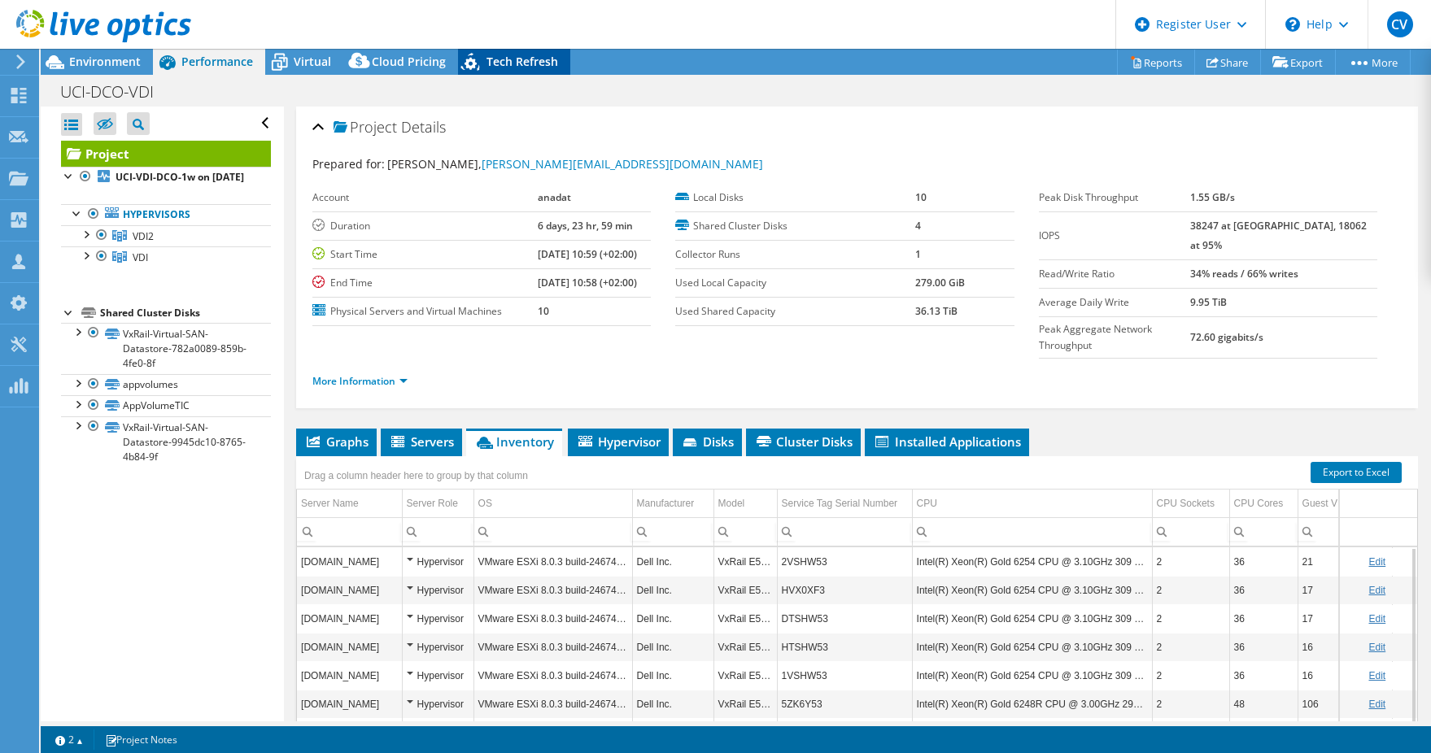
click at [495, 68] on span "Tech Refresh" at bounding box center [522, 61] width 72 height 15
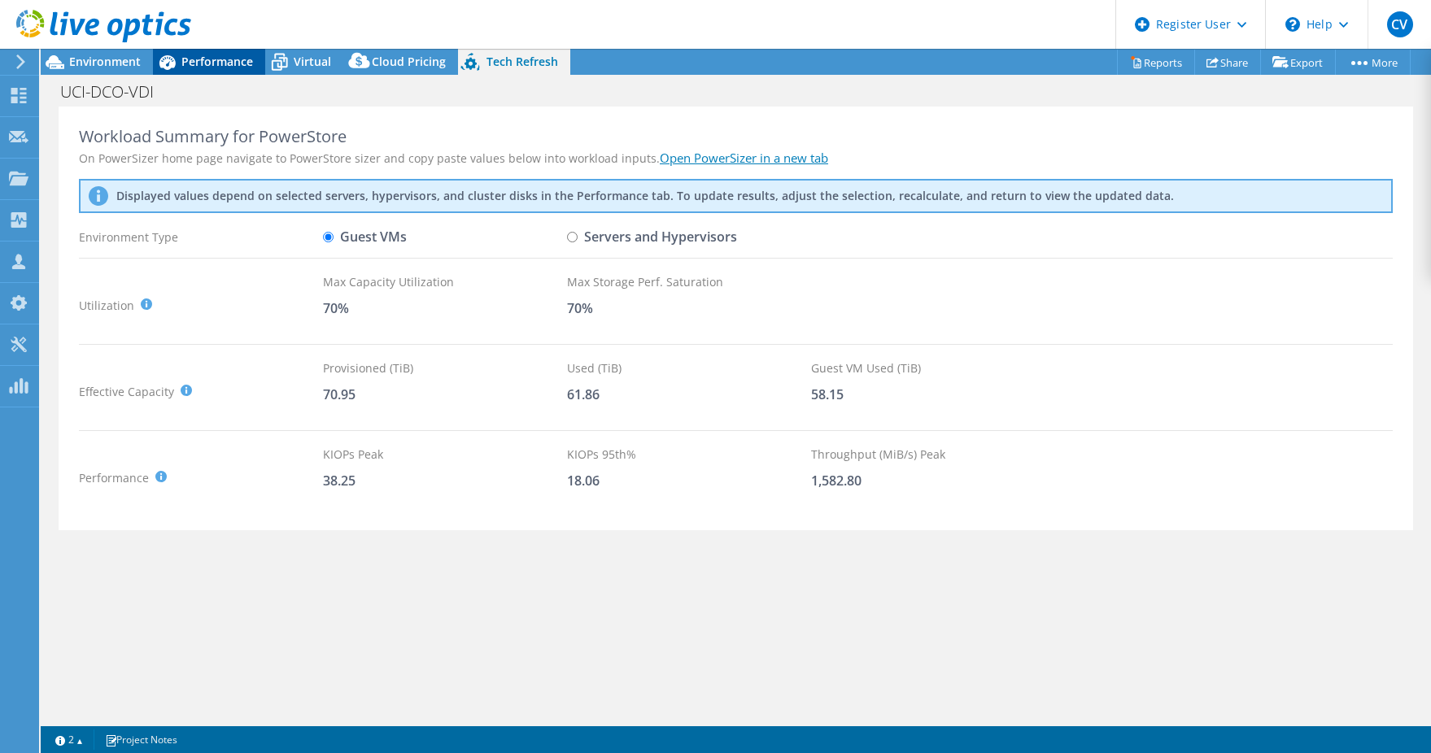
click at [209, 63] on span "Performance" at bounding box center [217, 61] width 72 height 15
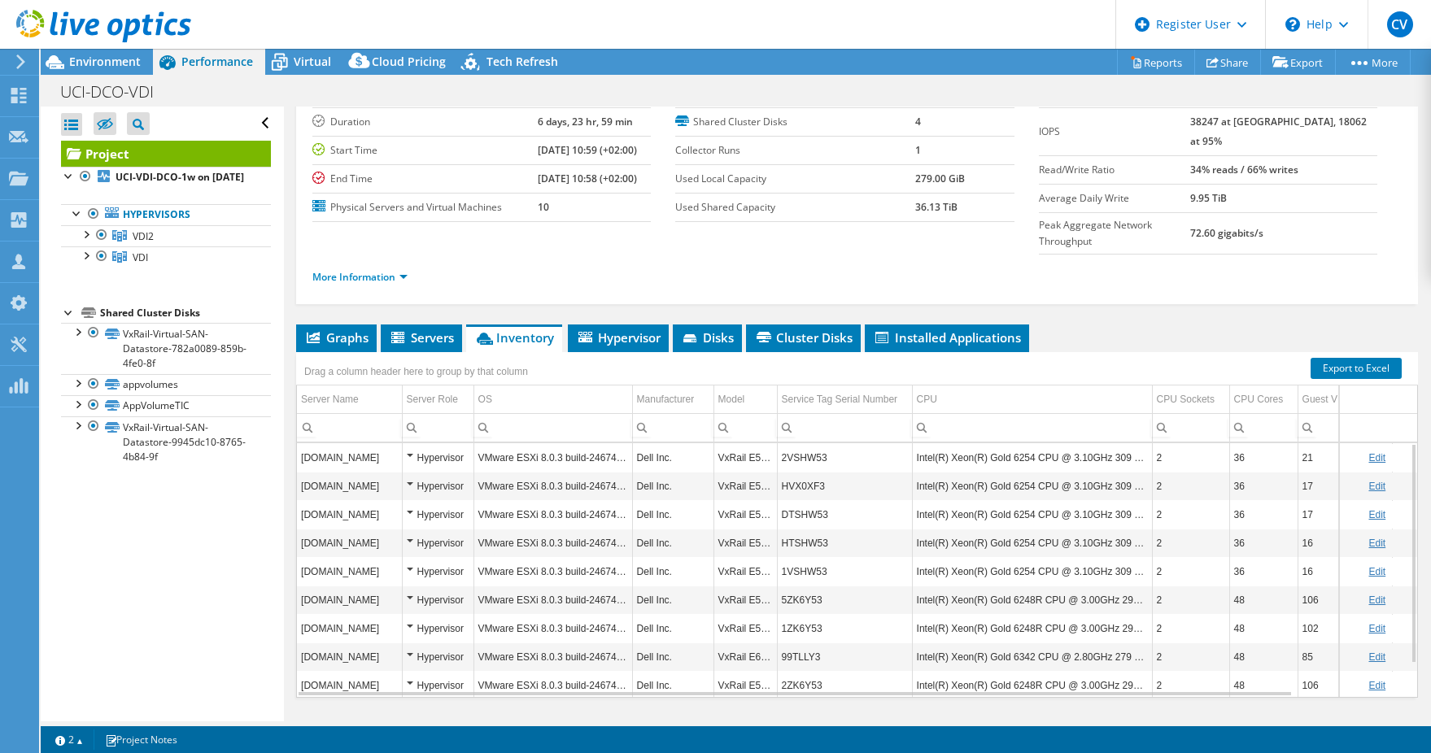
scroll to position [110, 0]
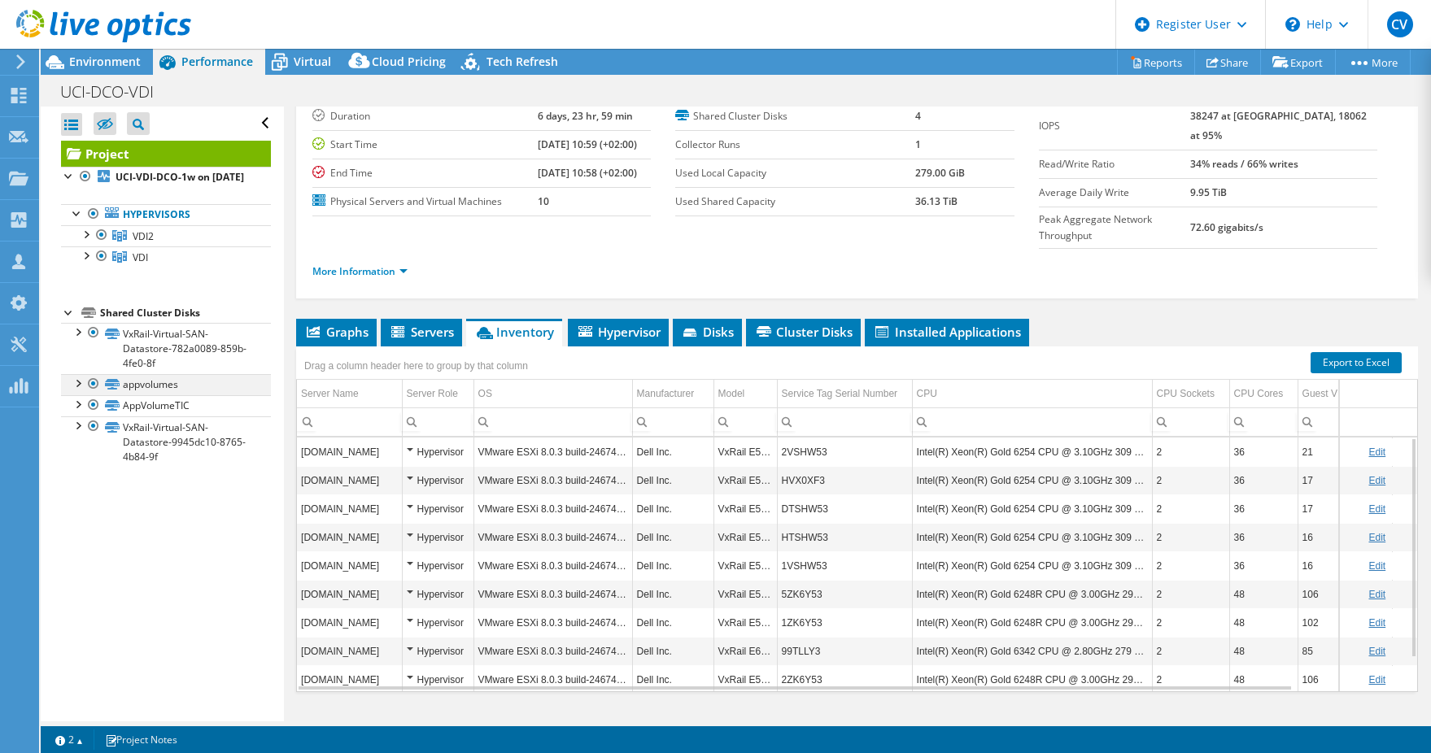
click at [80, 390] on div at bounding box center [77, 382] width 16 height 16
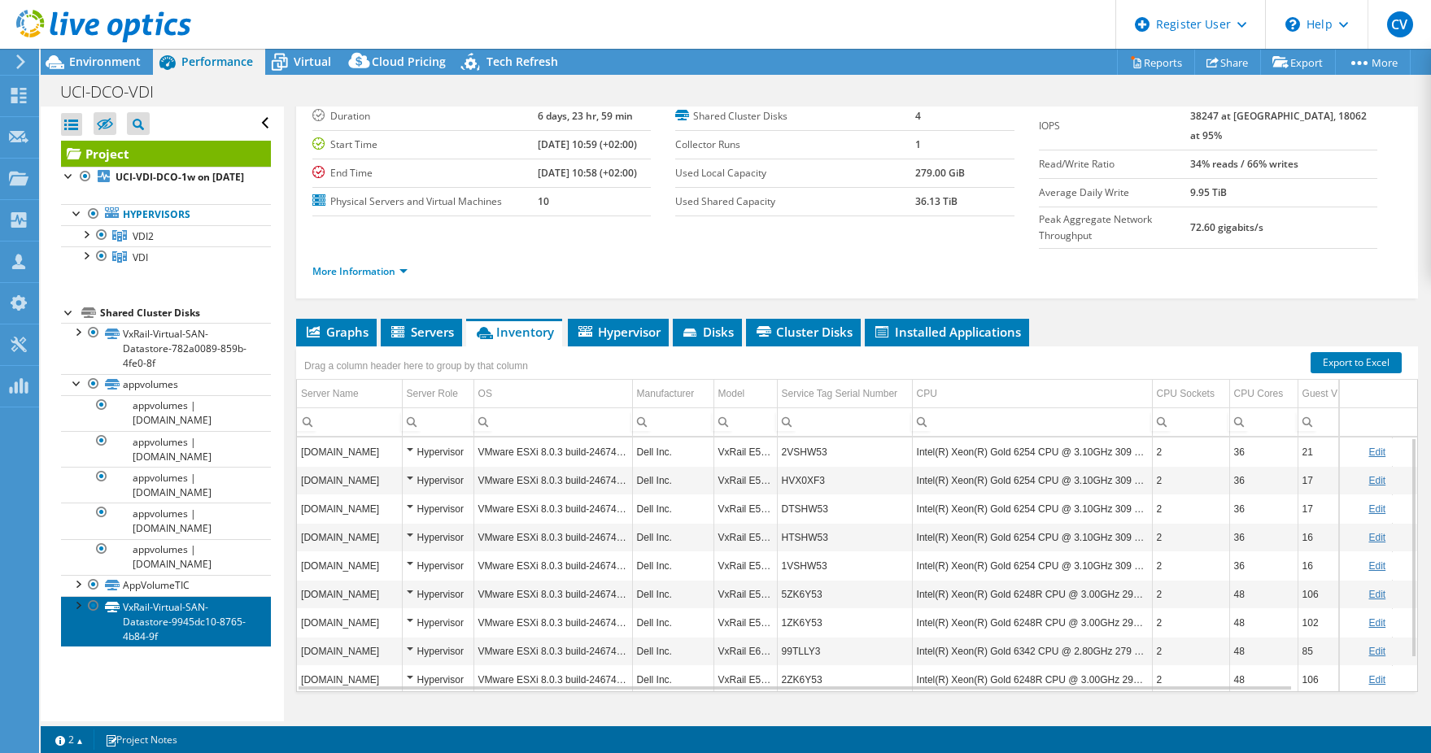
click at [80, 627] on link "VxRail-Virtual-SAN-Datastore-9945dc10-8765-4b84-9f" at bounding box center [166, 621] width 210 height 50
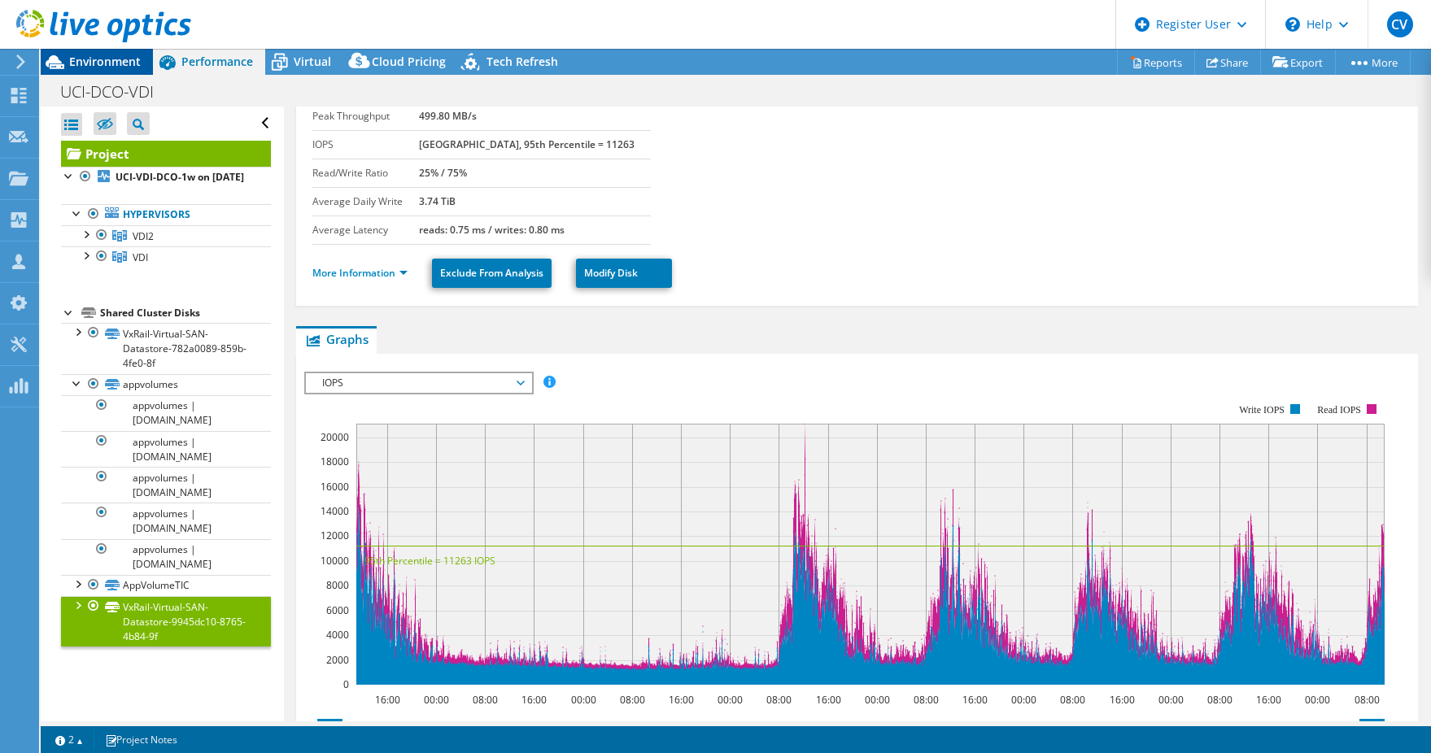
click at [111, 71] on div "Environment" at bounding box center [97, 62] width 112 height 26
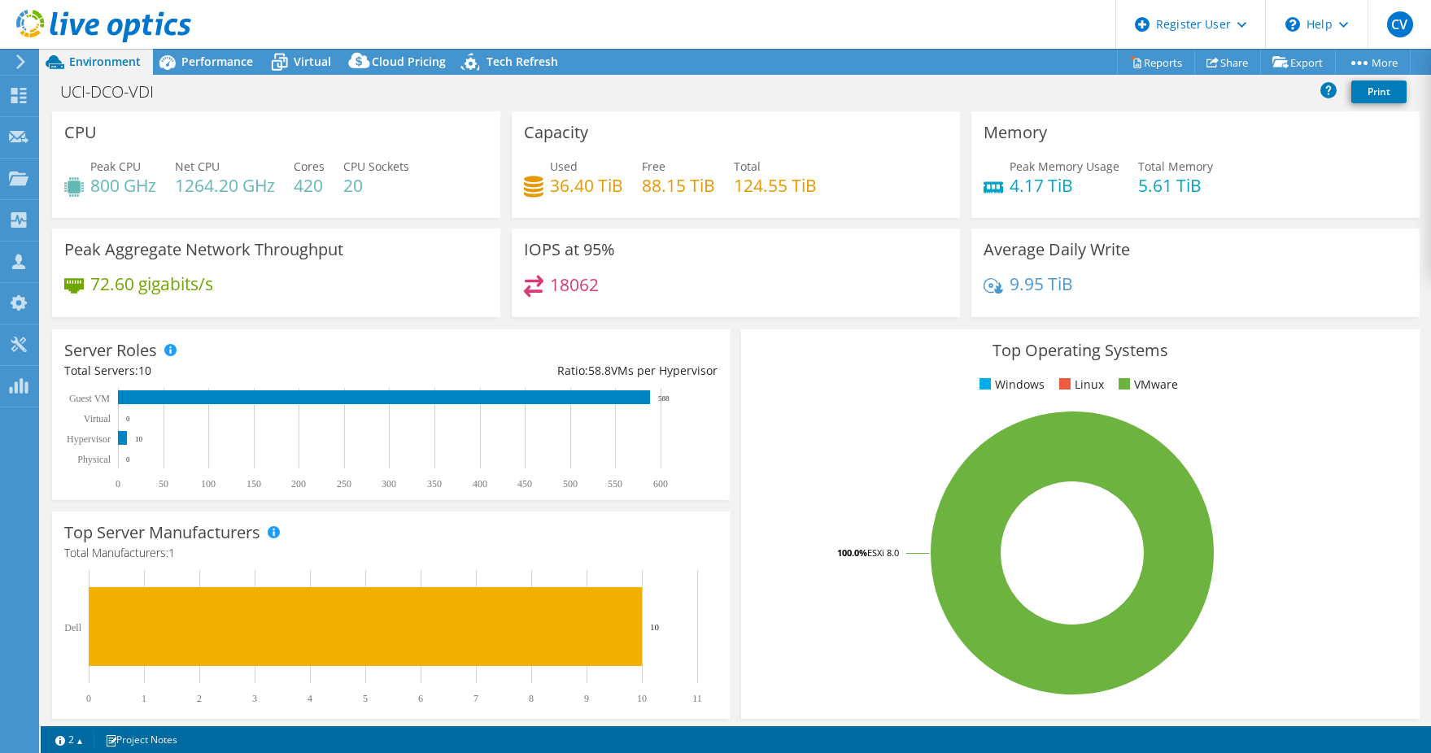
click at [531, 277] on icon at bounding box center [534, 286] width 20 height 23
click at [552, 281] on h4 "18062" at bounding box center [574, 285] width 49 height 18
click at [553, 281] on h4 "18062" at bounding box center [574, 285] width 49 height 18
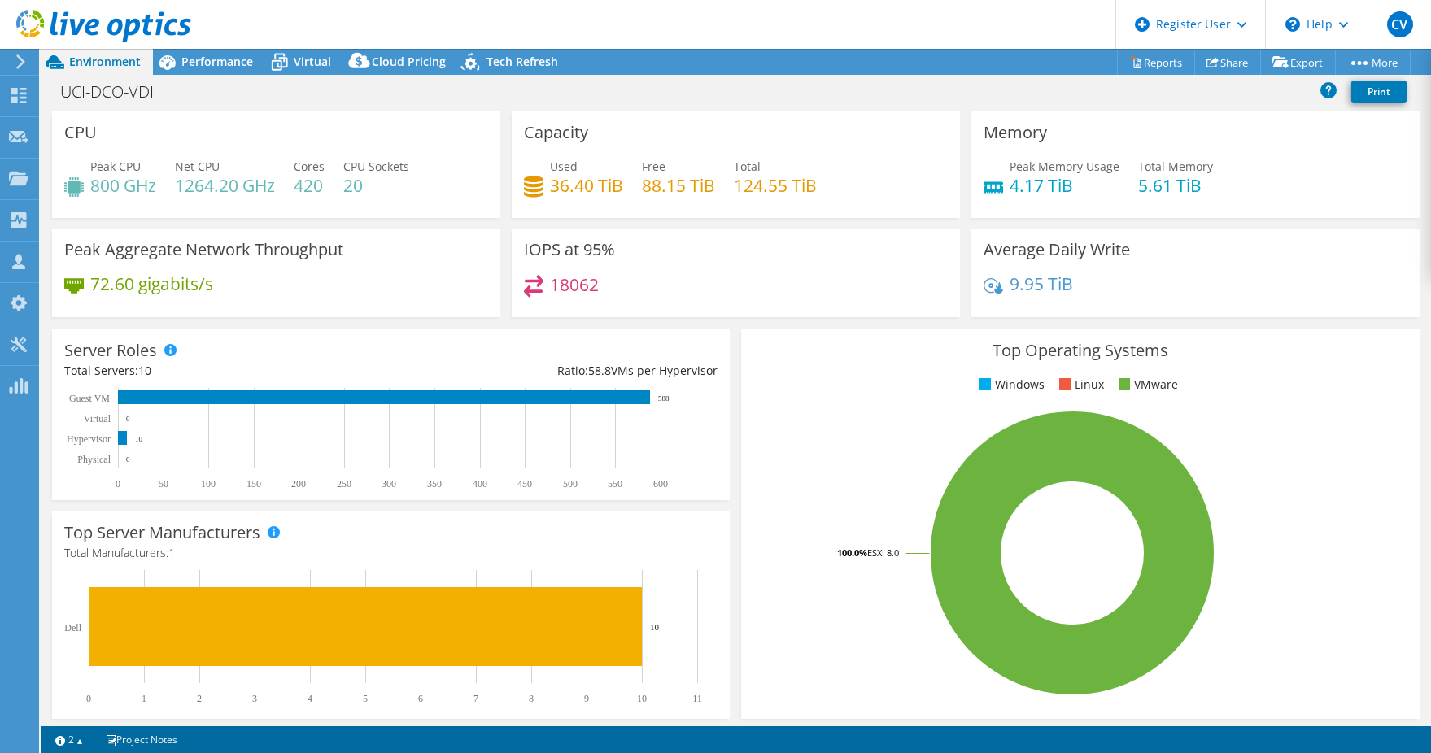
drag, startPoint x: 553, startPoint y: 281, endPoint x: 680, endPoint y: 293, distance: 127.4
click at [680, 293] on div "18062" at bounding box center [736, 292] width 424 height 35
click at [163, 284] on h4 "72.60 gigabits/s" at bounding box center [151, 284] width 123 height 18
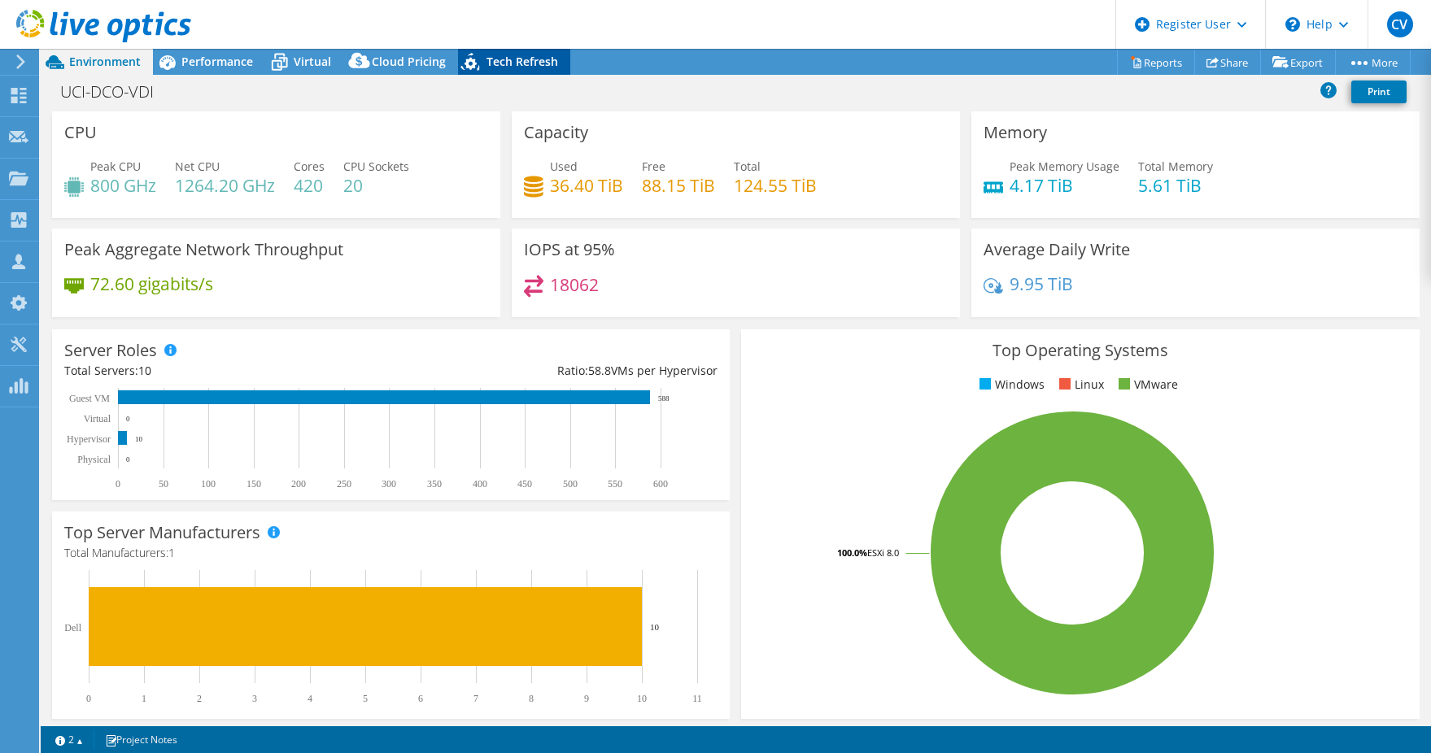
click at [544, 68] on span "Tech Refresh" at bounding box center [522, 61] width 72 height 15
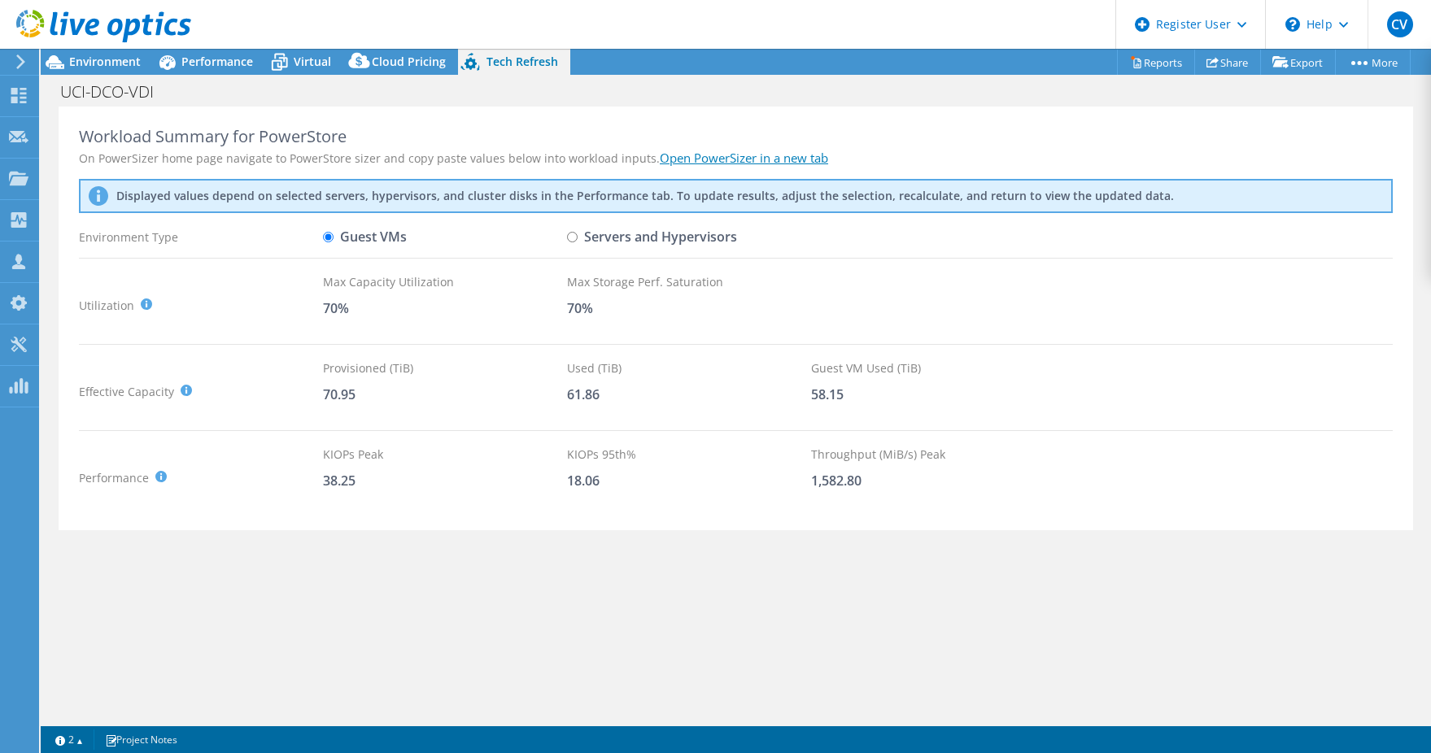
click at [279, 48] on div "CV Dell User [PERSON_NAME] [PERSON_NAME][EMAIL_ADDRESS][PERSON_NAME][DOMAIN_NAM…" at bounding box center [715, 376] width 1431 height 753
drag, startPoint x: 279, startPoint y: 48, endPoint x: 213, endPoint y: 72, distance: 70.0
click at [213, 72] on div "Performance" at bounding box center [209, 62] width 112 height 26
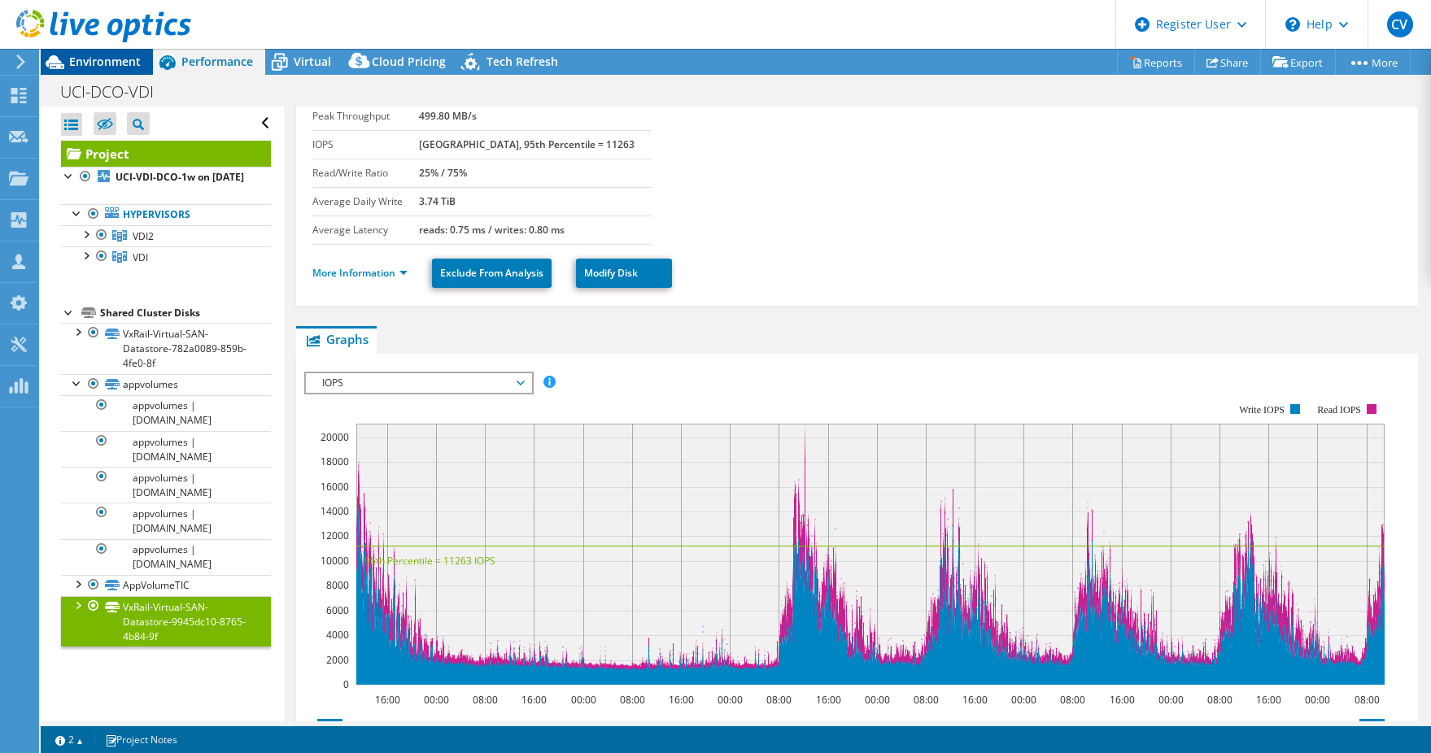
click at [133, 57] on span "Environment" at bounding box center [105, 61] width 72 height 15
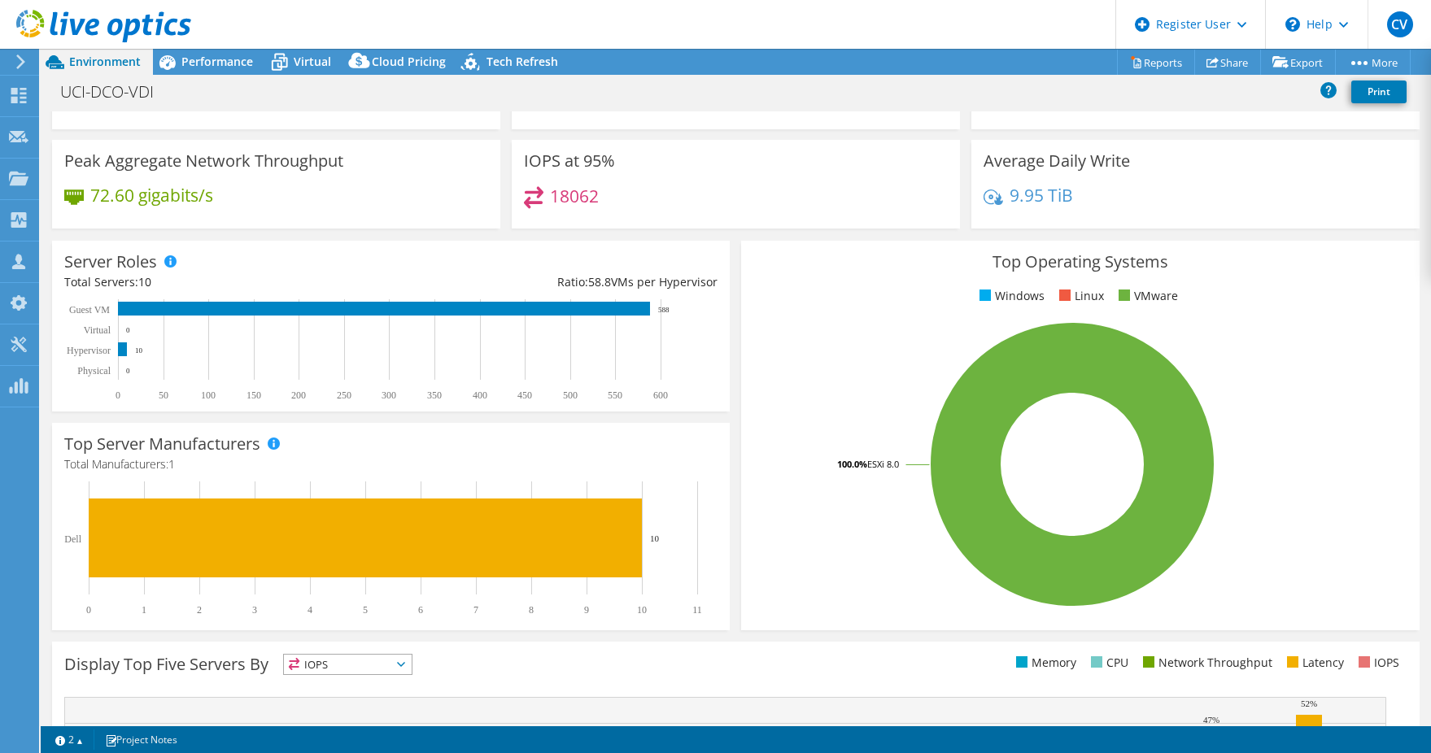
scroll to position [0, 0]
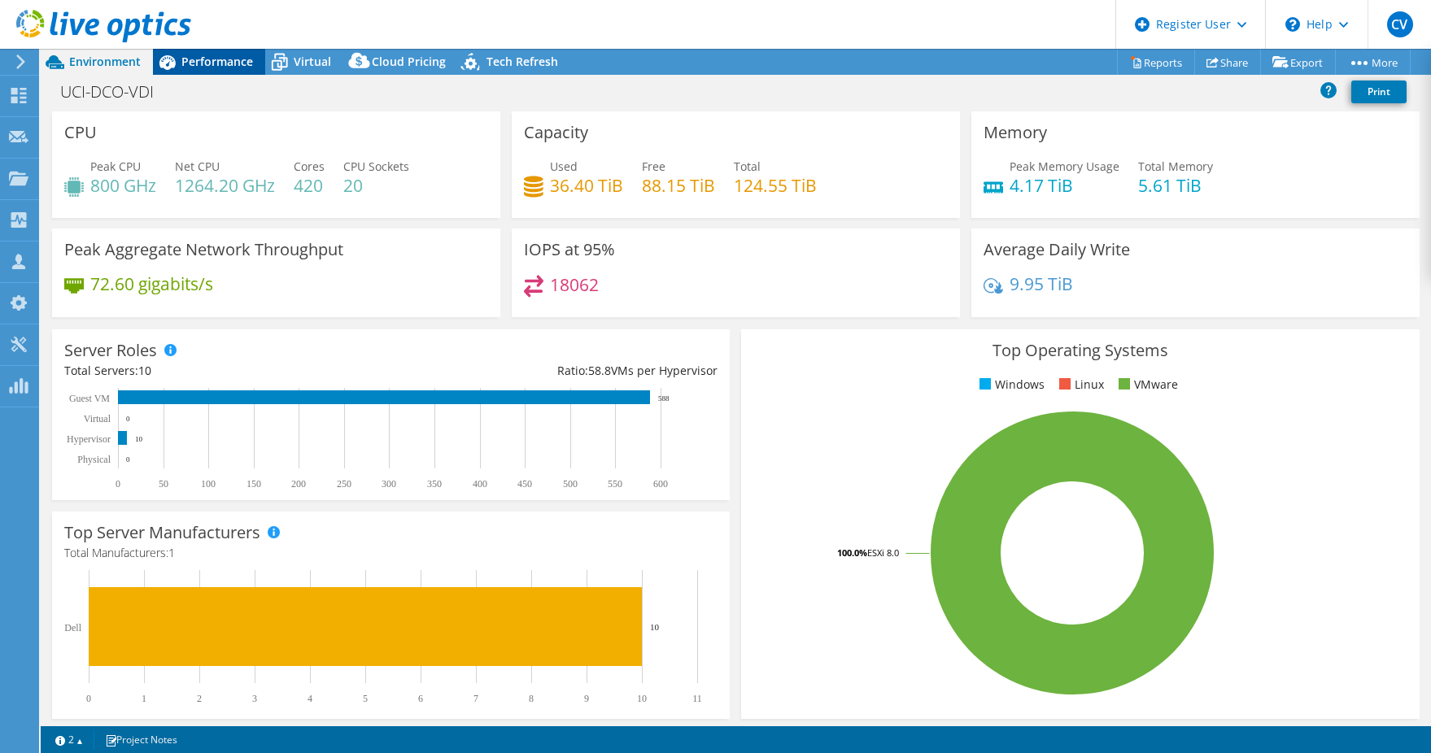
click at [241, 67] on span "Performance" at bounding box center [217, 61] width 72 height 15
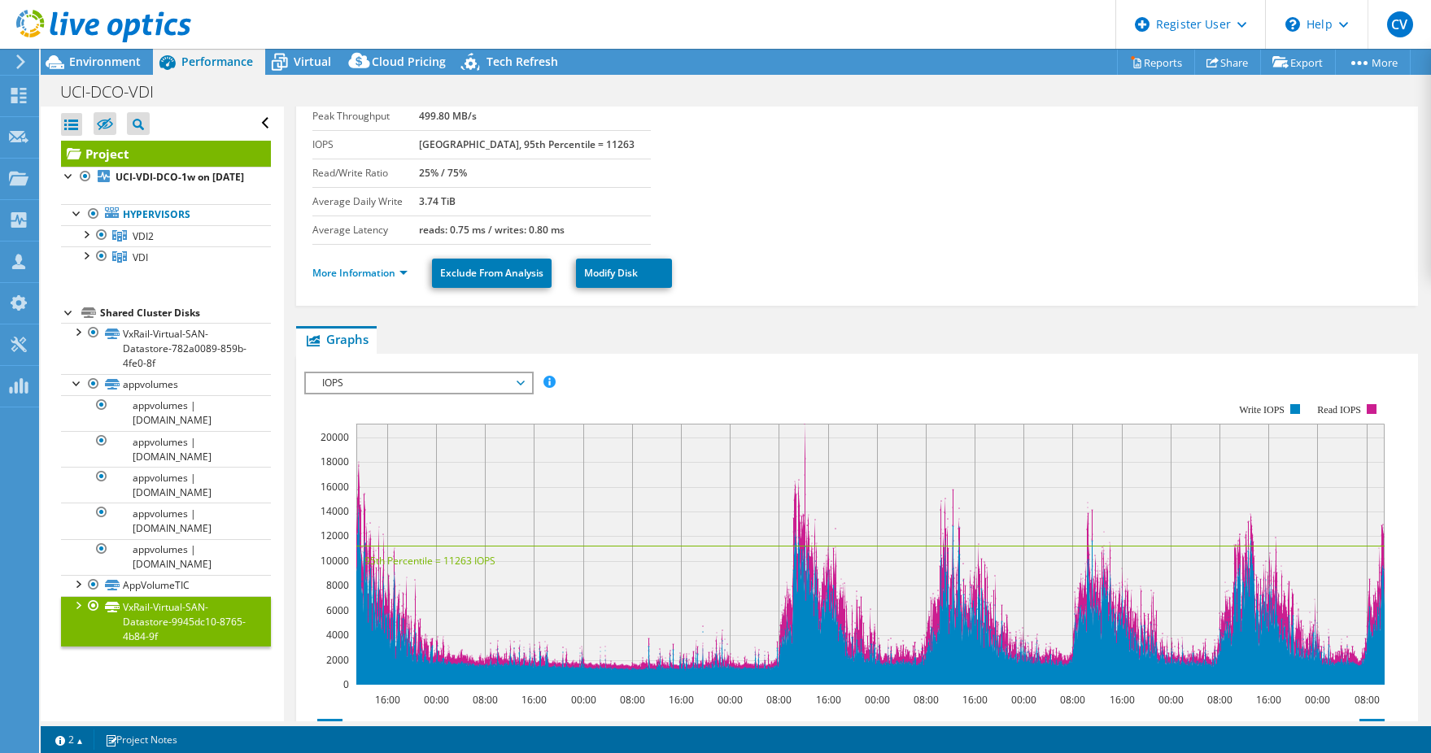
click at [255, 127] on div "Open All Close All Hide Excluded Nodes Project Tree Filter" at bounding box center [166, 124] width 210 height 34
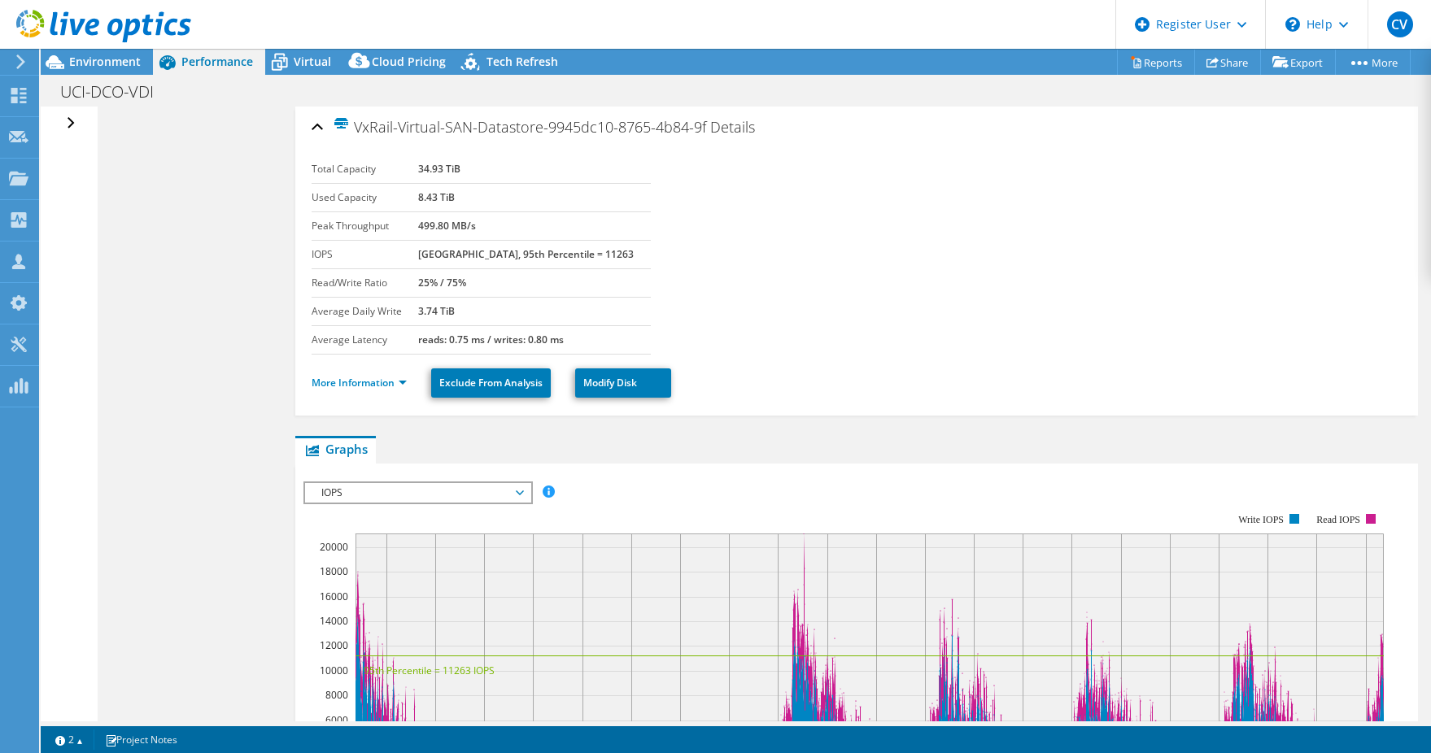
click at [371, 374] on li "More Information" at bounding box center [364, 383] width 105 height 18
click at [376, 380] on link "More Information" at bounding box center [359, 383] width 95 height 14
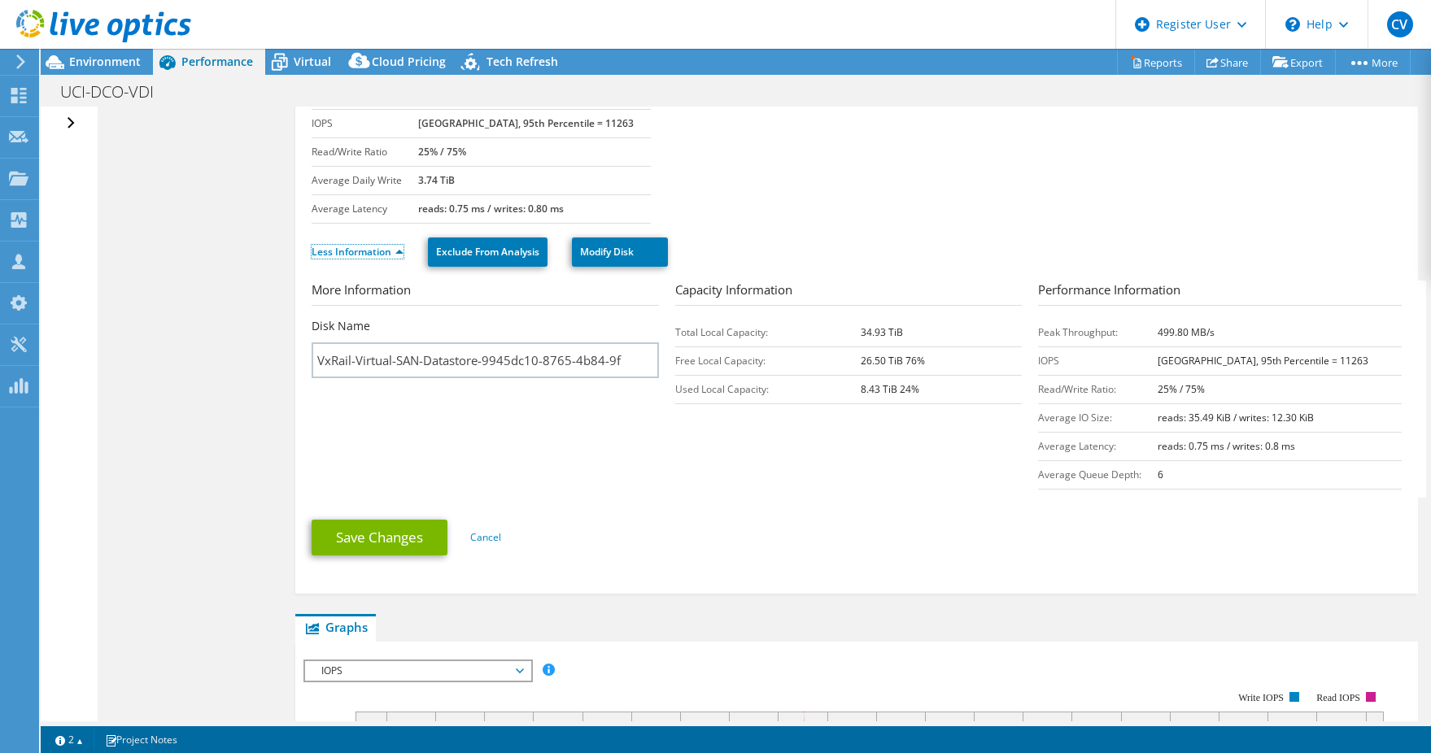
scroll to position [81, 0]
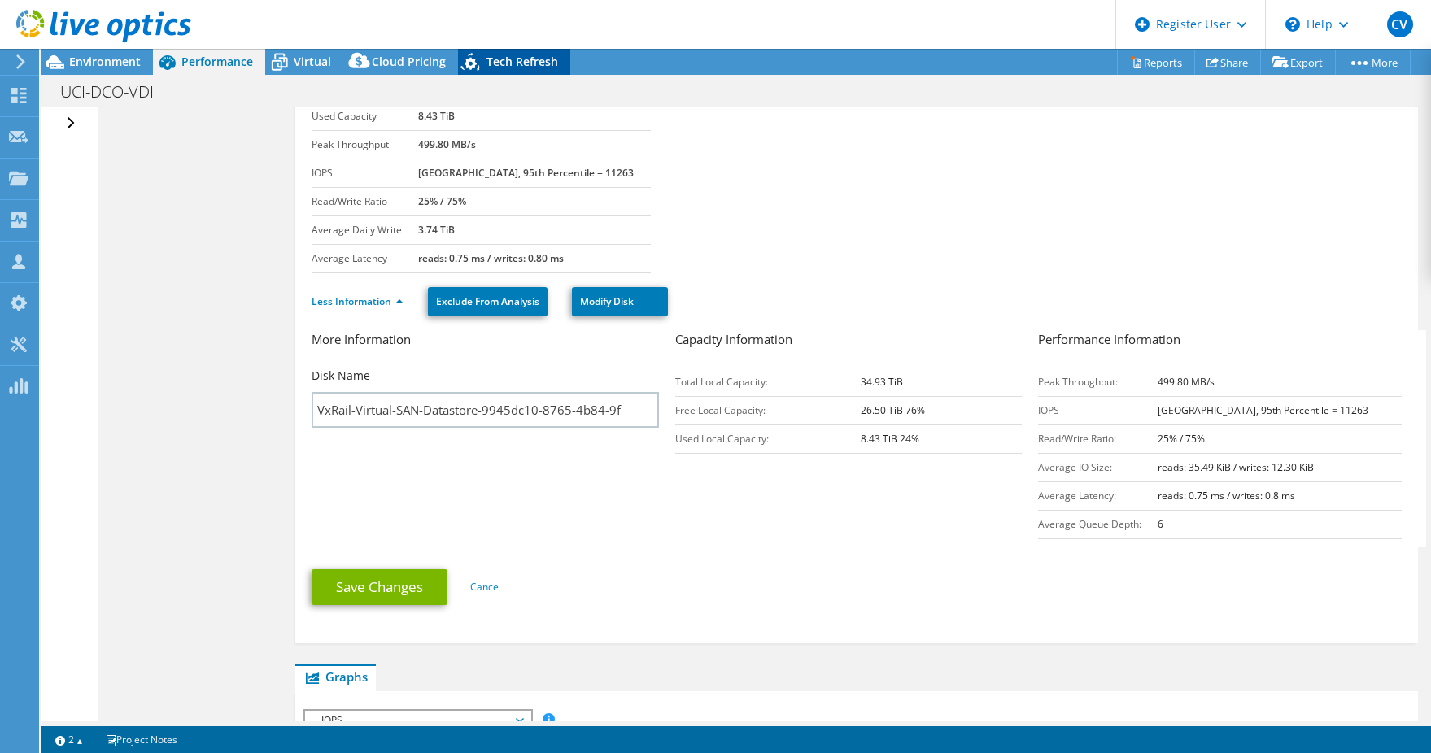
click at [509, 69] on div "Tech Refresh" at bounding box center [514, 62] width 112 height 26
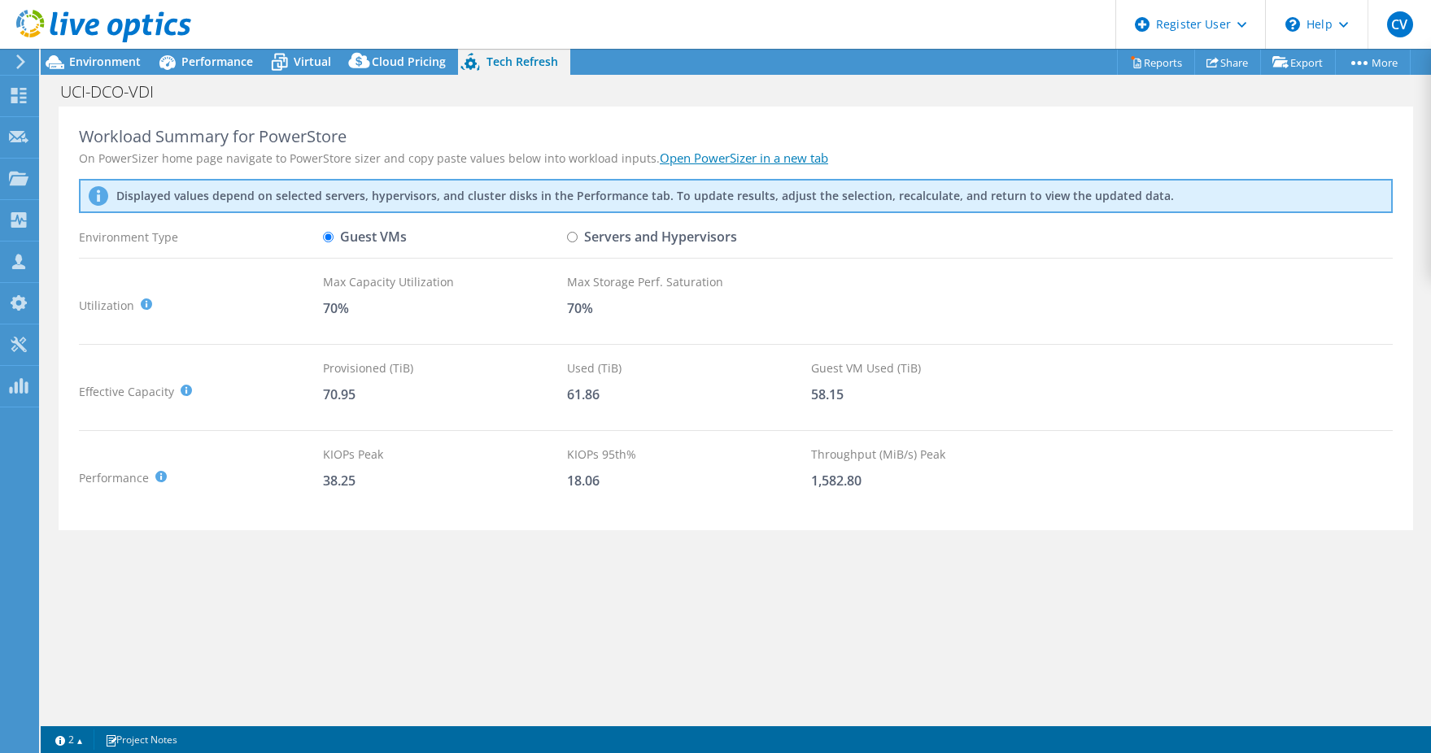
scroll to position [0, 0]
click at [389, 57] on span "Cloud Pricing" at bounding box center [409, 61] width 74 height 15
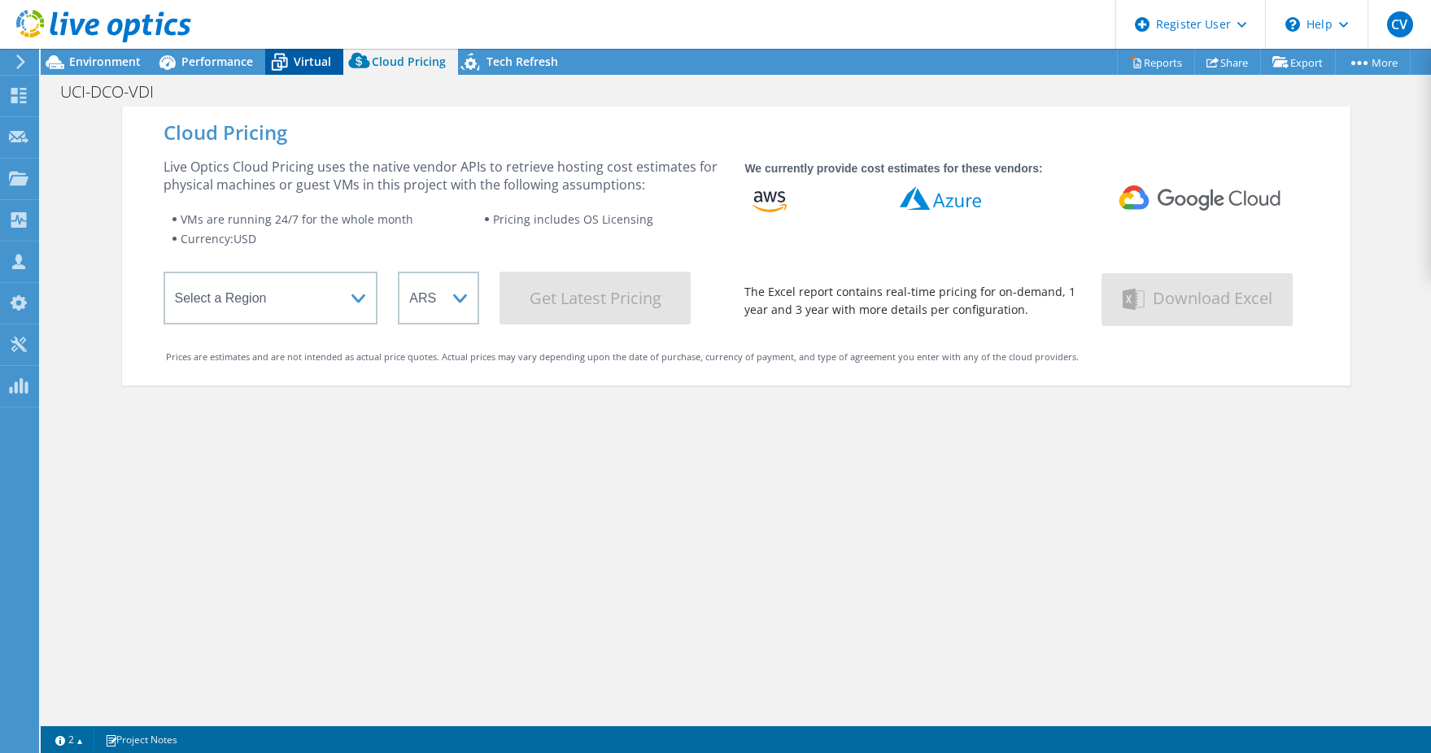
click at [294, 67] on span "Virtual" at bounding box center [312, 61] width 37 height 15
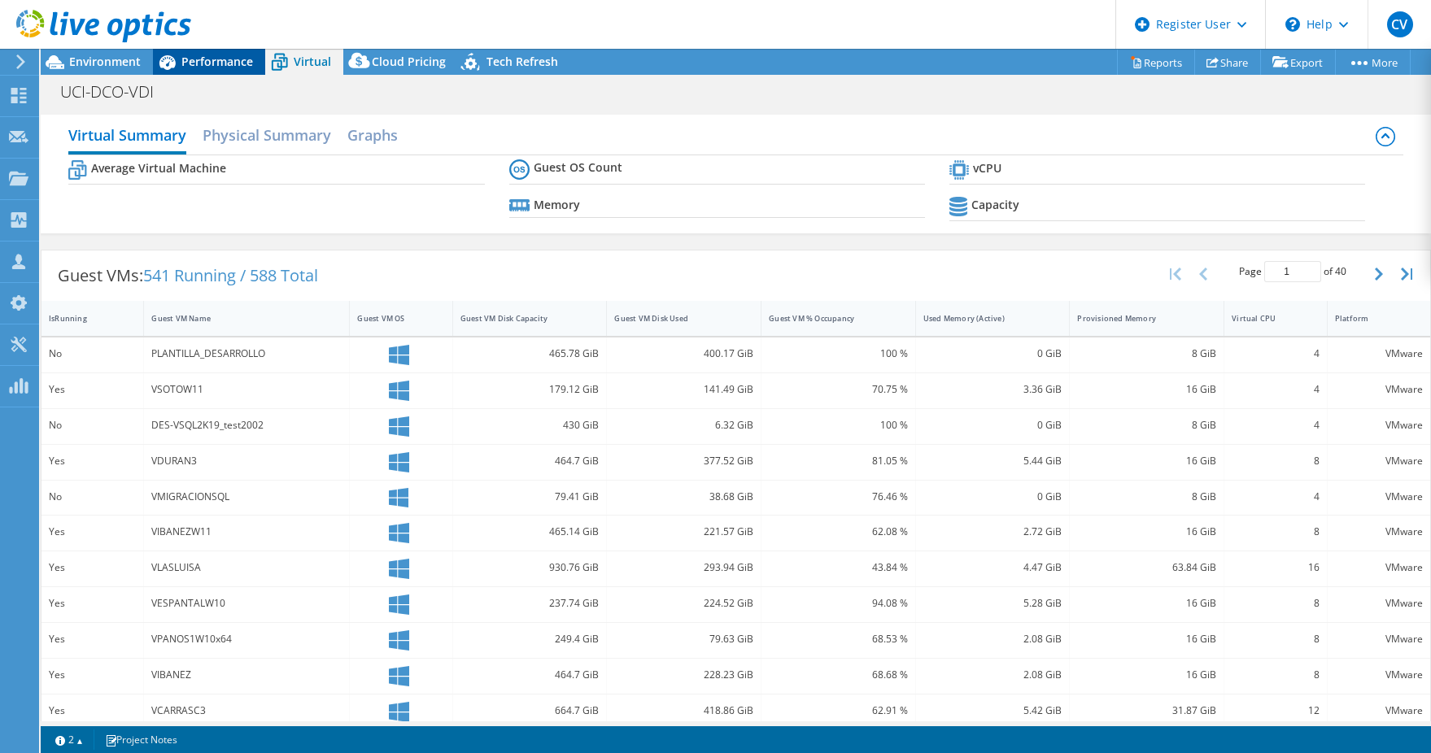
click at [228, 64] on span "Performance" at bounding box center [217, 61] width 72 height 15
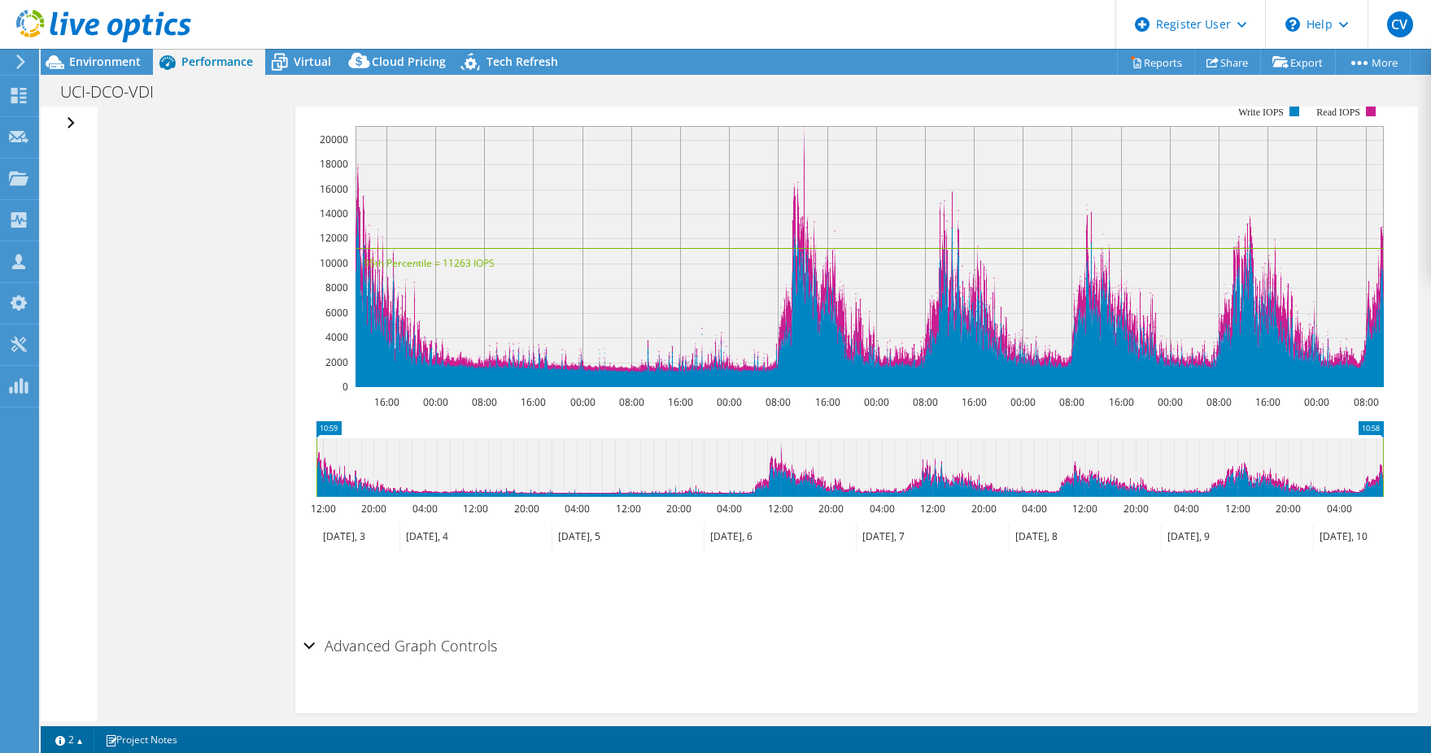
scroll to position [732, 0]
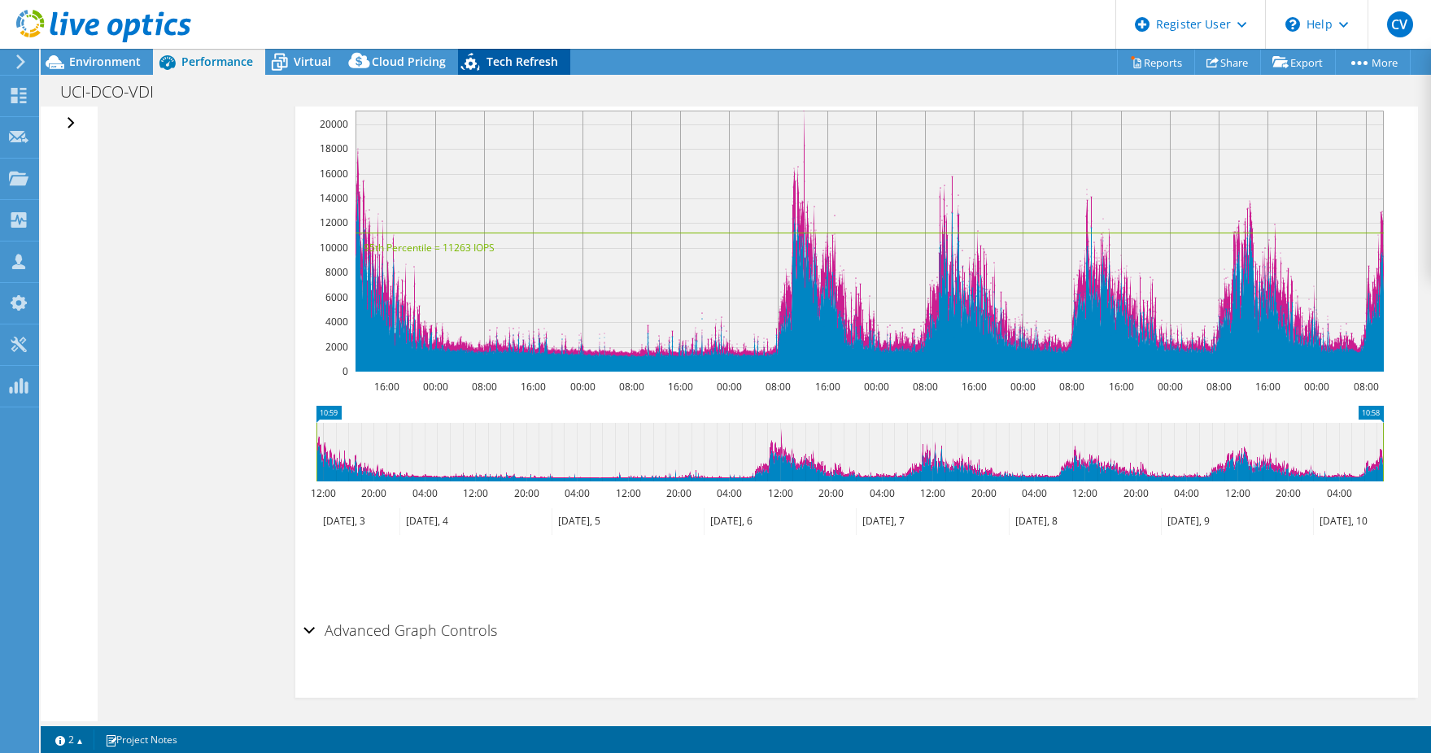
click at [514, 59] on span "Tech Refresh" at bounding box center [522, 61] width 72 height 15
